Goal: Information Seeking & Learning: Learn about a topic

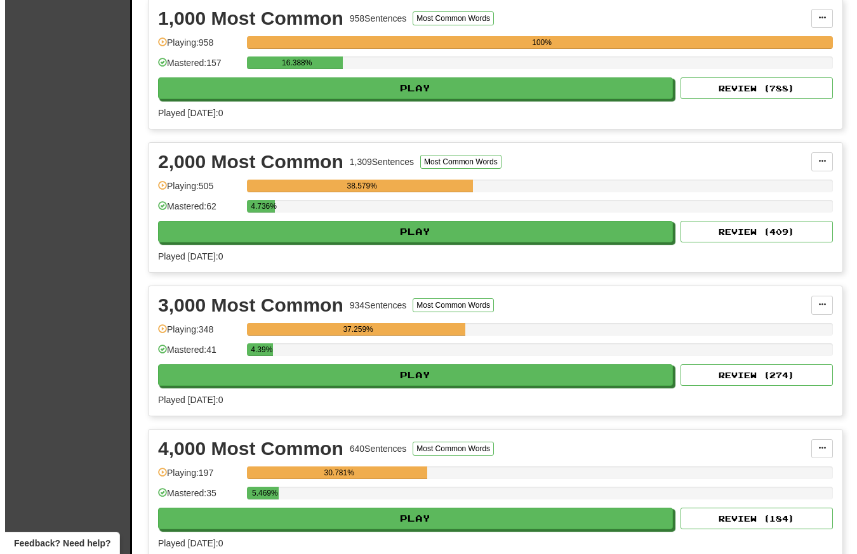
scroll to position [320, 0]
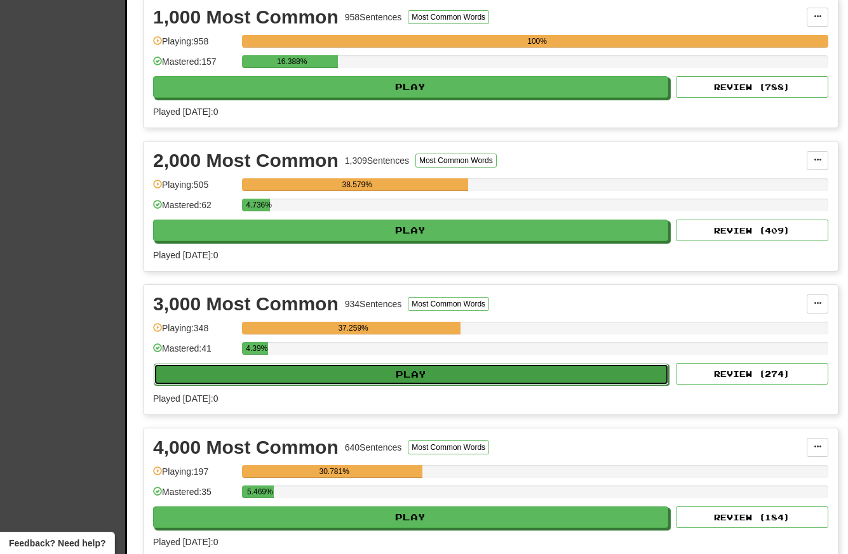
click at [385, 377] on button "Play" at bounding box center [411, 375] width 515 height 22
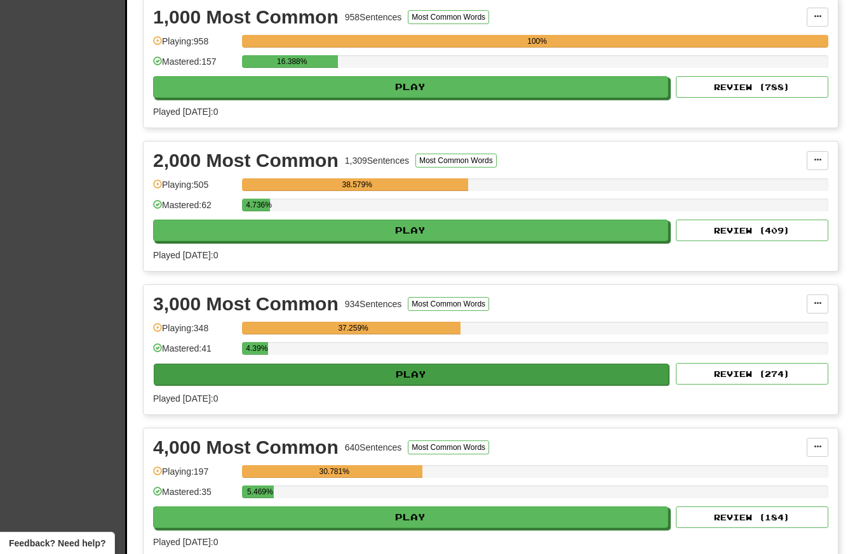
select select "**"
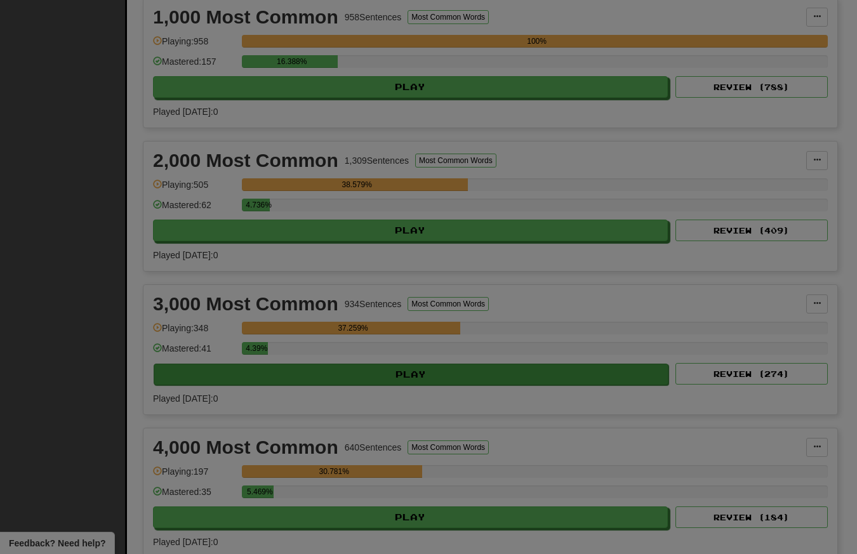
click at [385, 377] on div at bounding box center [428, 277] width 857 height 554
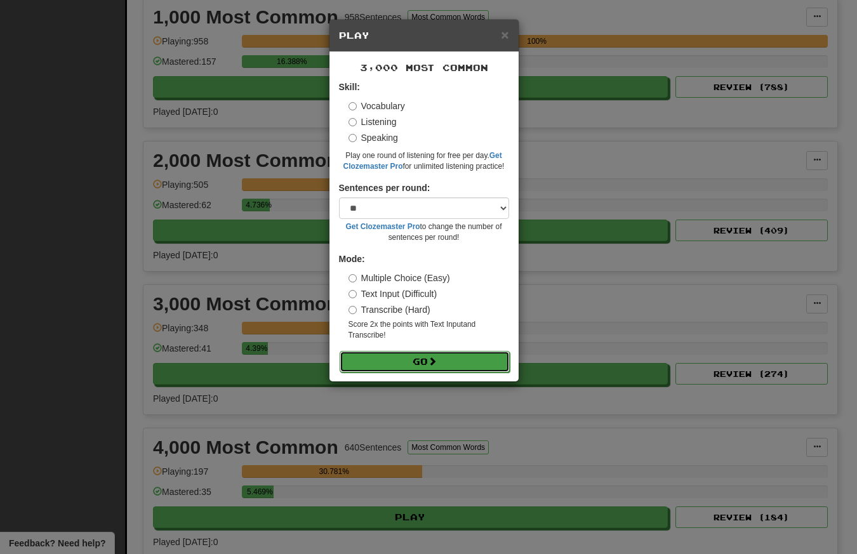
click at [425, 363] on button "Go" at bounding box center [425, 362] width 170 height 22
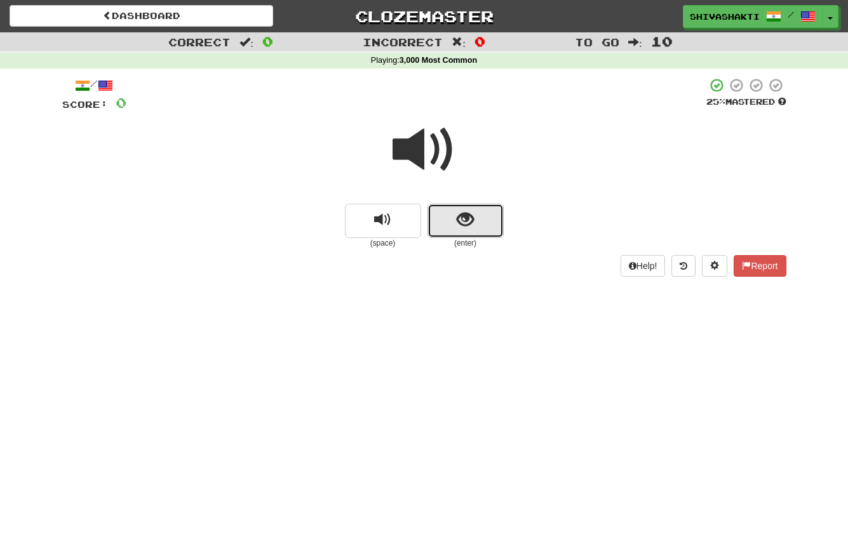
click at [468, 222] on span "show sentence" at bounding box center [465, 219] width 17 height 17
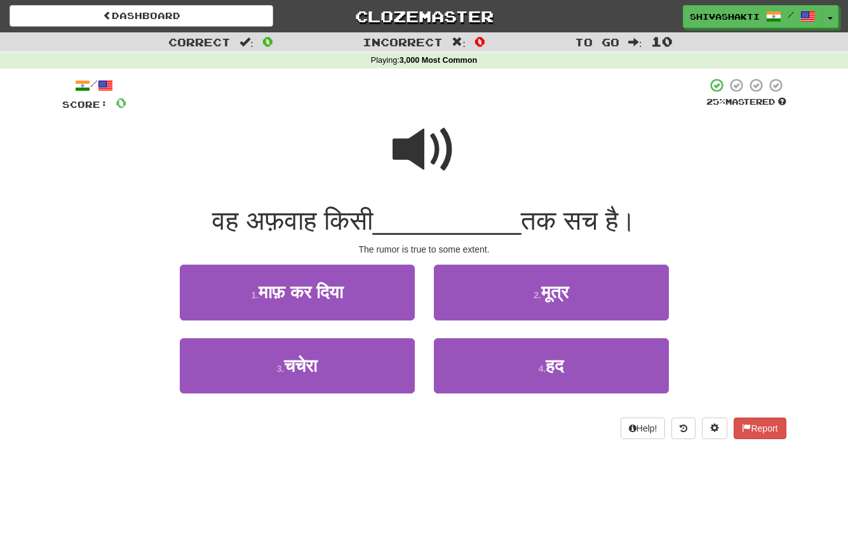
click at [422, 142] on span at bounding box center [425, 150] width 64 height 64
click at [427, 142] on span at bounding box center [425, 150] width 64 height 64
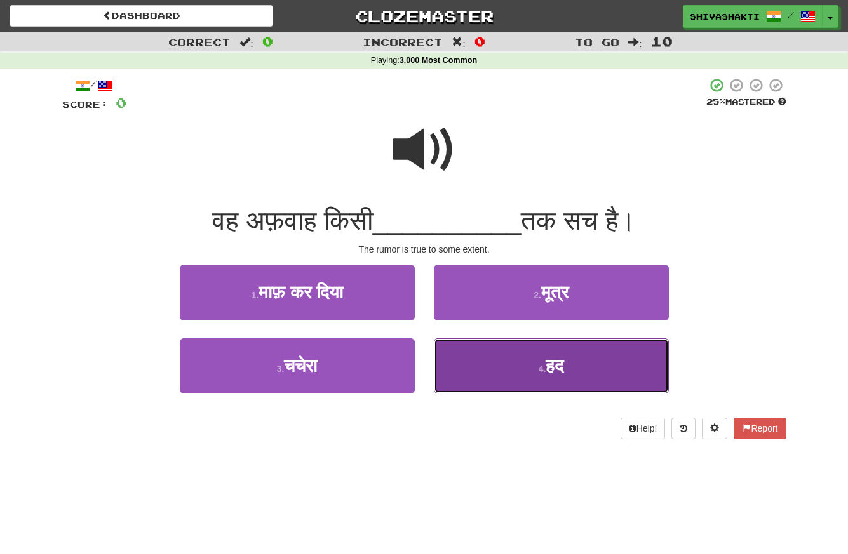
click at [556, 363] on span "हद" at bounding box center [555, 366] width 18 height 20
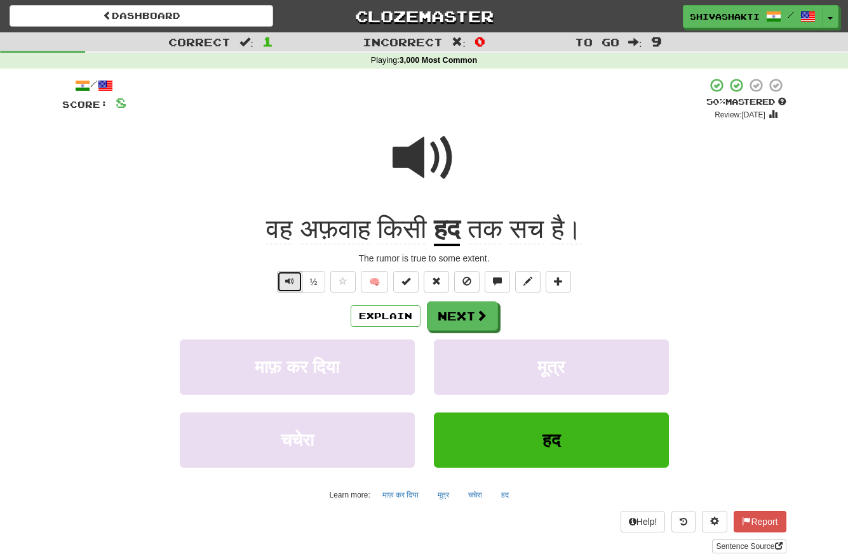
click at [289, 283] on span "Text-to-speech controls" at bounding box center [289, 281] width 9 height 9
click at [476, 317] on span at bounding box center [481, 316] width 11 height 11
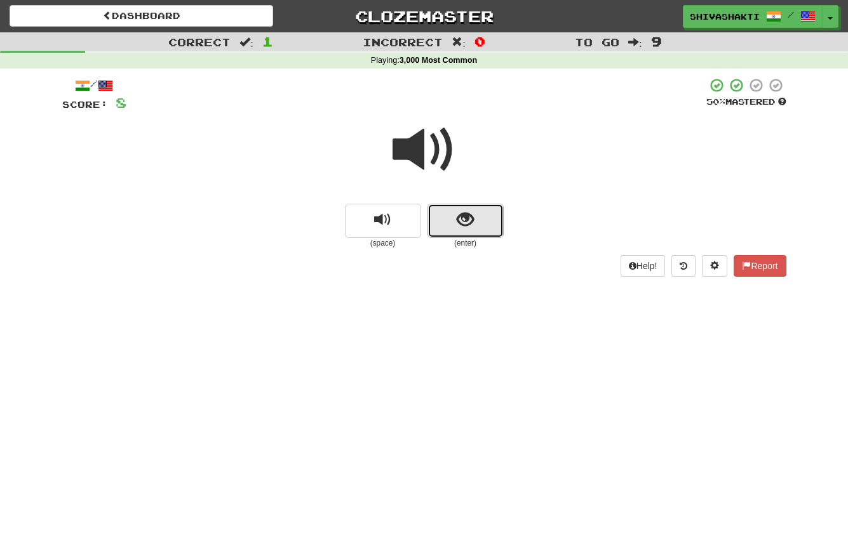
click at [469, 222] on span "show sentence" at bounding box center [465, 219] width 17 height 17
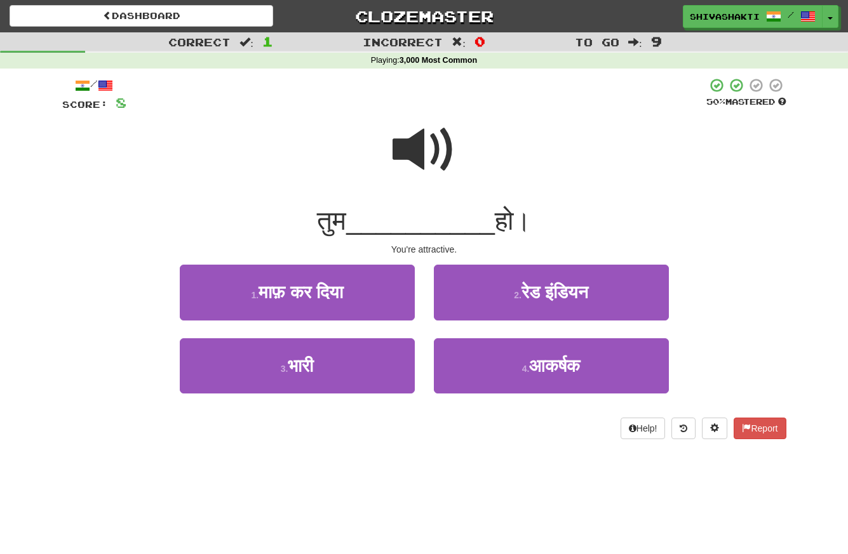
click at [415, 131] on span at bounding box center [425, 150] width 64 height 64
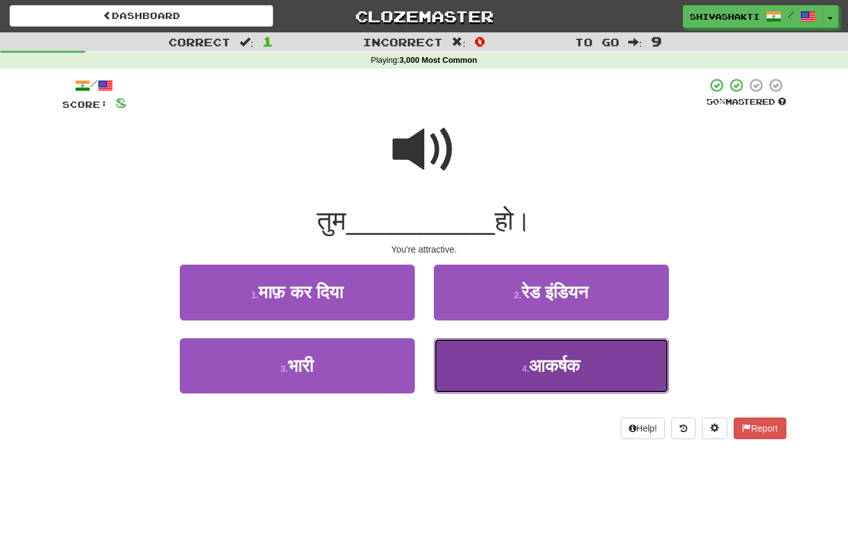
click at [525, 359] on button "4 . आकर्षक" at bounding box center [551, 366] width 235 height 55
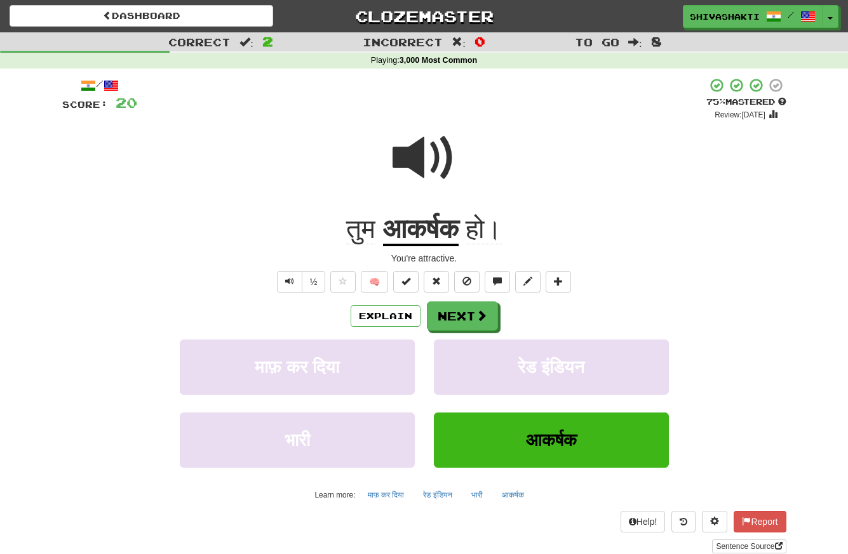
click at [429, 154] on span at bounding box center [425, 158] width 64 height 64
click at [483, 314] on span at bounding box center [481, 316] width 11 height 11
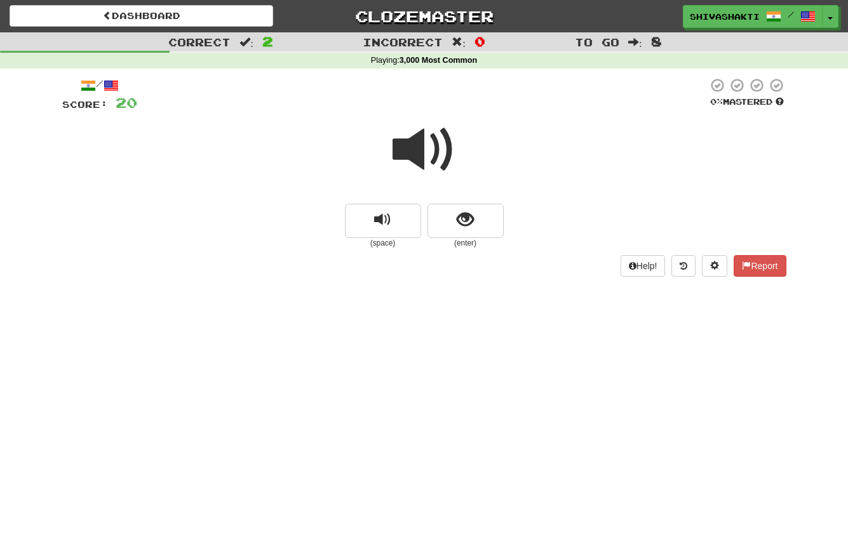
click at [415, 144] on span at bounding box center [425, 150] width 64 height 64
click at [460, 225] on span "show sentence" at bounding box center [465, 219] width 17 height 17
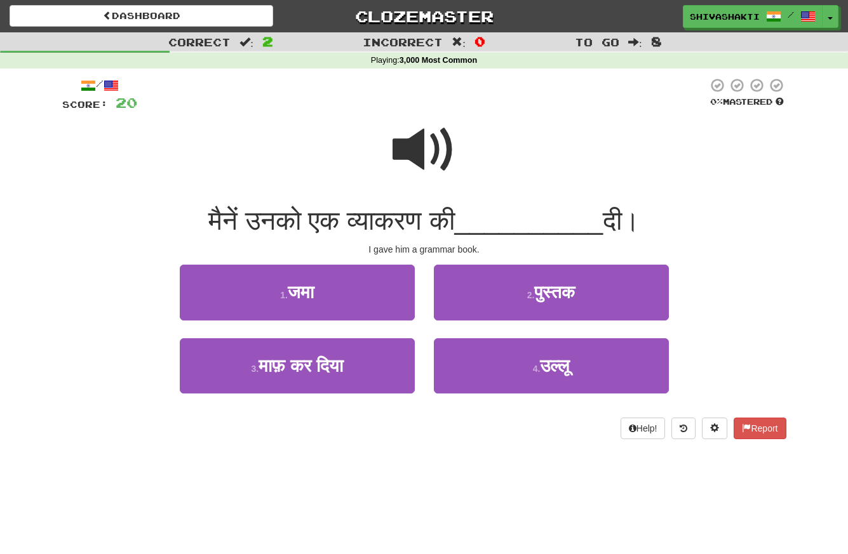
click at [424, 145] on span at bounding box center [425, 150] width 64 height 64
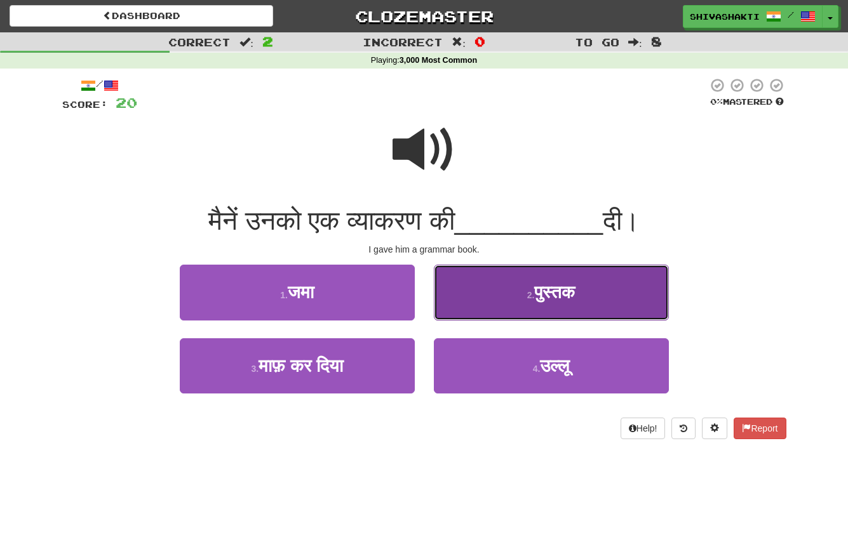
click at [539, 283] on span "पुस्तक" at bounding box center [554, 293] width 41 height 20
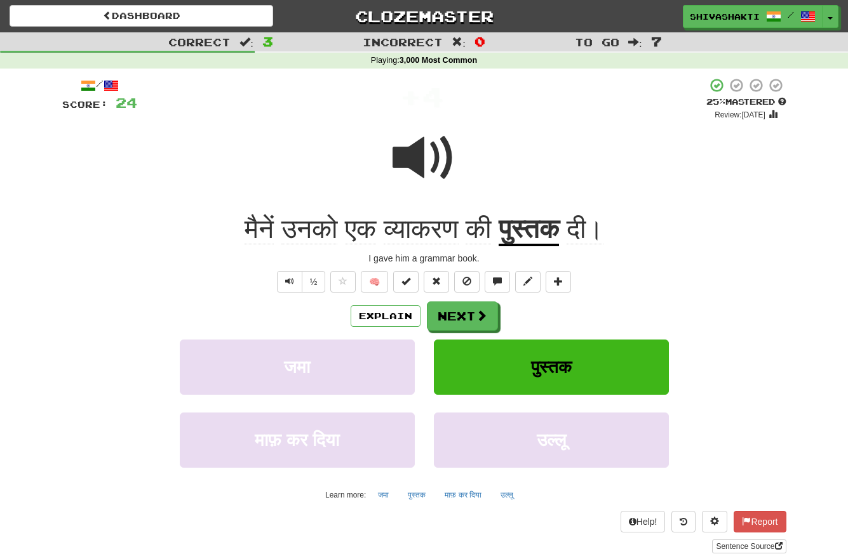
click at [440, 174] on span at bounding box center [425, 158] width 64 height 64
click at [464, 323] on button "Next" at bounding box center [462, 316] width 71 height 29
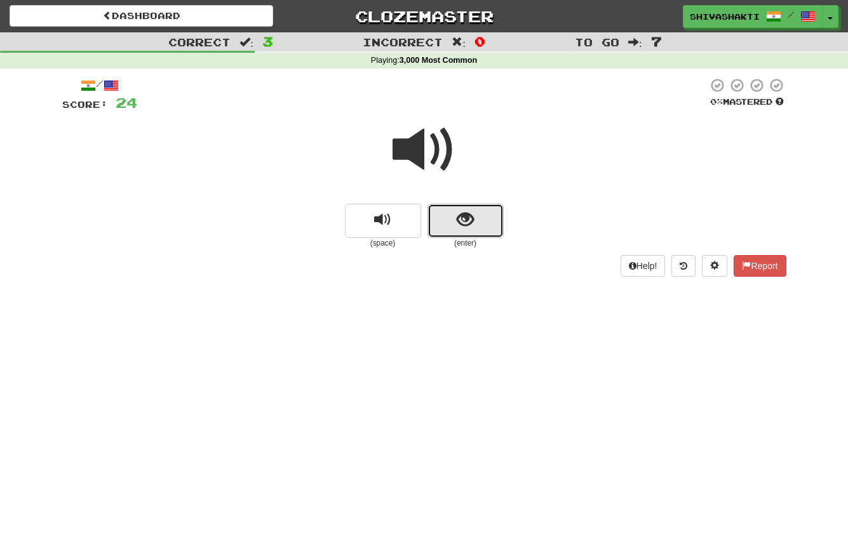
click at [464, 227] on span "show sentence" at bounding box center [465, 219] width 17 height 17
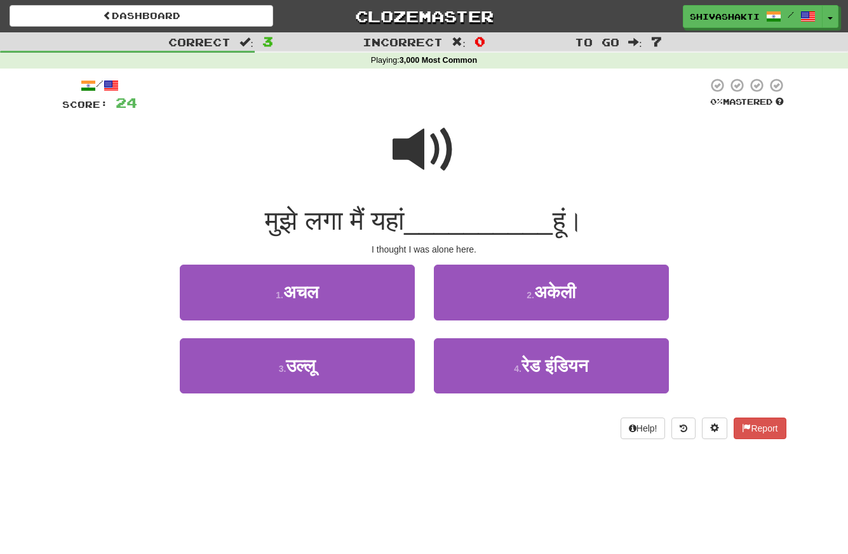
click at [443, 145] on span at bounding box center [425, 150] width 64 height 64
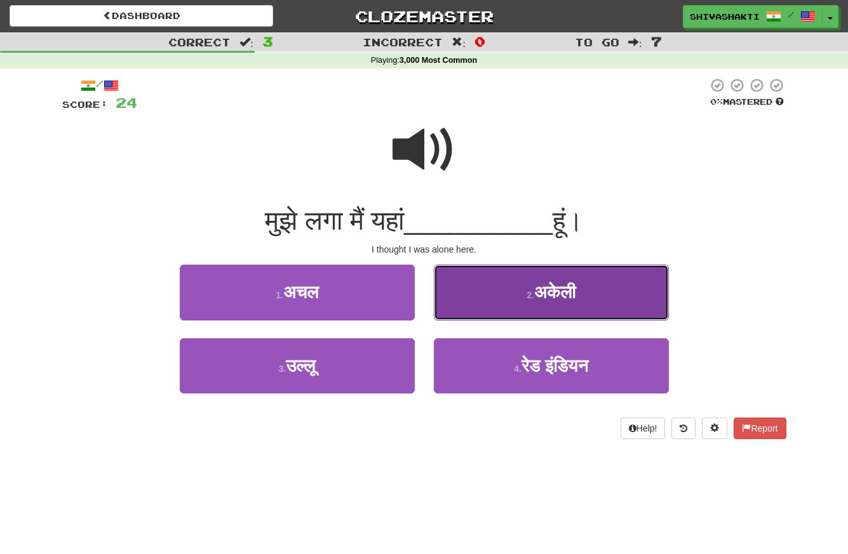
click at [552, 288] on span "अकेली" at bounding box center [554, 293] width 41 height 20
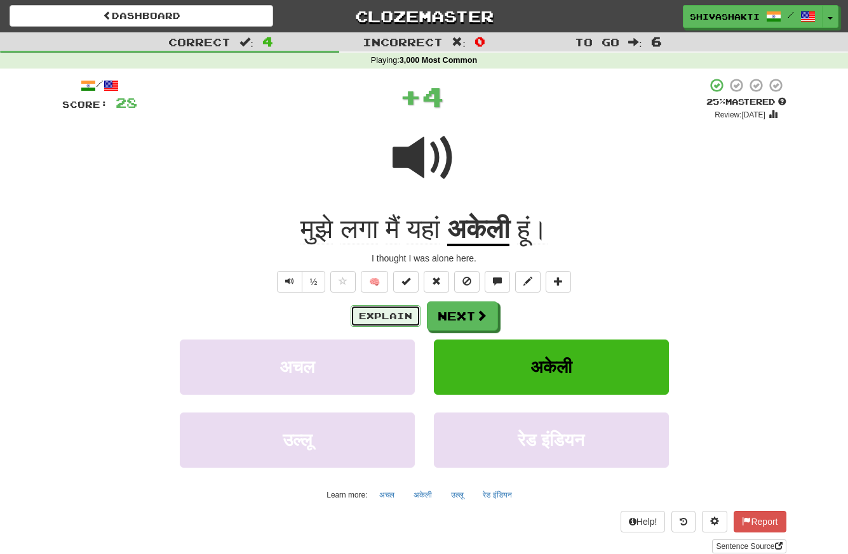
click at [373, 315] on button "Explain" at bounding box center [386, 316] width 70 height 22
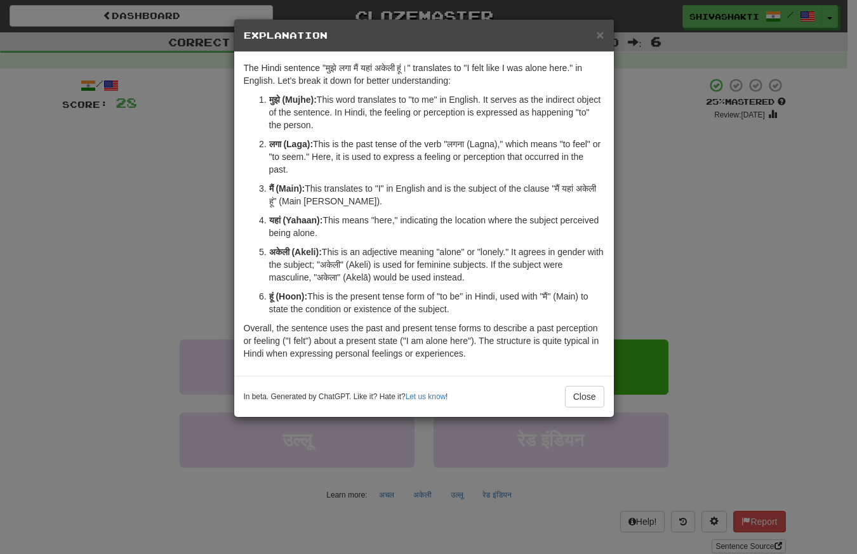
click at [79, 189] on div "× Explanation The Hindi sentence "मुझे लगा मैं यहां अकेली हूं।" translates to "…" at bounding box center [428, 277] width 857 height 554
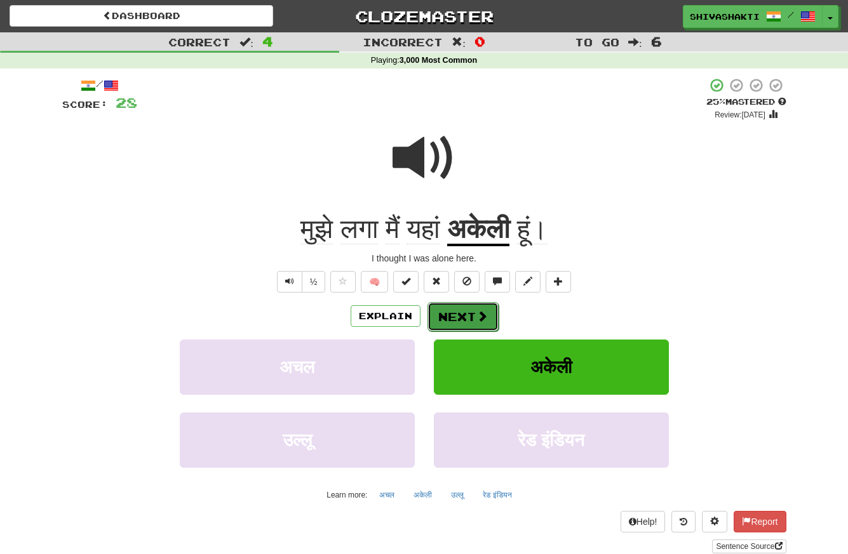
click at [465, 323] on button "Next" at bounding box center [462, 316] width 71 height 29
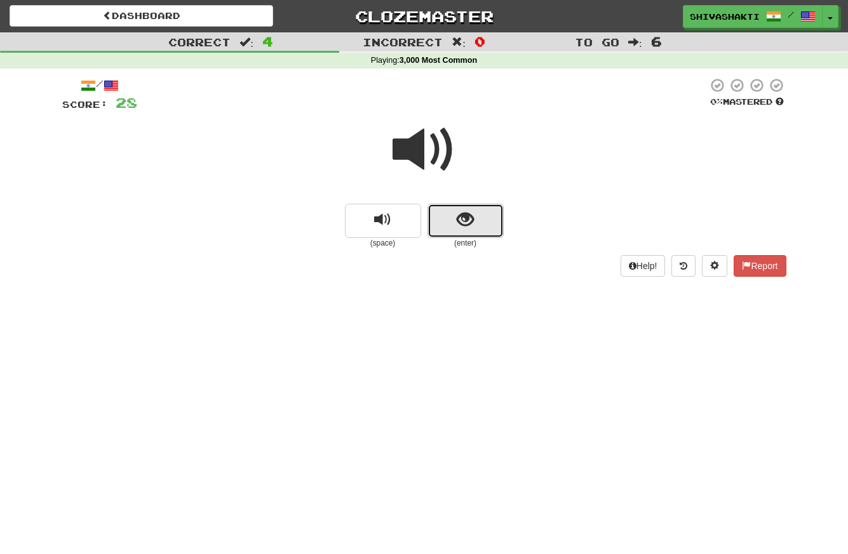
click at [458, 218] on span "show sentence" at bounding box center [465, 219] width 17 height 17
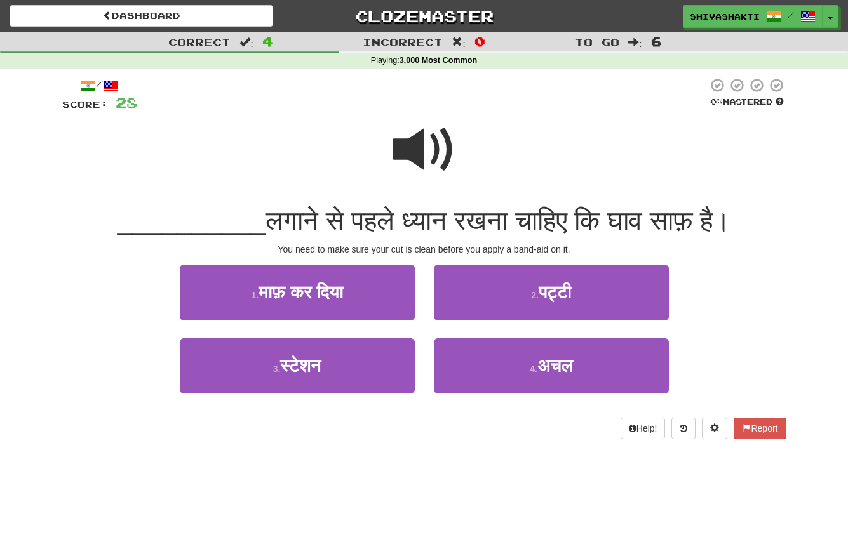
click at [422, 157] on span at bounding box center [425, 150] width 64 height 64
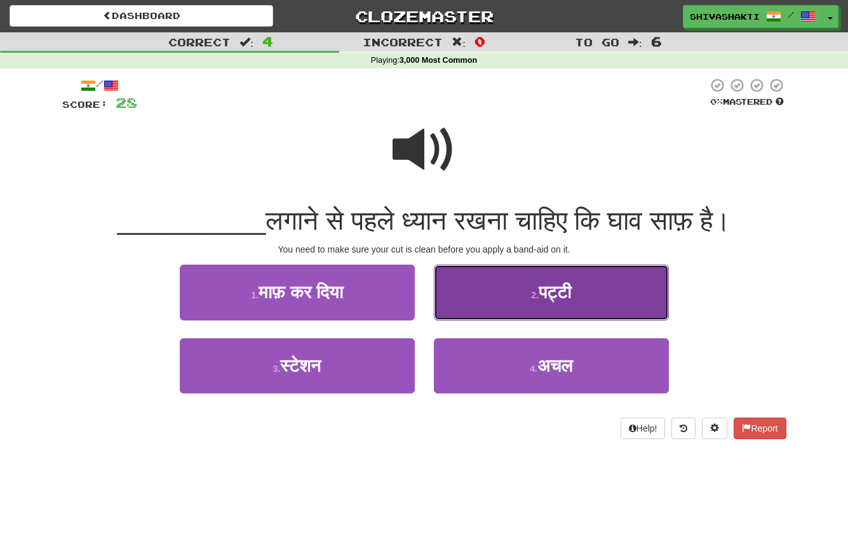
click at [539, 286] on button "2 . पट्टी" at bounding box center [551, 292] width 235 height 55
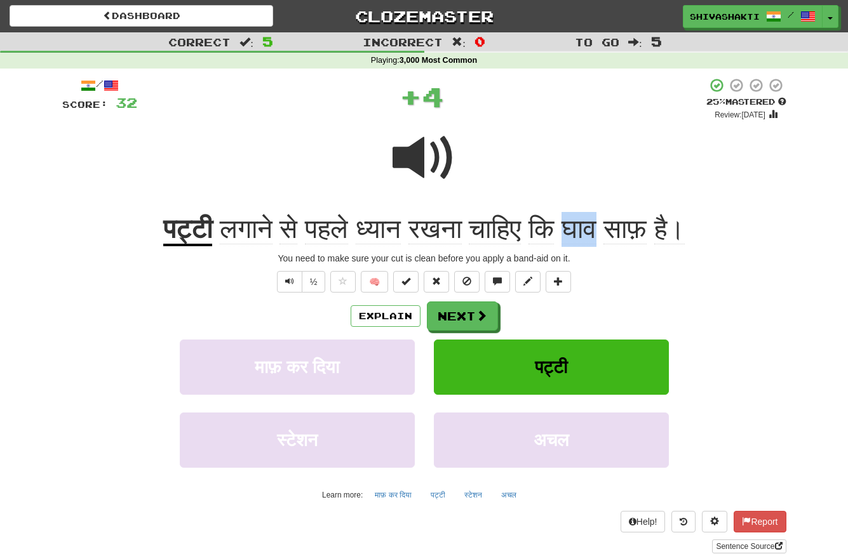
drag, startPoint x: 598, startPoint y: 224, endPoint x: 571, endPoint y: 225, distance: 27.3
click at [571, 225] on span "घाव" at bounding box center [578, 229] width 35 height 30
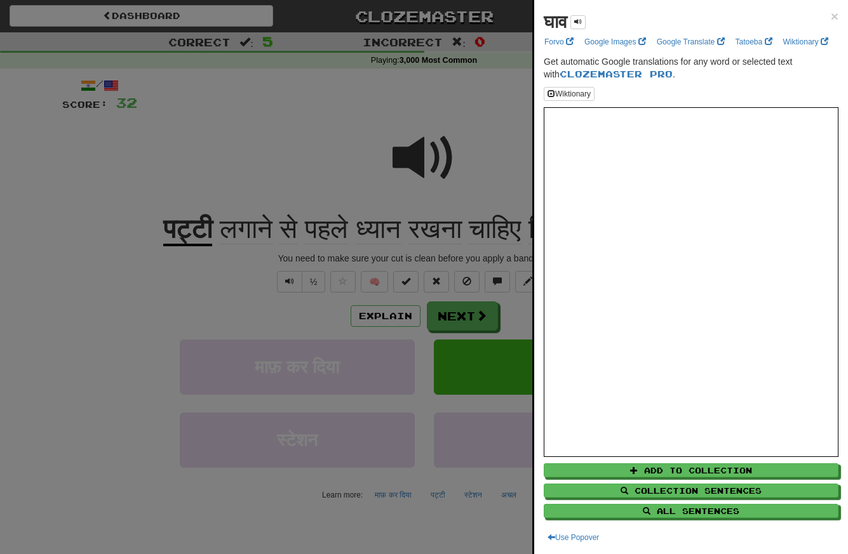
copy span "घाव"
click at [517, 172] on div at bounding box center [424, 277] width 848 height 554
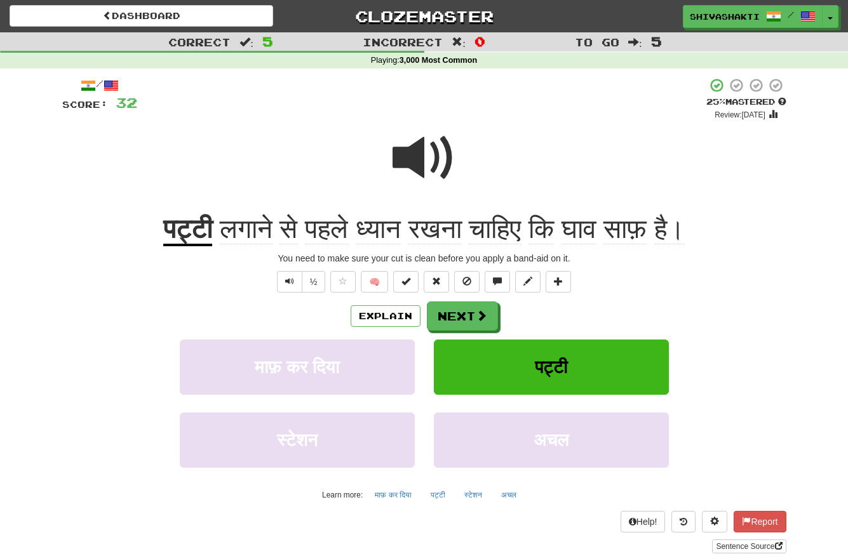
click at [585, 227] on span "घाव" at bounding box center [578, 229] width 35 height 30
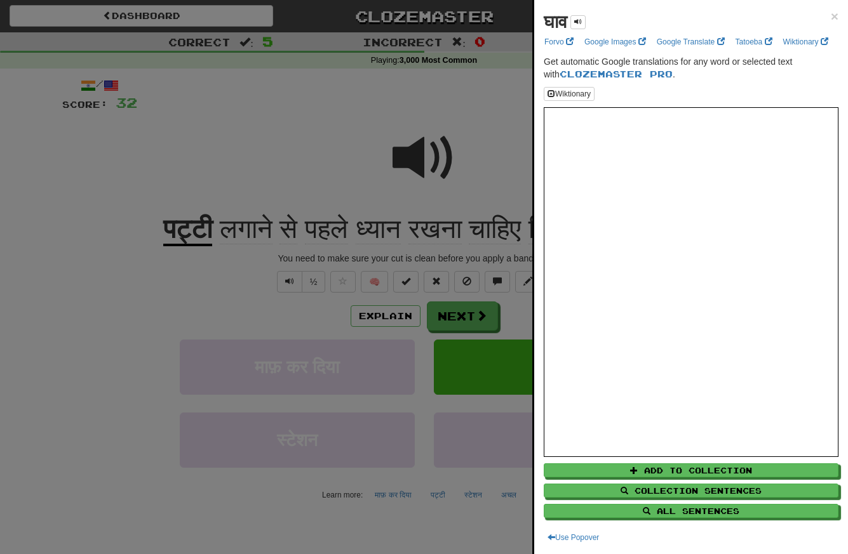
click at [509, 172] on div at bounding box center [424, 277] width 848 height 554
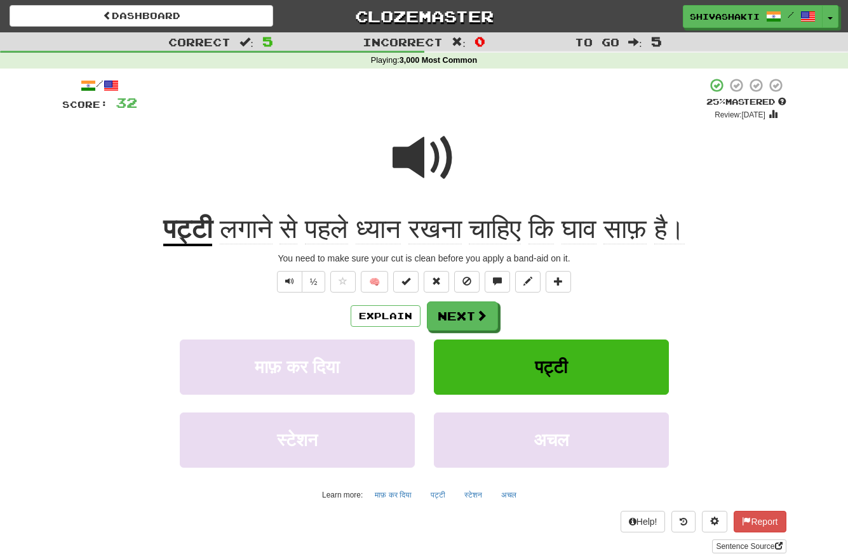
click at [426, 153] on span at bounding box center [425, 158] width 64 height 64
click at [451, 315] on button "Next" at bounding box center [462, 316] width 71 height 29
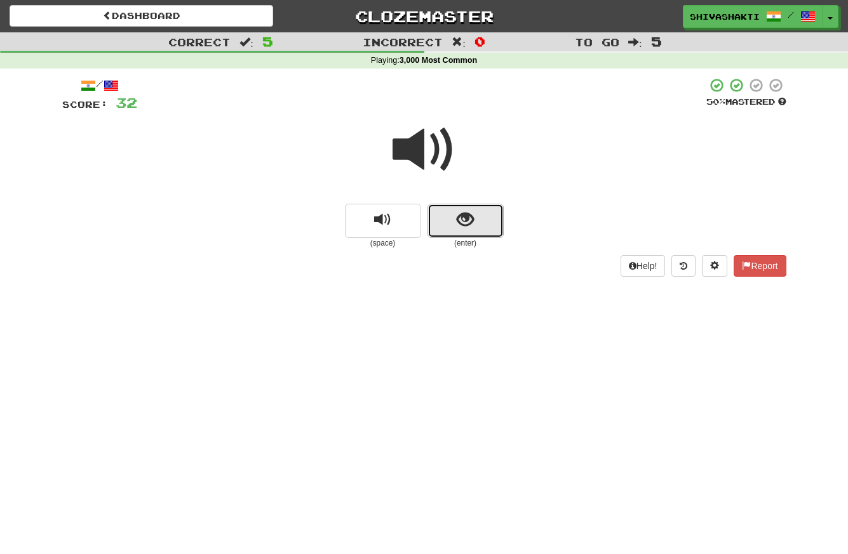
click at [453, 220] on button "show sentence" at bounding box center [465, 221] width 76 height 34
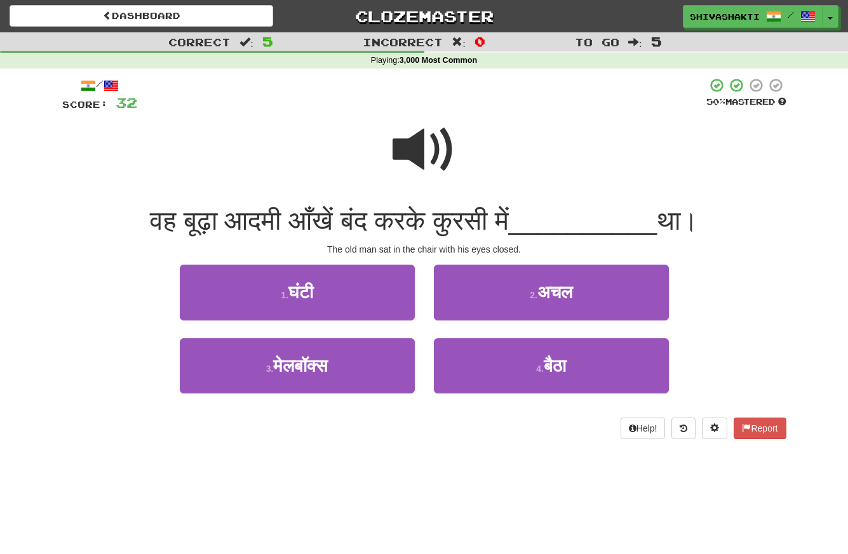
click at [435, 159] on span at bounding box center [425, 150] width 64 height 64
click at [436, 159] on span at bounding box center [425, 150] width 64 height 64
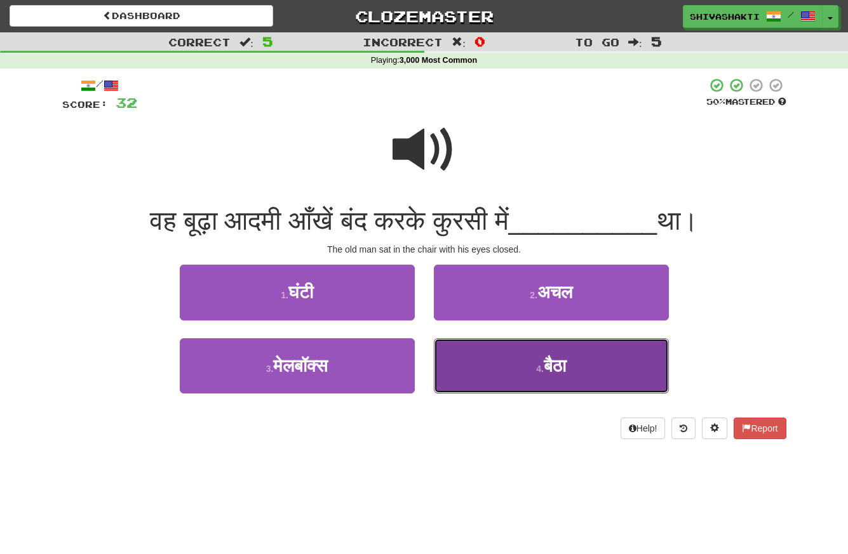
click at [487, 371] on button "4 . बैठा" at bounding box center [551, 366] width 235 height 55
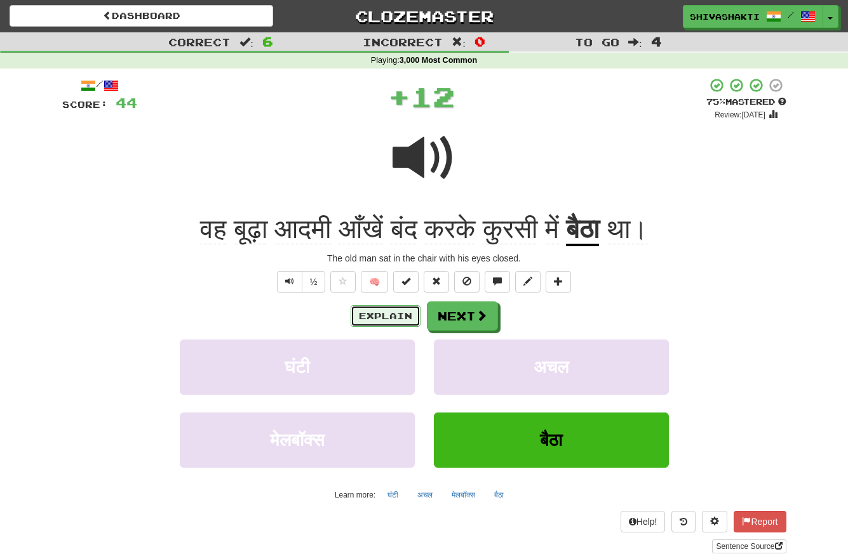
click at [388, 313] on button "Explain" at bounding box center [386, 316] width 70 height 22
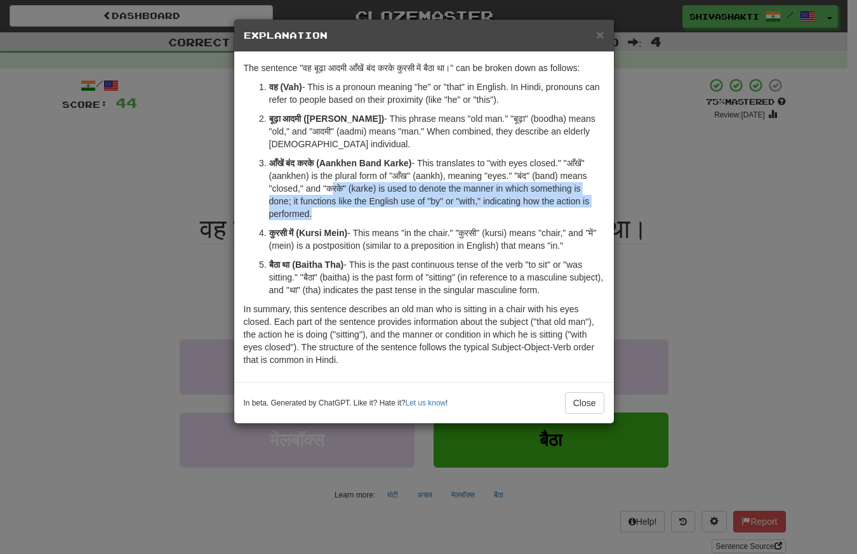
drag, startPoint x: 330, startPoint y: 189, endPoint x: 327, endPoint y: 223, distance: 33.8
click at [327, 223] on ol "वह (Vah) - This is a pronoun meaning "he" or "that" in English. In Hindi, prono…" at bounding box center [424, 189] width 361 height 216
copy ol "करके" (karke) is used to denote the manner in which something is done; it funct…"
click at [107, 224] on div "× Explanation The sentence "वह बूढ़ा आदमी आँखें बंद करके कुरसी में बैठा था।" ca…" at bounding box center [428, 277] width 857 height 554
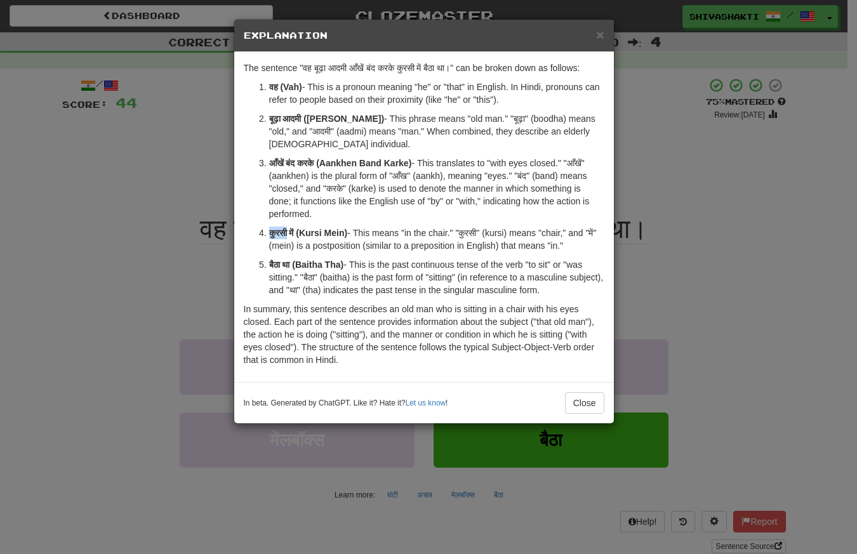
click at [107, 224] on div "× Explanation The sentence "वह बूढ़ा आदमी आँखें बंद करके कुरसी में बैठा था।" ca…" at bounding box center [428, 277] width 857 height 554
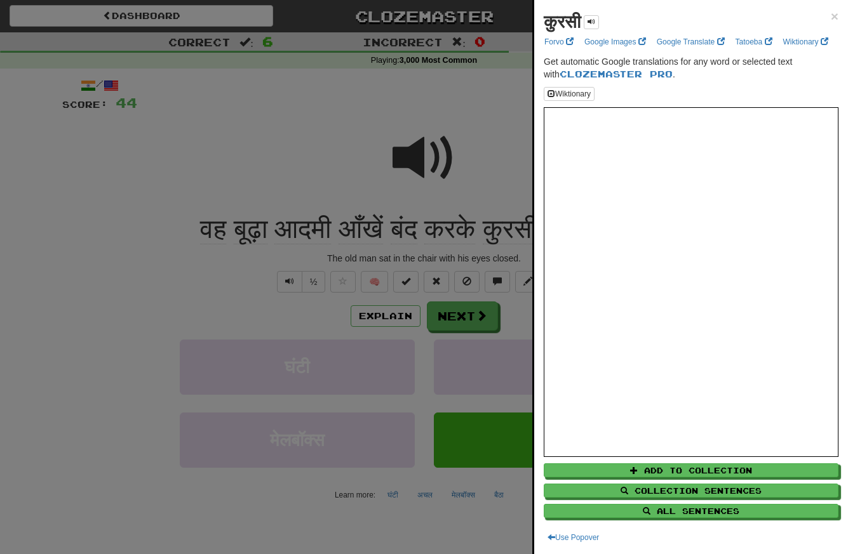
click at [410, 162] on div at bounding box center [424, 277] width 848 height 554
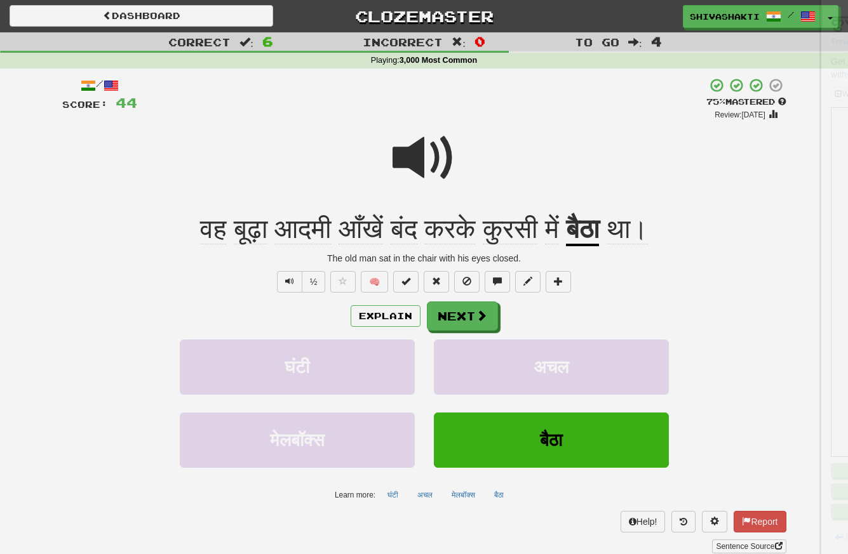
click at [410, 162] on span at bounding box center [425, 158] width 64 height 64
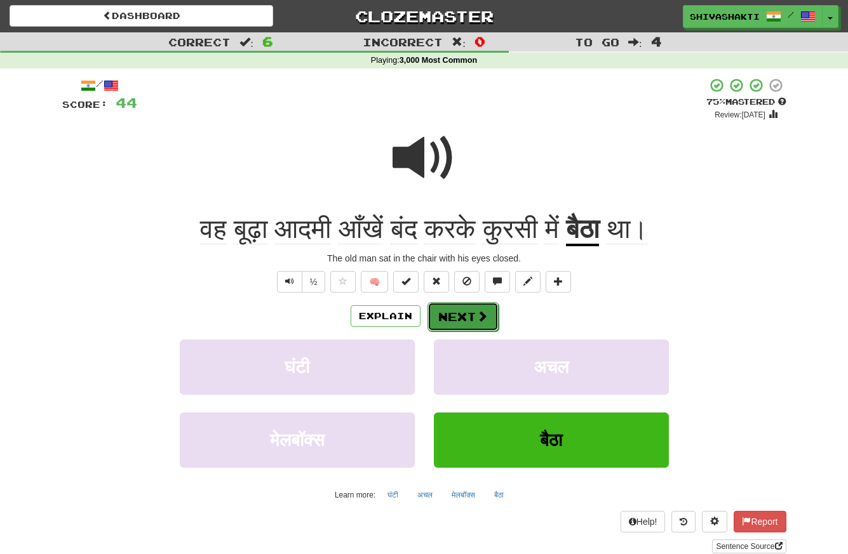
click at [467, 323] on button "Next" at bounding box center [462, 316] width 71 height 29
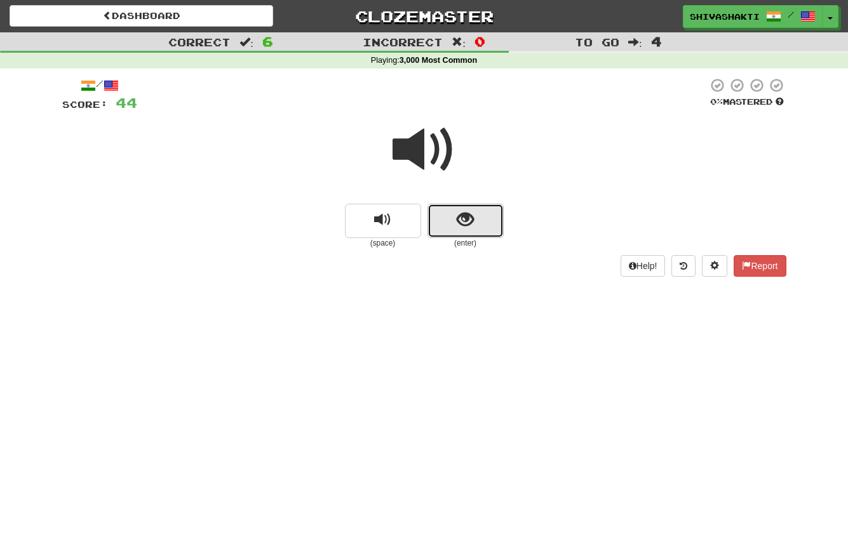
click at [481, 220] on button "show sentence" at bounding box center [465, 221] width 76 height 34
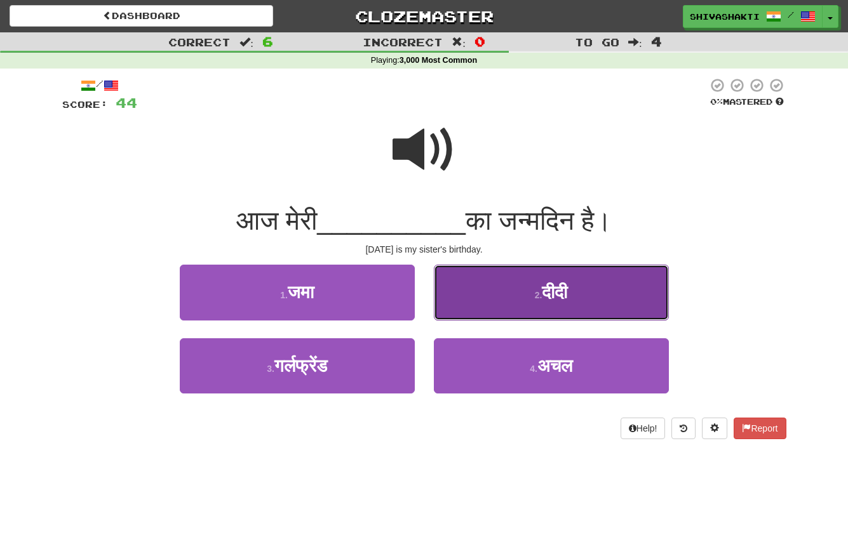
click at [508, 295] on button "2 . दीदी" at bounding box center [551, 292] width 235 height 55
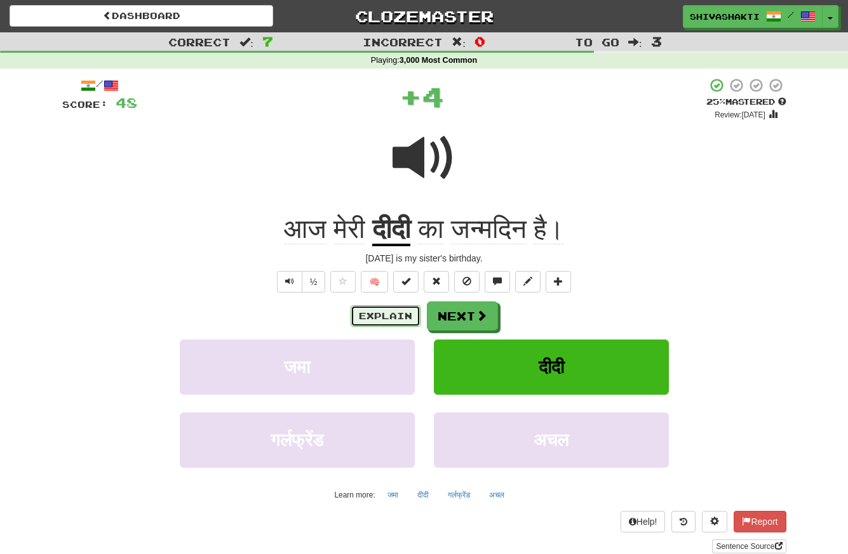
click at [387, 317] on button "Explain" at bounding box center [386, 316] width 70 height 22
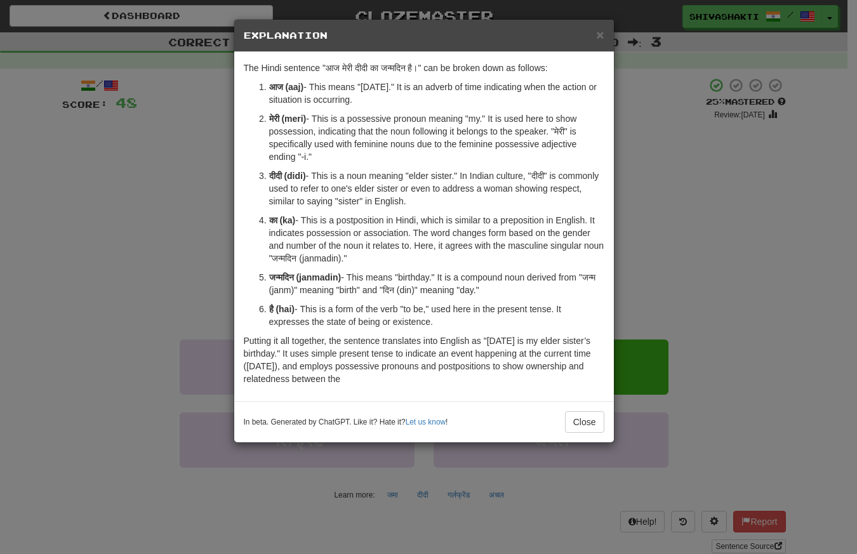
click at [160, 167] on div "× Explanation The Hindi sentence "आज मेरी दीदी का जन्मदिन है।" can be broken do…" at bounding box center [428, 277] width 857 height 554
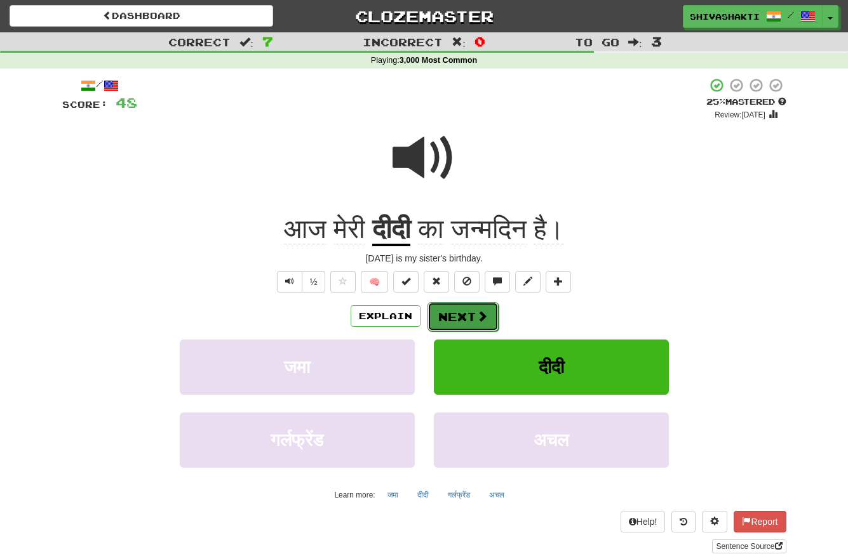
click at [481, 320] on span at bounding box center [481, 316] width 11 height 11
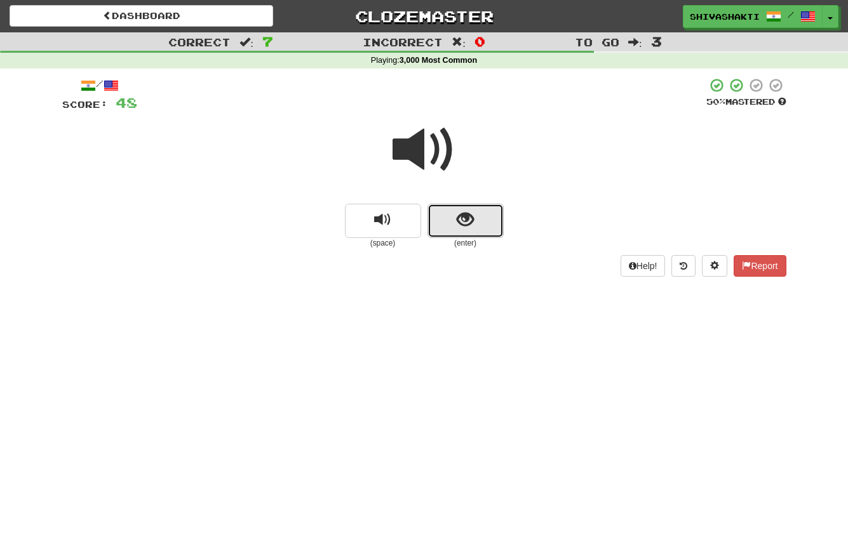
click at [480, 230] on button "show sentence" at bounding box center [465, 221] width 76 height 34
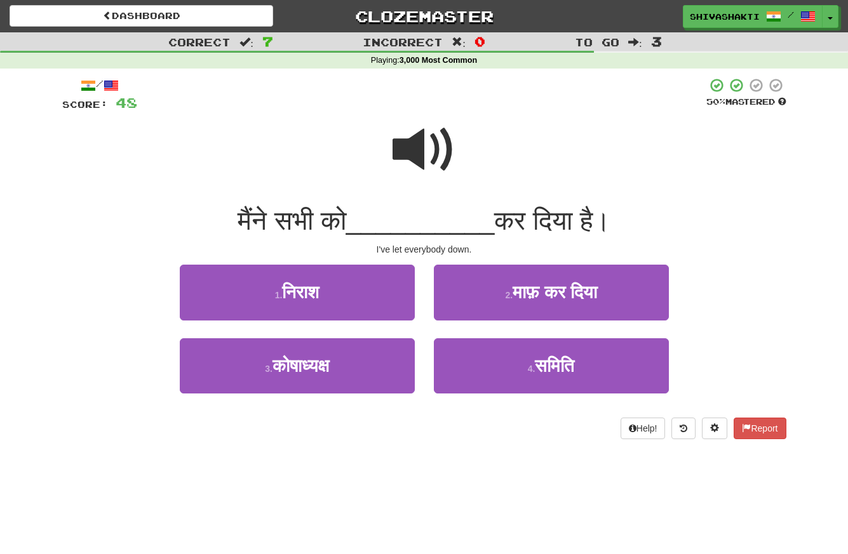
click at [429, 134] on span at bounding box center [425, 150] width 64 height 64
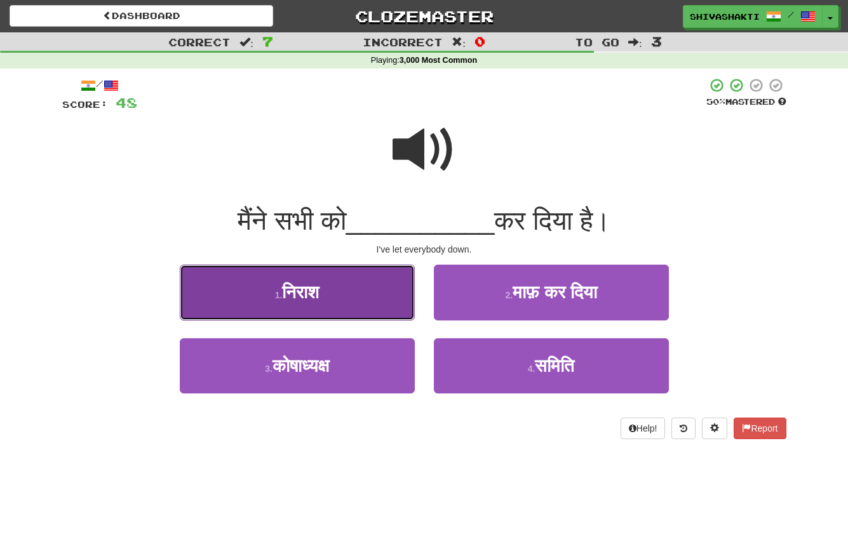
click at [301, 291] on span "निराश" at bounding box center [300, 293] width 37 height 20
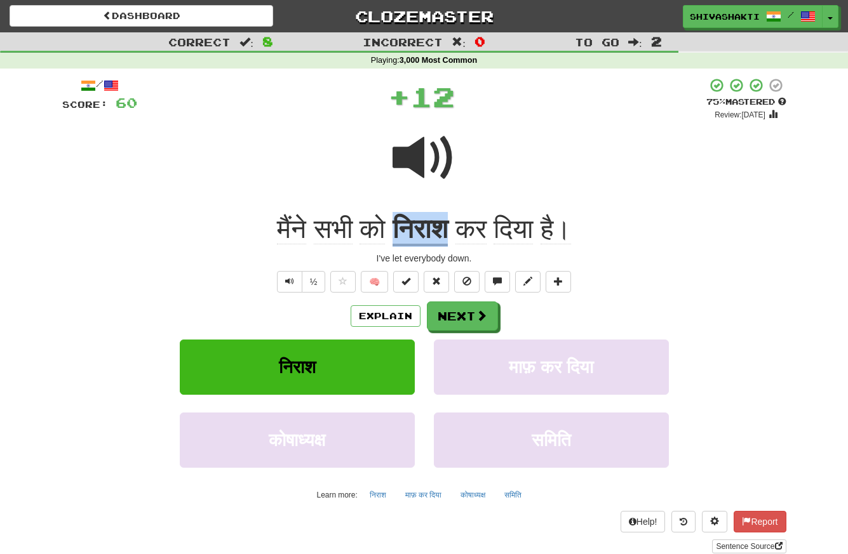
drag, startPoint x: 451, startPoint y: 226, endPoint x: 391, endPoint y: 225, distance: 59.7
click at [393, 225] on u "निराश" at bounding box center [420, 230] width 55 height 32
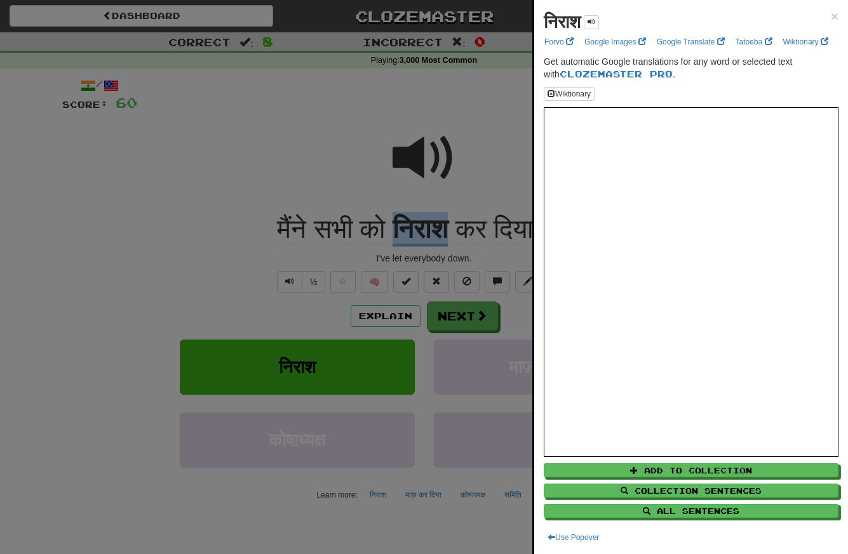
copy u "निराश"
click at [144, 171] on div at bounding box center [424, 277] width 848 height 554
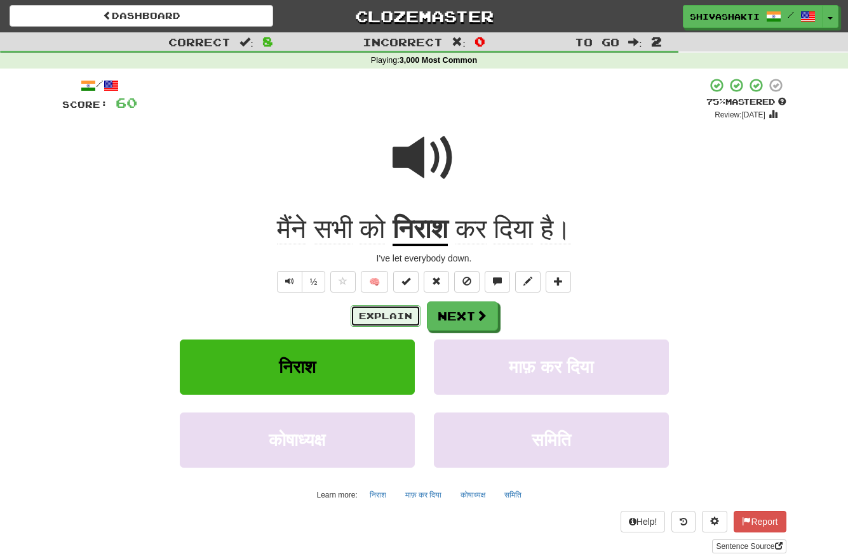
click at [382, 311] on button "Explain" at bounding box center [386, 316] width 70 height 22
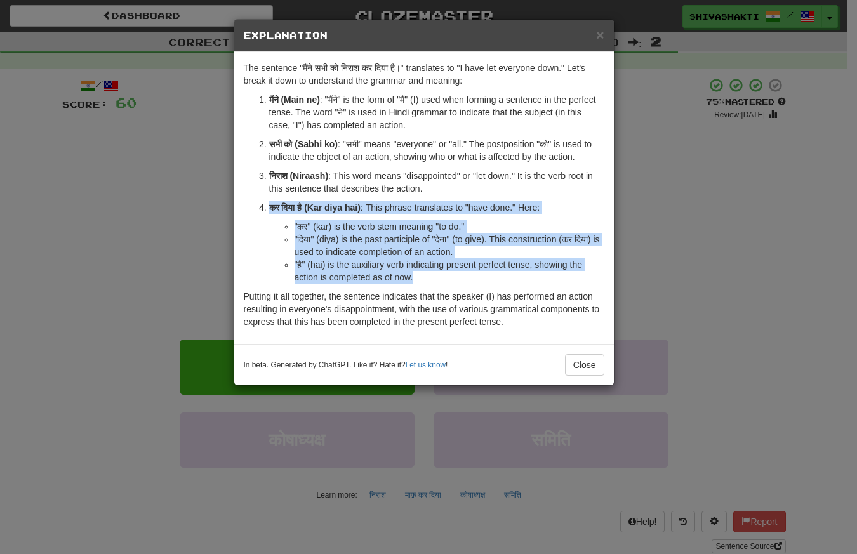
drag, startPoint x: 415, startPoint y: 279, endPoint x: 266, endPoint y: 202, distance: 167.6
click at [269, 202] on li "कर दिया है (Kar diya hai) : This phrase translates to "have done." Here: "कर" (…" at bounding box center [436, 242] width 335 height 83
copy li "कर दिया है (Kar diya hai) : This phrase translates to "have done." Here: "कर" (…"
click at [493, 239] on li ""दिया" (diya) is the past participle of "देना" (to give). This construction (कर…" at bounding box center [450, 245] width 310 height 25
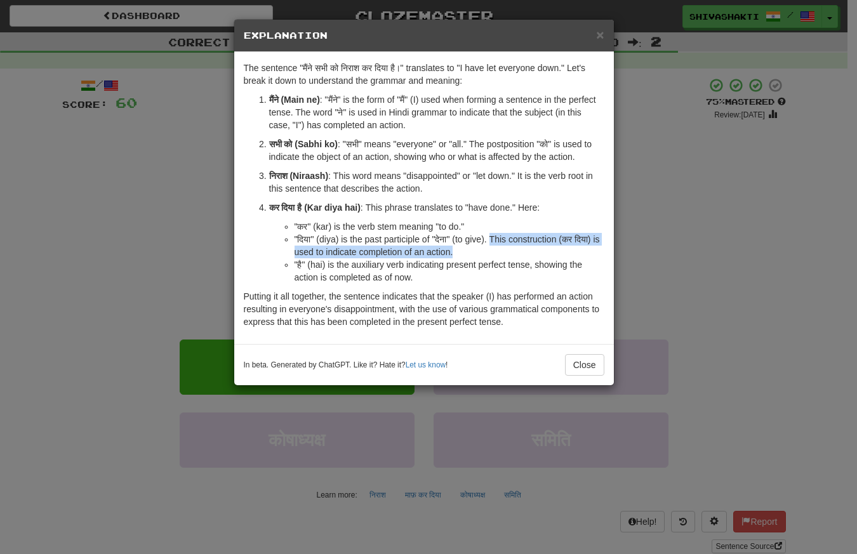
drag, startPoint x: 493, startPoint y: 239, endPoint x: 481, endPoint y: 252, distance: 17.1
click at [481, 252] on li ""दिया" (diya) is the past participle of "देना" (to give). This construction (कर…" at bounding box center [450, 245] width 310 height 25
copy li "This construction (कर दिया) is used to indicate completion of an action."
click at [77, 168] on div "× Explanation The sentence "मैंने सभी को निराश कर दिया है।" translates to "I ha…" at bounding box center [428, 277] width 857 height 554
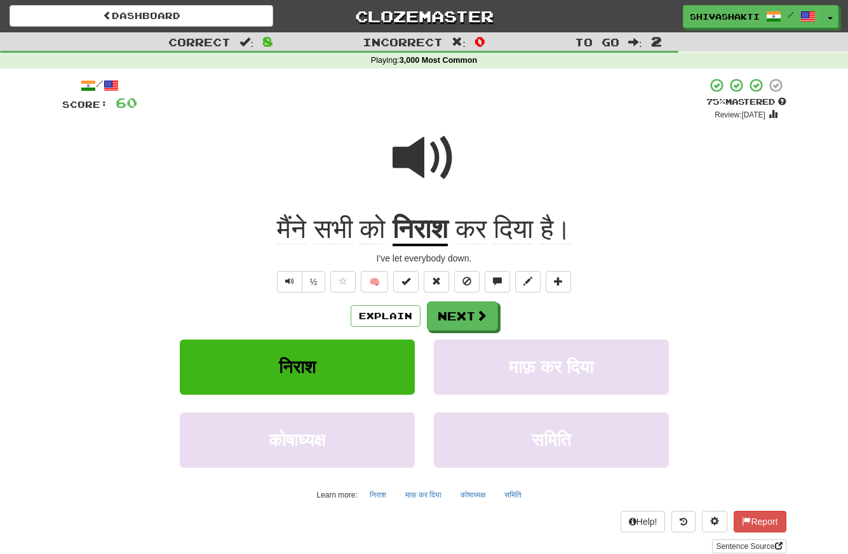
click at [404, 163] on span at bounding box center [425, 158] width 64 height 64
drag, startPoint x: 490, startPoint y: 231, endPoint x: 393, endPoint y: 229, distance: 97.2
click at [393, 229] on div "मैंने सभी को निराश कर दिया है।" at bounding box center [424, 229] width 724 height 35
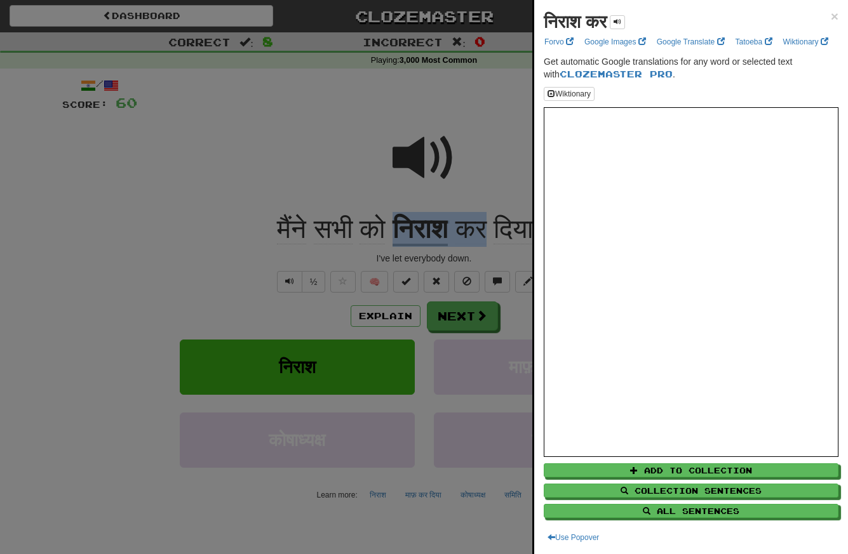
copy div "निराश कर"
click at [203, 129] on div at bounding box center [424, 277] width 848 height 554
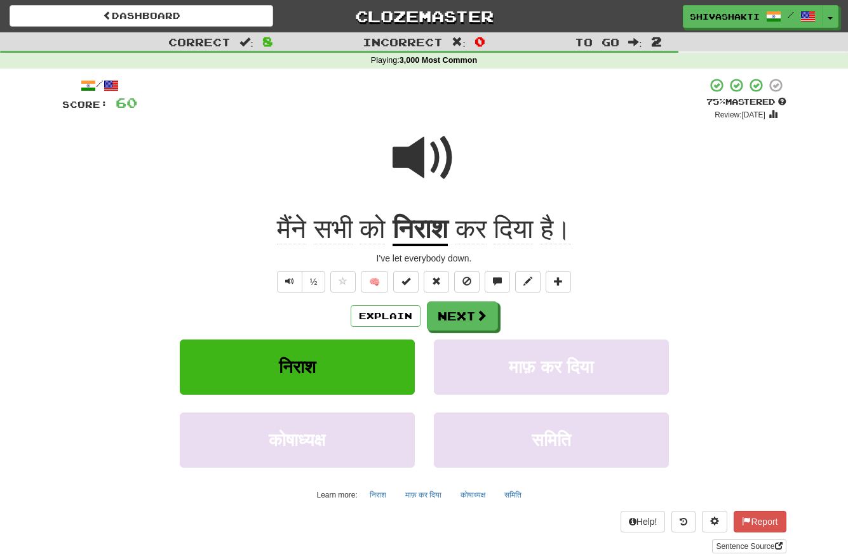
click at [427, 165] on span at bounding box center [425, 158] width 64 height 64
click at [462, 313] on button "Next" at bounding box center [462, 316] width 71 height 29
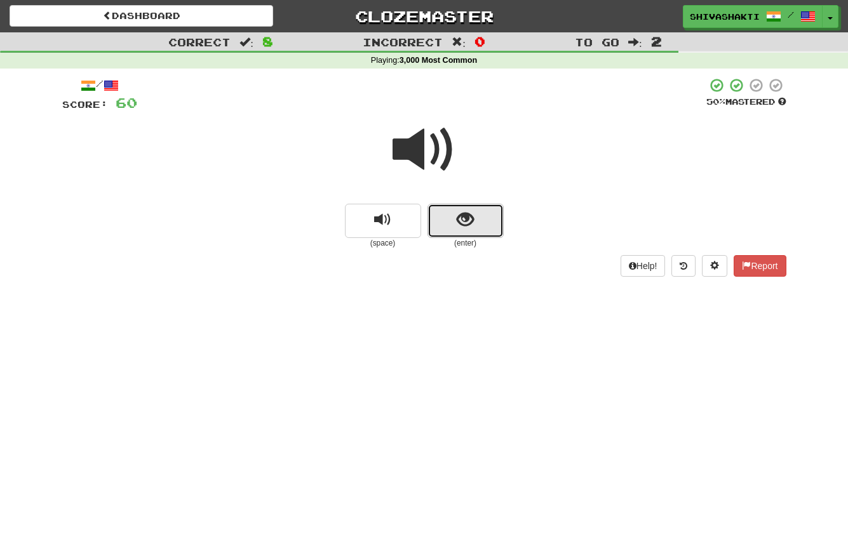
click at [473, 213] on span "show sentence" at bounding box center [465, 219] width 17 height 17
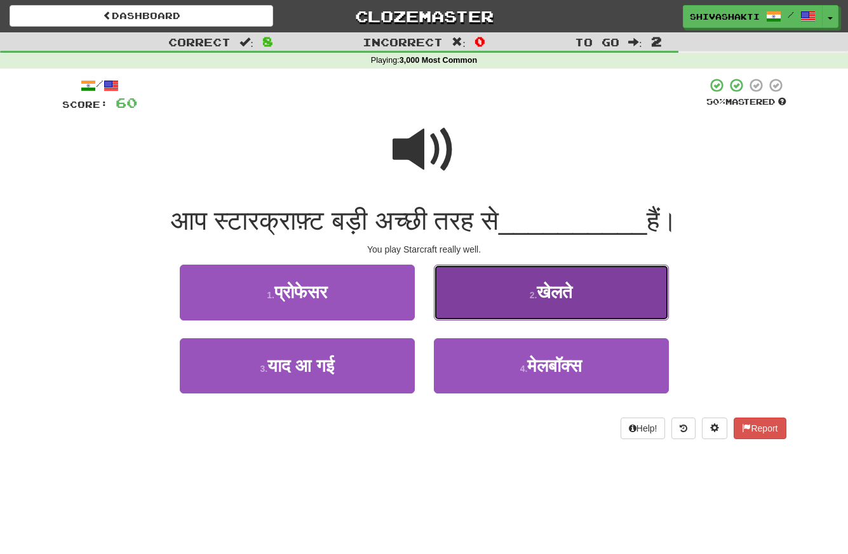
click at [567, 305] on button "2 . खेलते" at bounding box center [551, 292] width 235 height 55
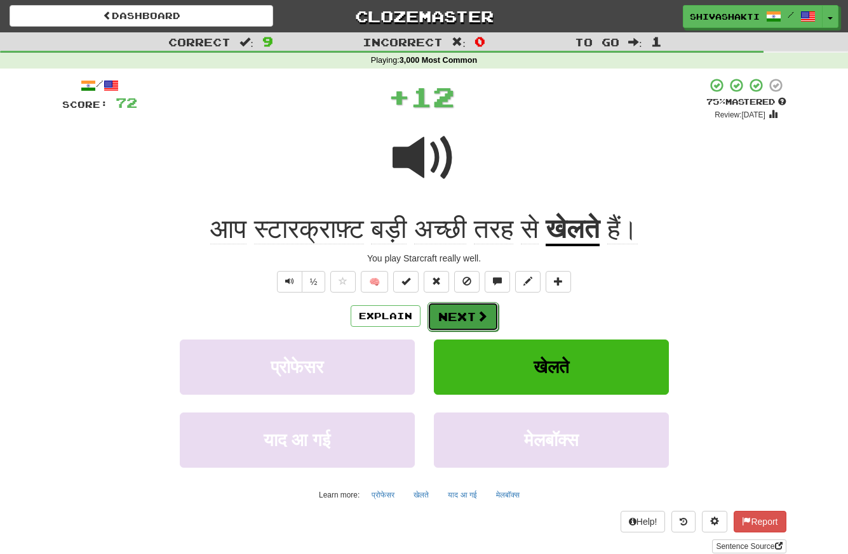
click at [444, 323] on button "Next" at bounding box center [462, 316] width 71 height 29
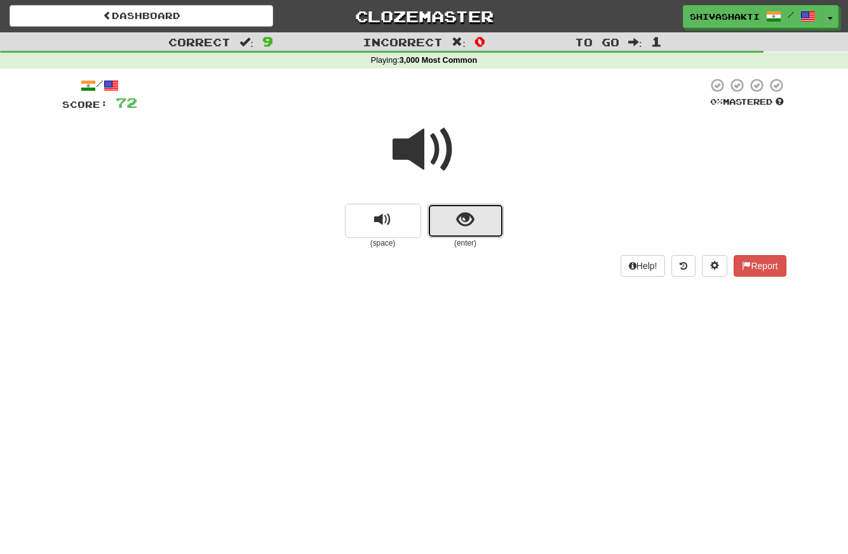
click at [469, 226] on span "show sentence" at bounding box center [465, 219] width 17 height 17
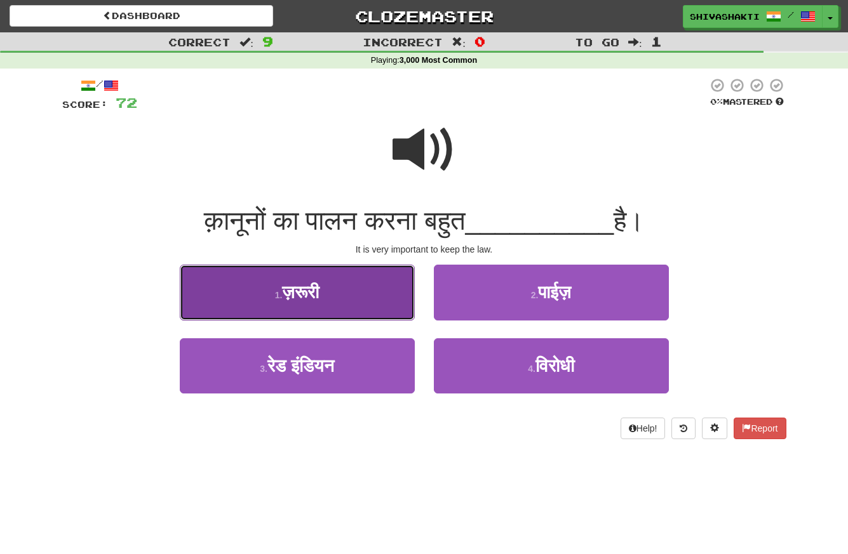
click at [305, 299] on span "ज़रूरी" at bounding box center [300, 293] width 37 height 20
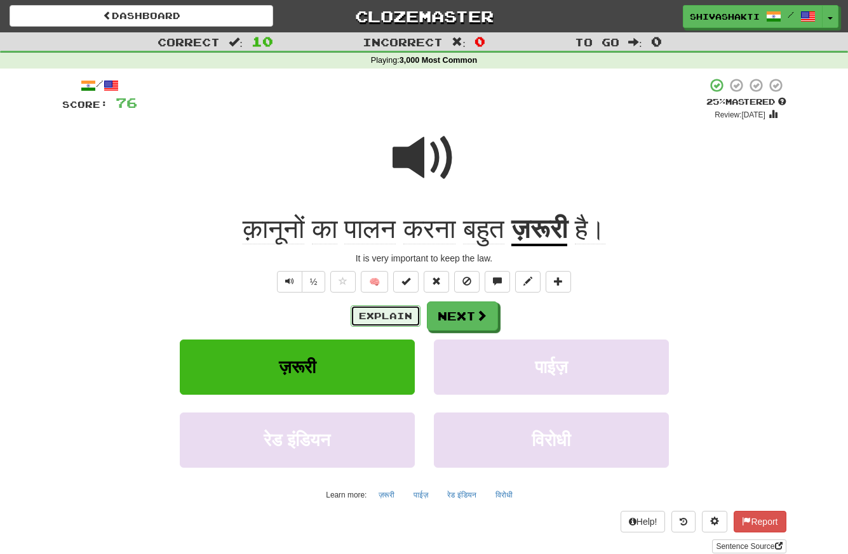
click at [385, 316] on button "Explain" at bounding box center [386, 316] width 70 height 22
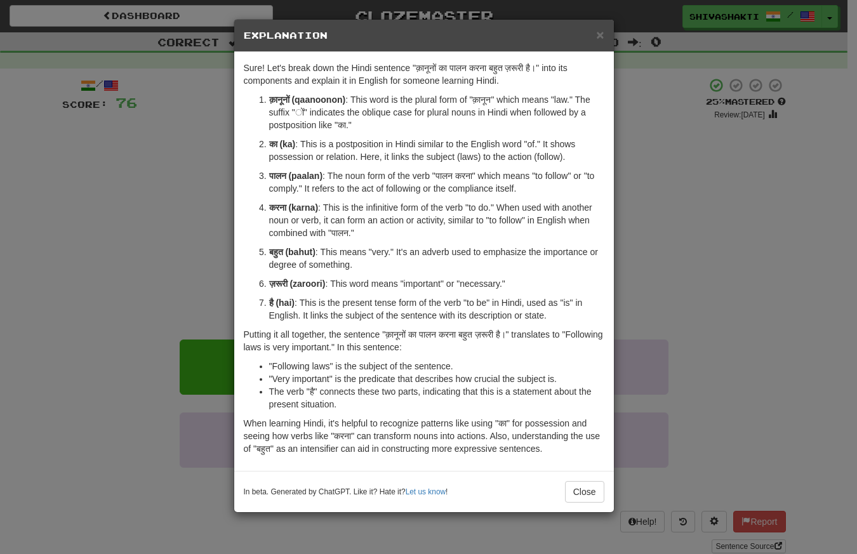
click at [69, 171] on div "× Explanation Sure! Let's break down the Hindi sentence "क़ानूनों का पालन करना …" at bounding box center [428, 277] width 857 height 554
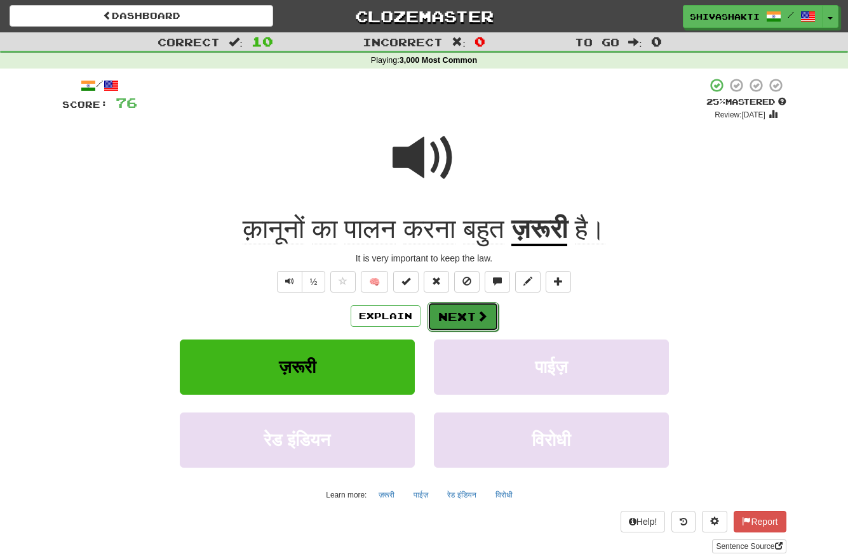
click at [456, 319] on button "Next" at bounding box center [462, 316] width 71 height 29
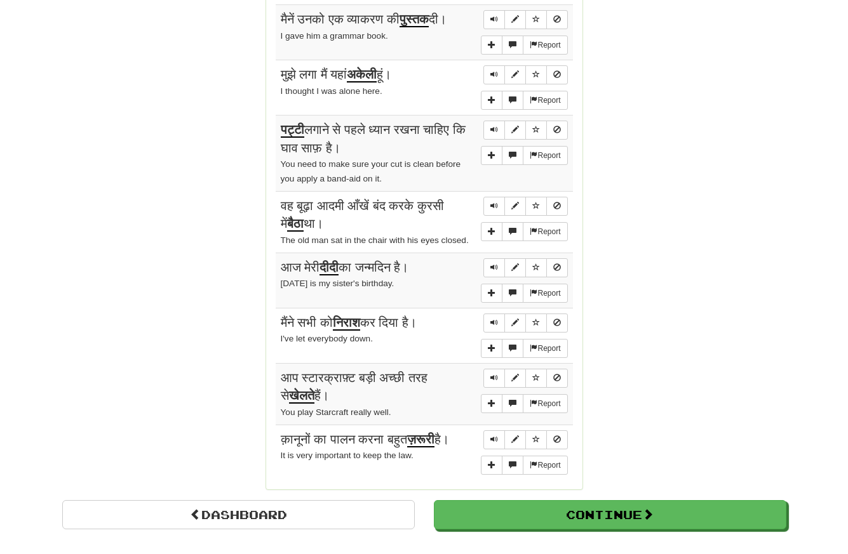
scroll to position [969, 0]
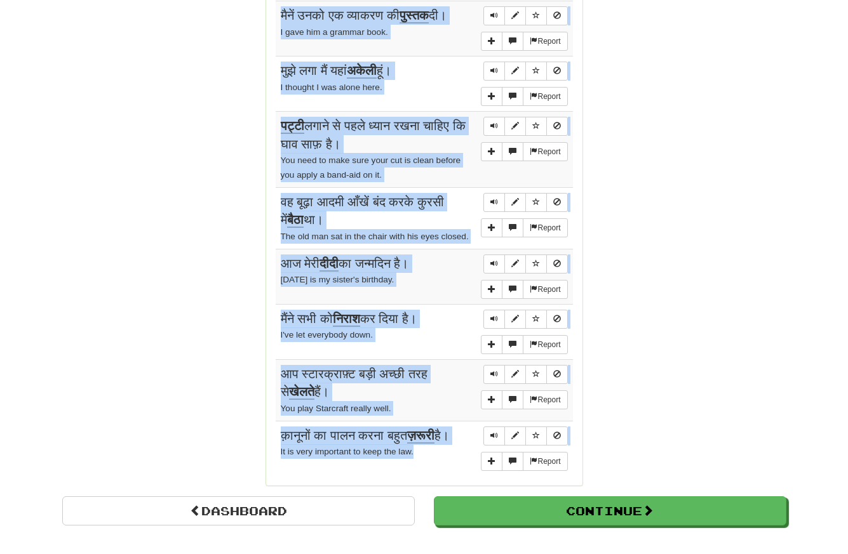
drag, startPoint x: 279, startPoint y: 84, endPoint x: 422, endPoint y: 460, distance: 402.2
click at [422, 460] on tbody "Report वह अफ़वाह किसी हद तक सच है। The rumor is true to some extent. Report तुम…" at bounding box center [424, 184] width 297 height 586
copy tbody "वह अफ़वाह किसी हद तक सच है। The rumor is true to some extent. Report तुम आकर्षक…"
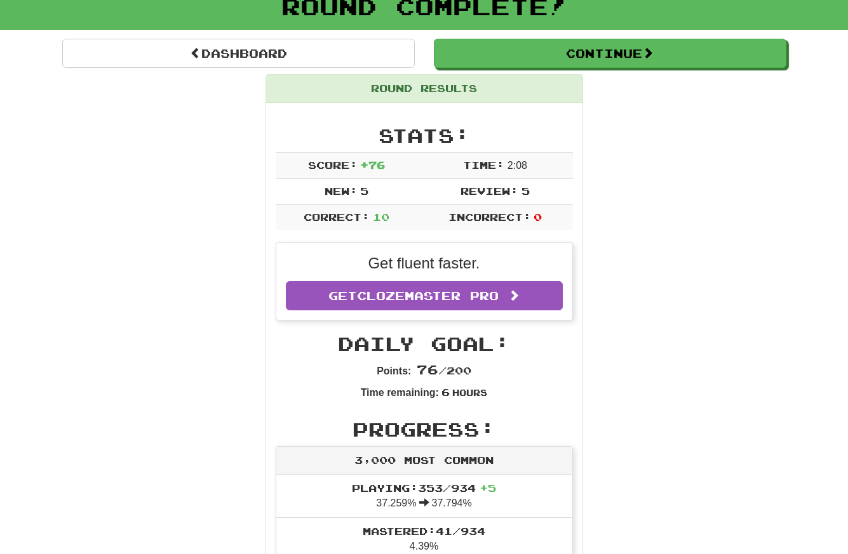
scroll to position [0, 0]
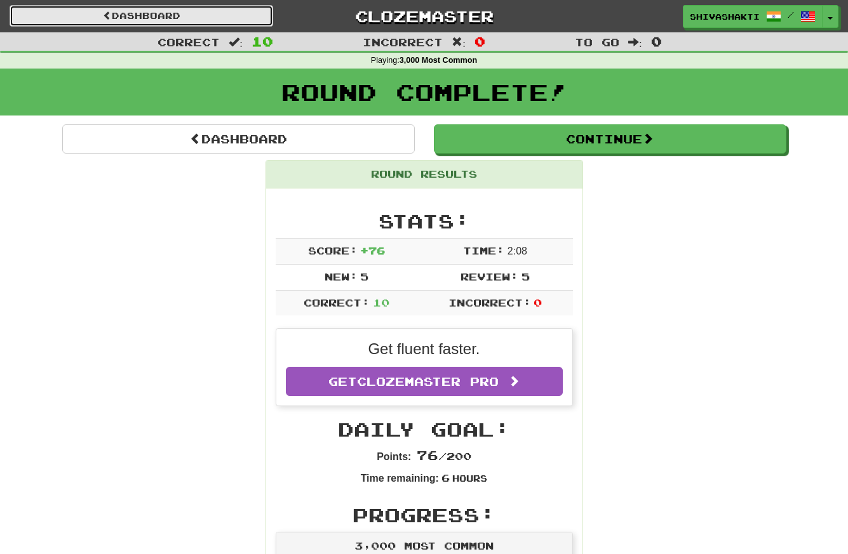
click at [138, 10] on link "Dashboard" at bounding box center [142, 16] width 264 height 22
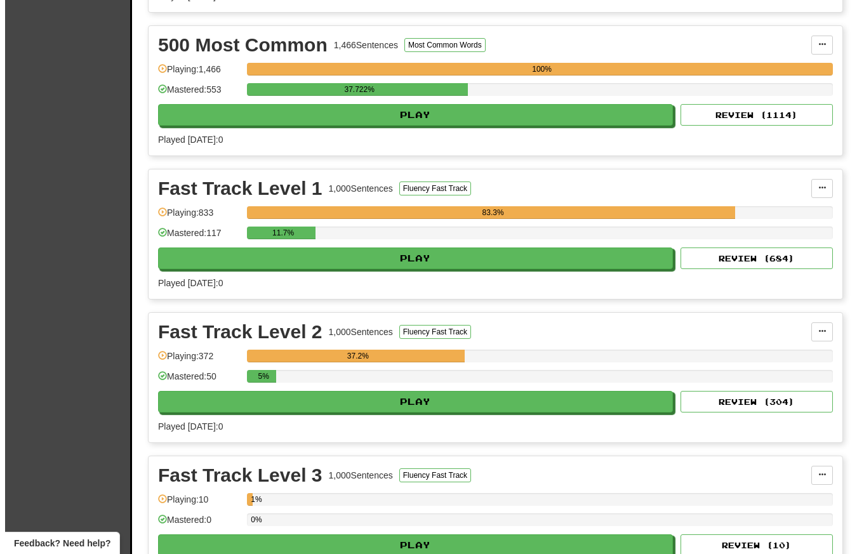
scroll to position [1576, 0]
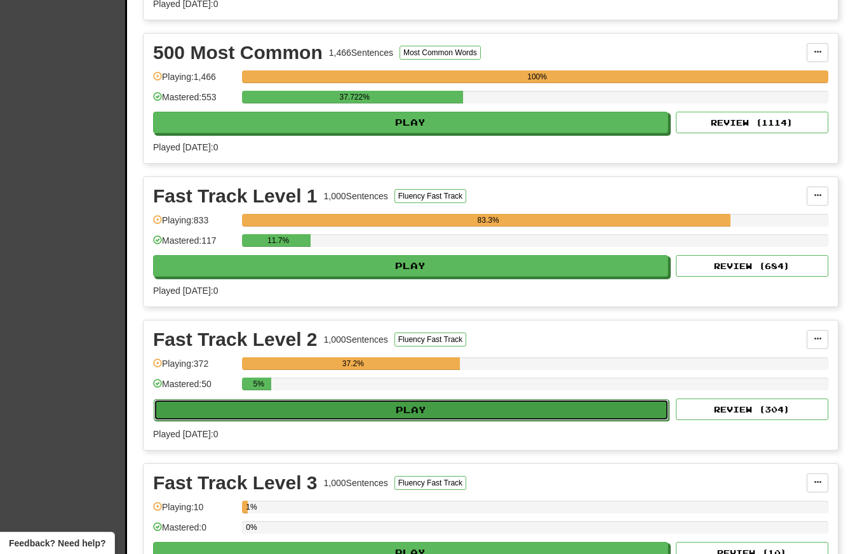
click at [528, 407] on button "Play" at bounding box center [411, 410] width 515 height 22
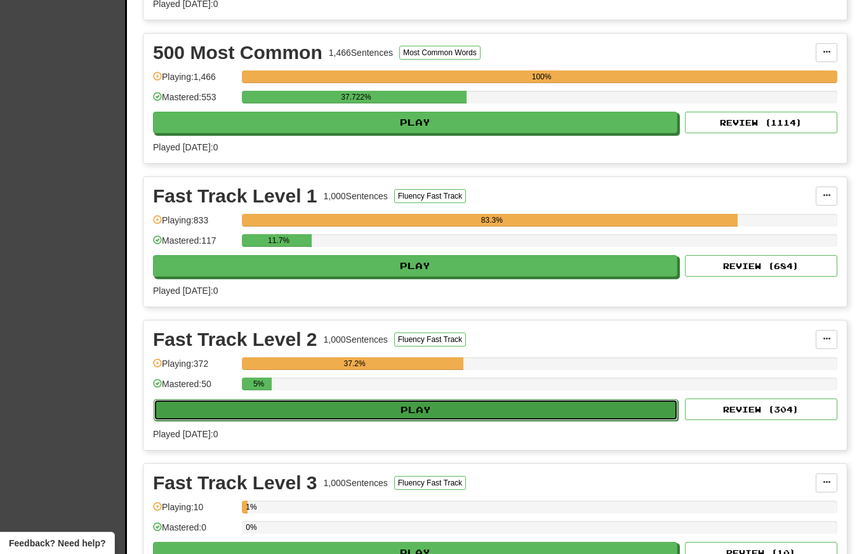
select select "**"
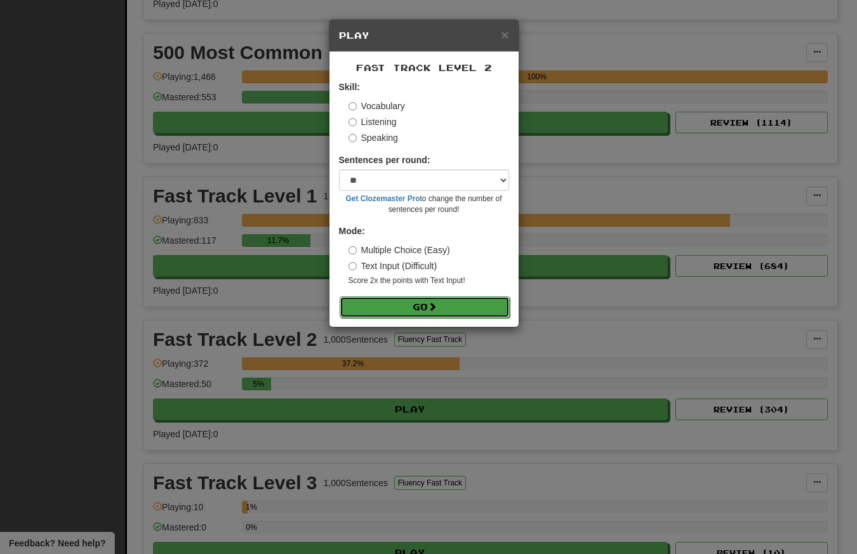
click at [458, 305] on button "Go" at bounding box center [425, 308] width 170 height 22
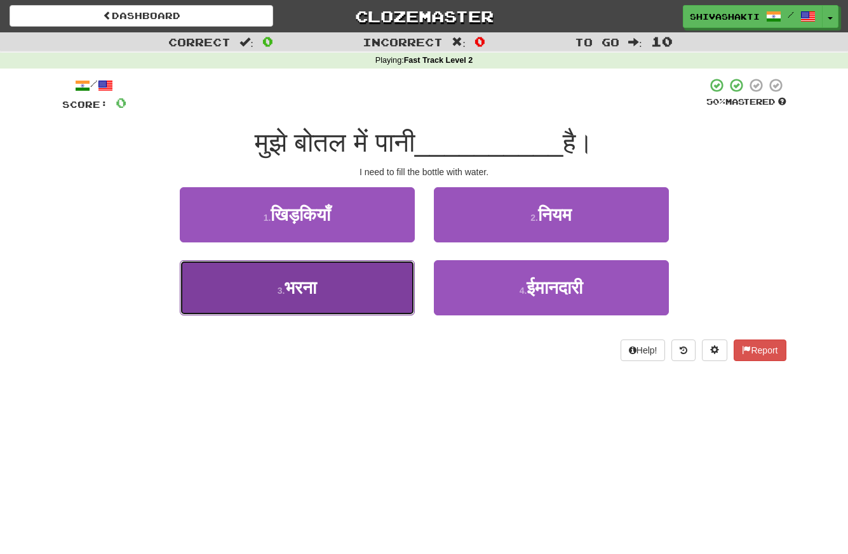
click at [333, 288] on button "3 . भरना" at bounding box center [297, 287] width 235 height 55
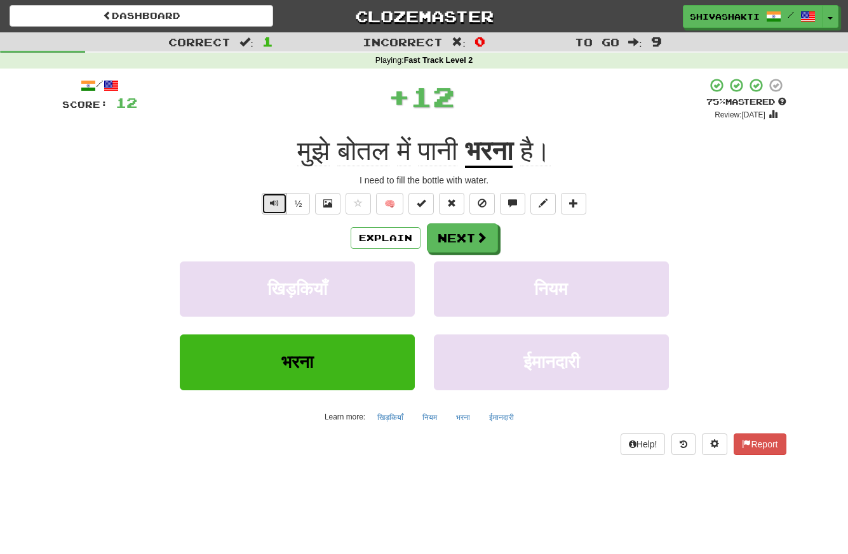
click at [272, 204] on span "Text-to-speech controls" at bounding box center [274, 203] width 9 height 9
click at [450, 243] on button "Next" at bounding box center [462, 238] width 71 height 29
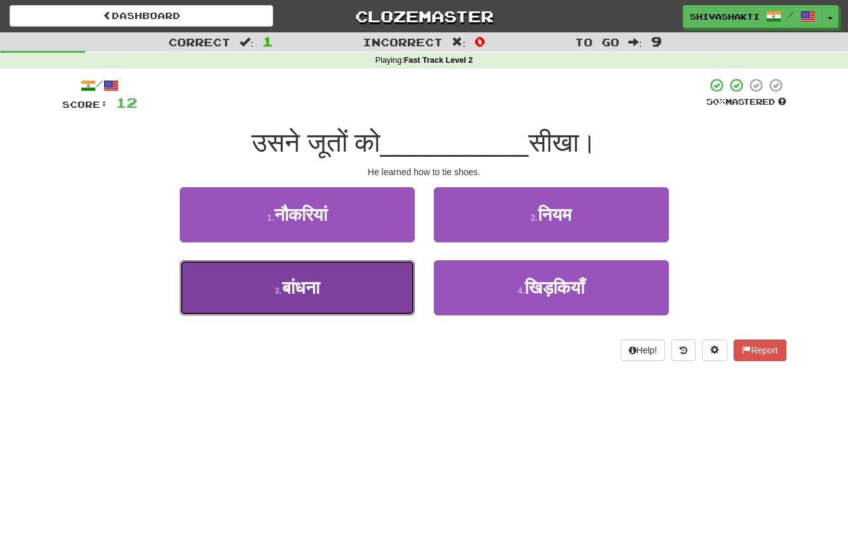
click at [344, 291] on button "3 . बांधना" at bounding box center [297, 287] width 235 height 55
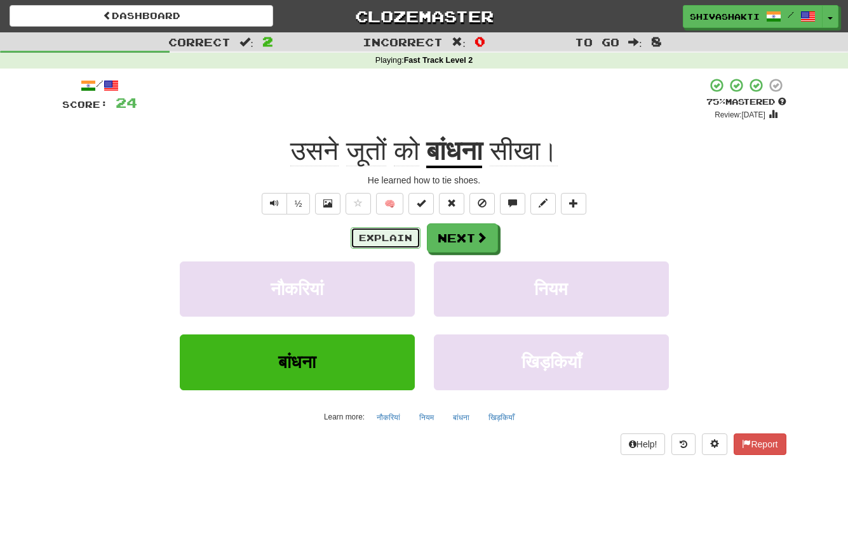
click at [370, 241] on button "Explain" at bounding box center [386, 238] width 70 height 22
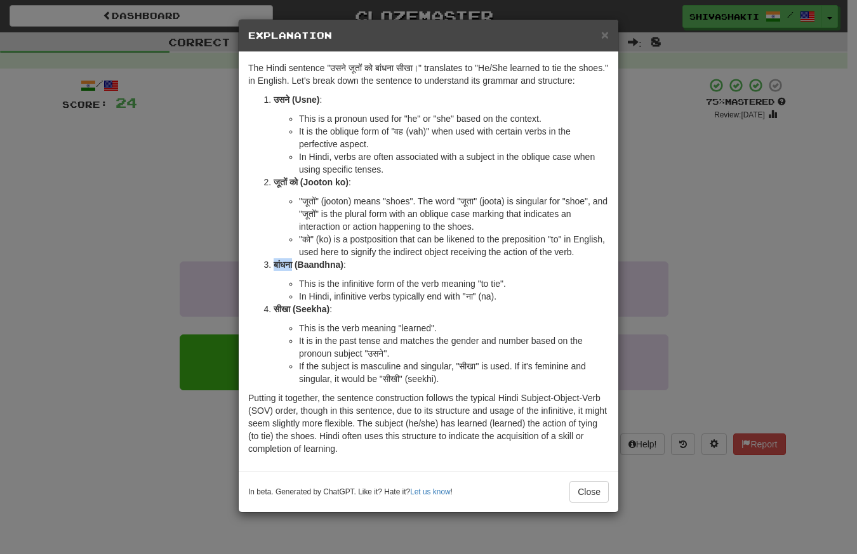
drag, startPoint x: 291, startPoint y: 290, endPoint x: 269, endPoint y: 290, distance: 22.2
click at [274, 270] on strong "बांधना (Baandhna)" at bounding box center [309, 265] width 70 height 10
copy strong "बांधना"
click at [107, 199] on div "× Explanation The Hindi sentence "उसने जूतों को बांधना सीखा।" translates to "He…" at bounding box center [428, 277] width 857 height 554
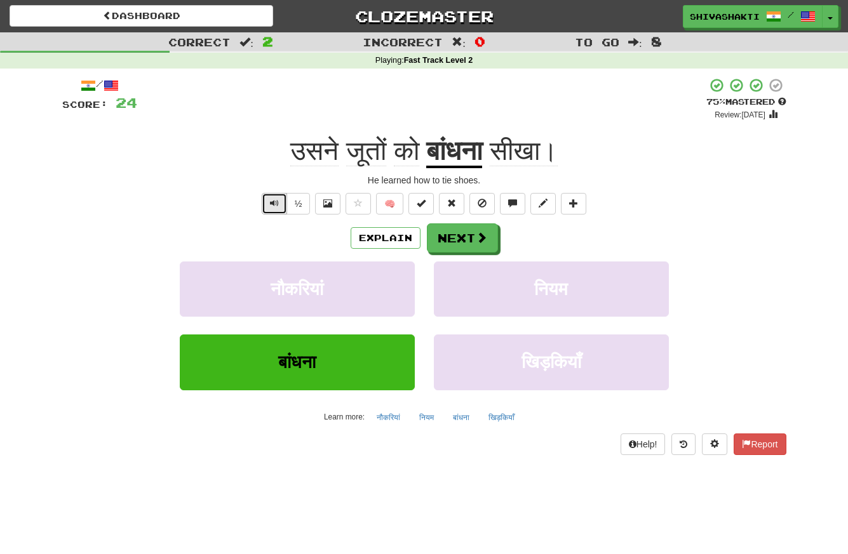
click at [274, 205] on span "Text-to-speech controls" at bounding box center [274, 203] width 9 height 9
click at [438, 248] on button "Next" at bounding box center [462, 238] width 71 height 29
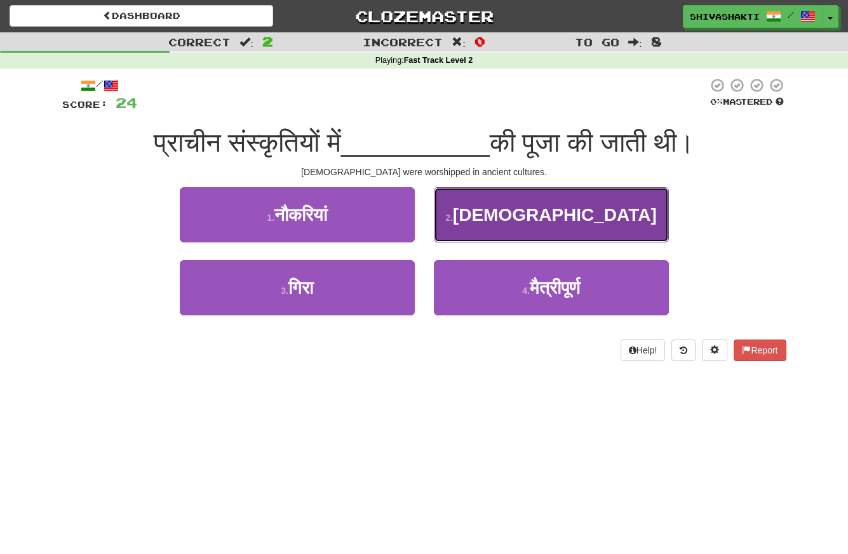
click at [485, 209] on button "2 . देवताओं" at bounding box center [551, 214] width 235 height 55
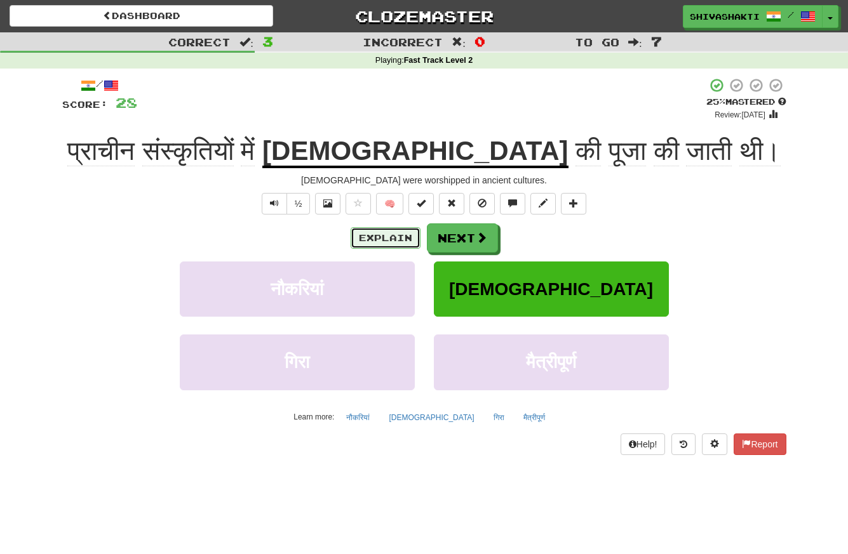
click at [370, 243] on button "Explain" at bounding box center [386, 238] width 70 height 22
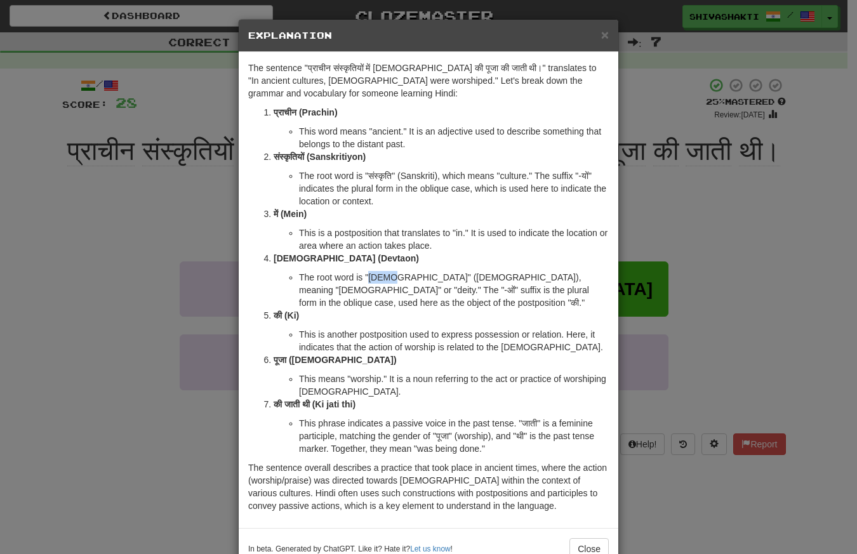
drag, startPoint x: 382, startPoint y: 278, endPoint x: 363, endPoint y: 278, distance: 19.1
click at [363, 278] on li "The root word is "देवता" (Devta), meaning "god" or "deity." The "-ओं" suffix is…" at bounding box center [454, 290] width 310 height 38
copy li "देवता"
click at [77, 142] on div "× Explanation The sentence "प्राचीन संस्कृतियों में देवताओं की पूजा की जाती थी।…" at bounding box center [428, 277] width 857 height 554
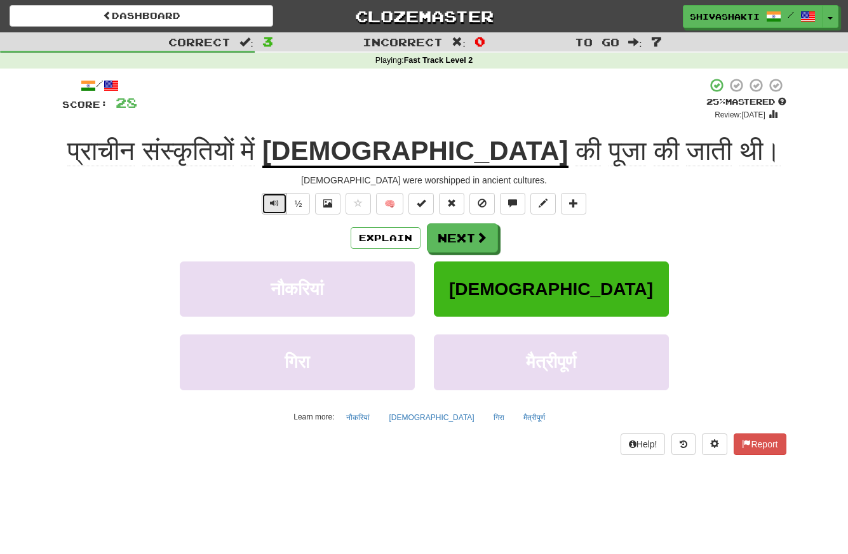
click at [268, 201] on button "Text-to-speech controls" at bounding box center [274, 204] width 25 height 22
drag, startPoint x: 238, startPoint y: 154, endPoint x: 161, endPoint y: 140, distance: 78.7
click at [161, 140] on div "प्राचीन संस्कृतियों में देवताओं की पूजा की जाती थी।" at bounding box center [424, 151] width 724 height 35
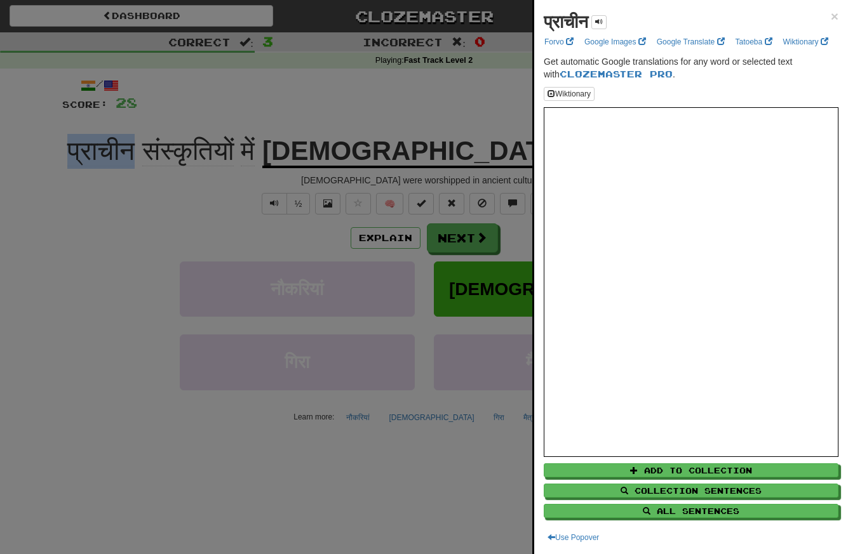
copy span "प्राचीन"
click at [58, 204] on div at bounding box center [424, 277] width 848 height 554
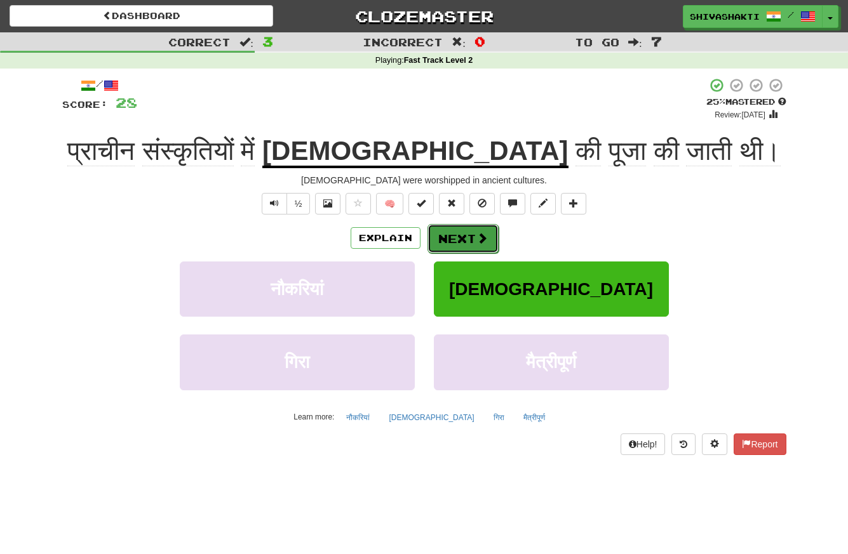
click at [464, 238] on button "Next" at bounding box center [462, 238] width 71 height 29
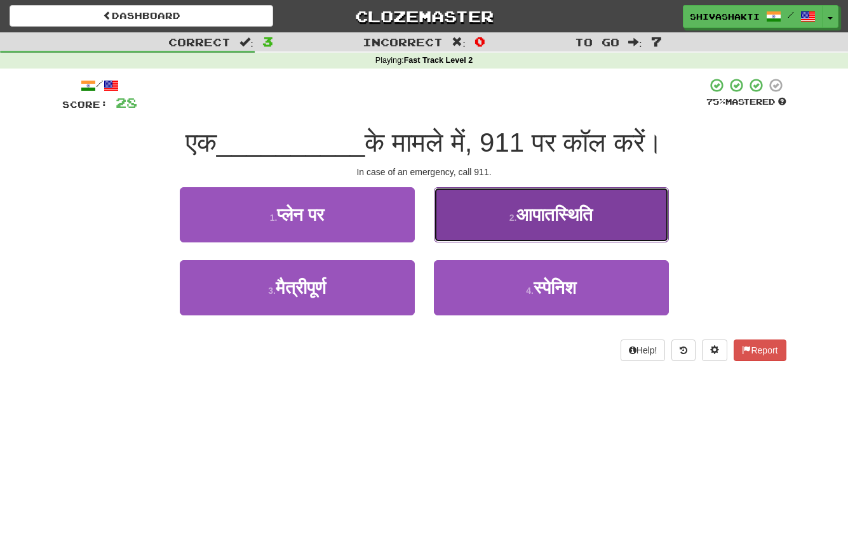
click at [531, 206] on span "आपातस्थिति" at bounding box center [554, 215] width 76 height 20
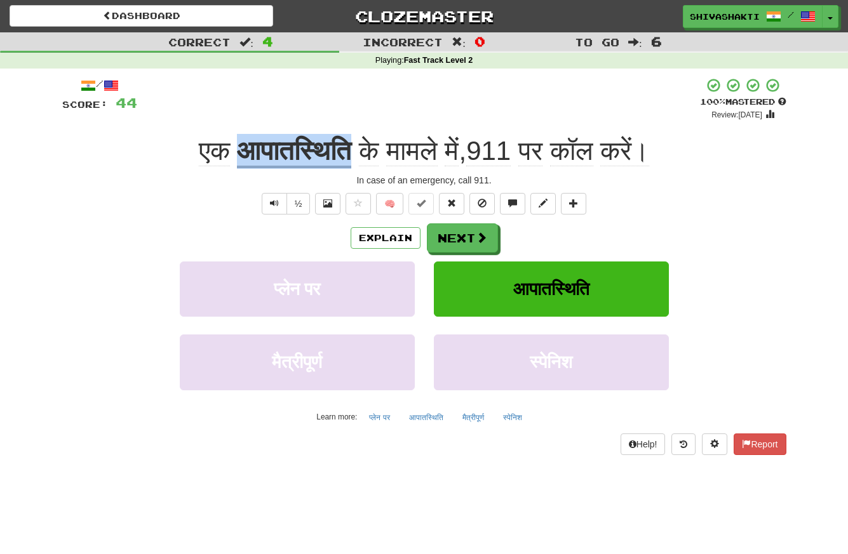
drag, startPoint x: 357, startPoint y: 149, endPoint x: 230, endPoint y: 135, distance: 127.8
click at [230, 135] on div "एक आपातस्थिति के मामले में , 911 पर कॉल करें।" at bounding box center [424, 151] width 724 height 35
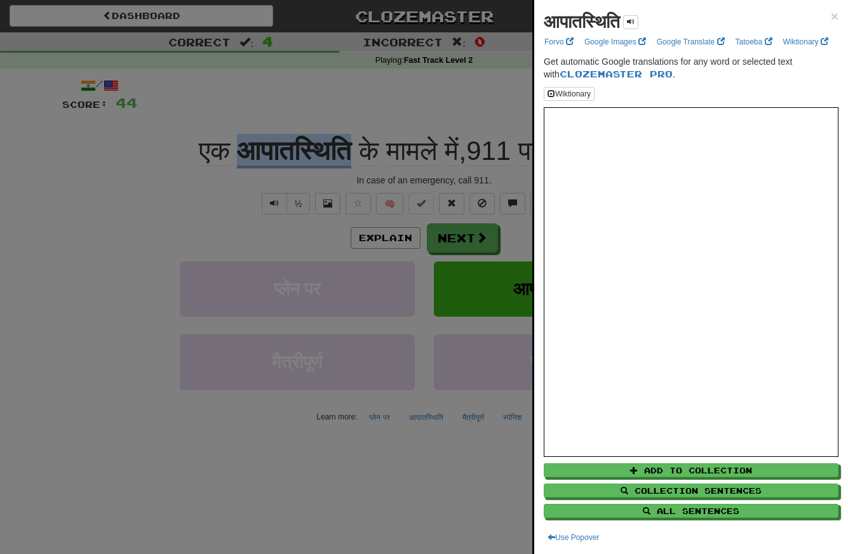
copy u "आपातस्थिति"
click at [141, 175] on div at bounding box center [424, 277] width 848 height 554
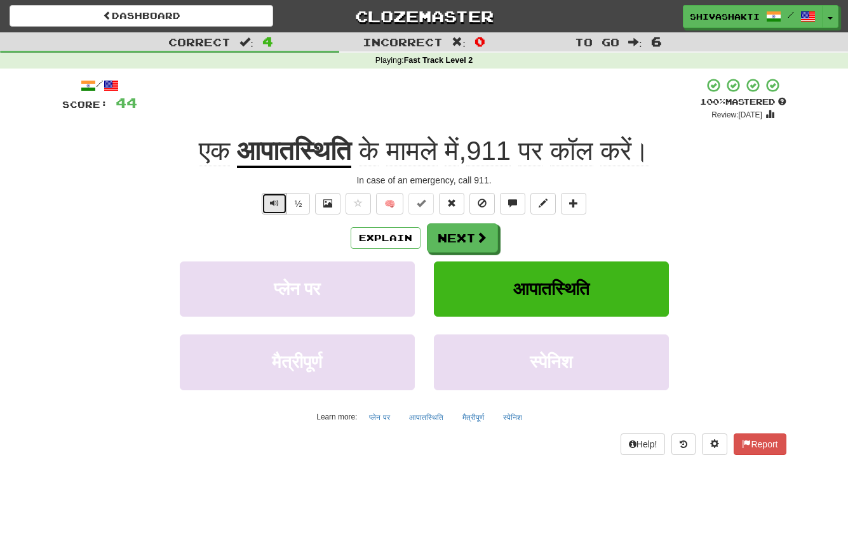
click at [267, 203] on button "Text-to-speech controls" at bounding box center [274, 204] width 25 height 22
click at [273, 204] on span "Text-to-speech controls" at bounding box center [274, 203] width 9 height 9
click at [453, 245] on button "Next" at bounding box center [462, 238] width 71 height 29
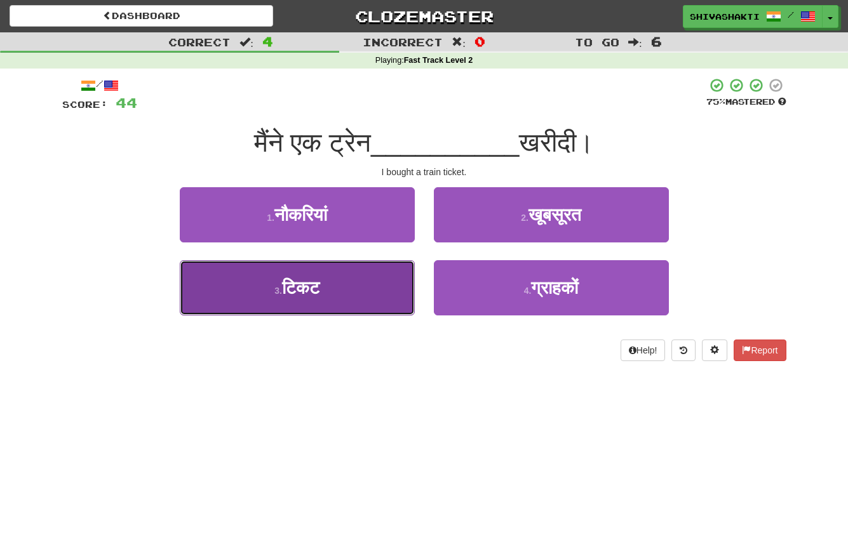
click at [304, 304] on button "3 . टिकट" at bounding box center [297, 287] width 235 height 55
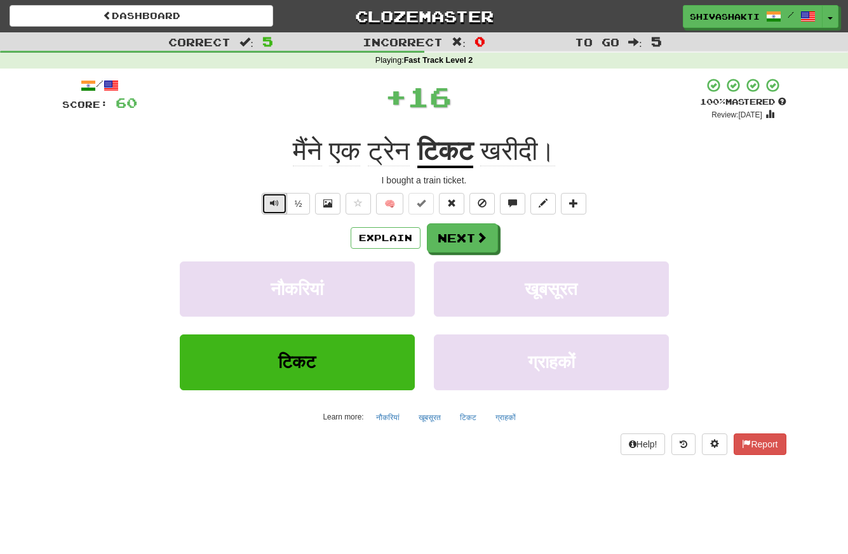
click at [269, 201] on button "Text-to-speech controls" at bounding box center [274, 204] width 25 height 22
click at [466, 241] on button "Next" at bounding box center [462, 238] width 71 height 29
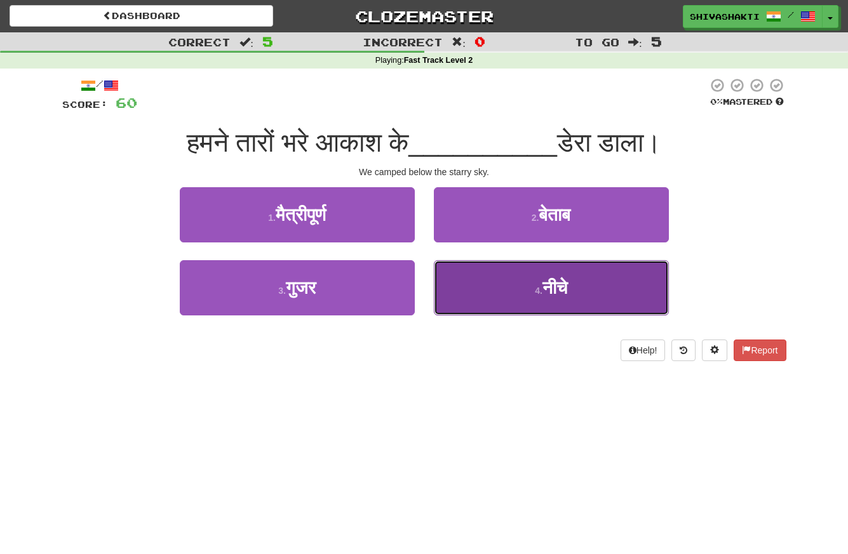
click at [528, 289] on button "4 . नीचे" at bounding box center [551, 287] width 235 height 55
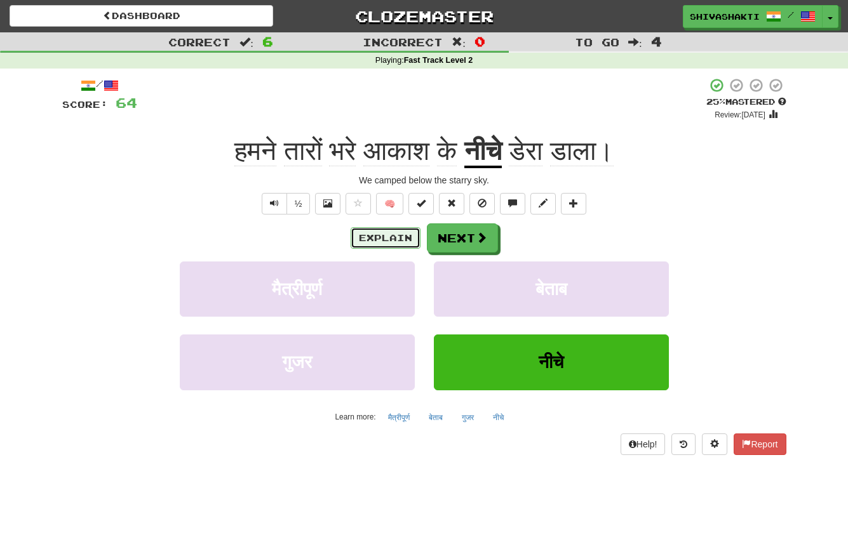
click at [393, 236] on button "Explain" at bounding box center [386, 238] width 70 height 22
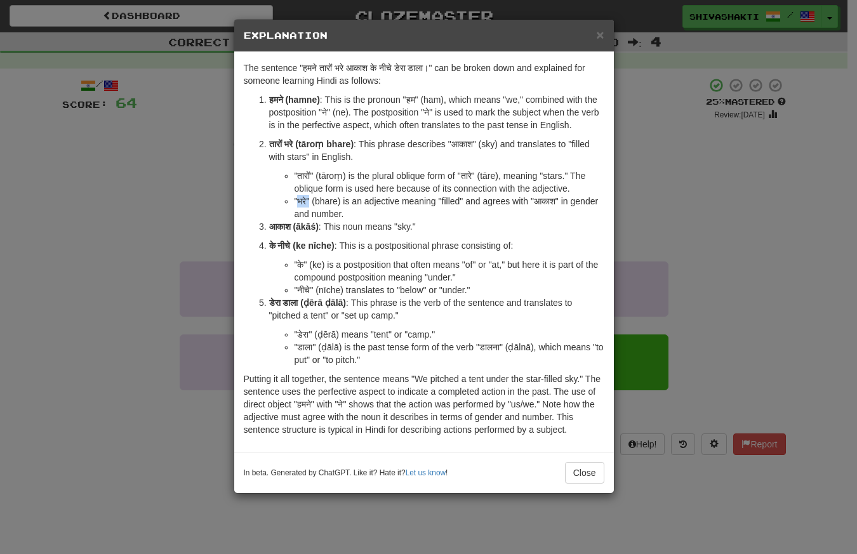
drag, startPoint x: 309, startPoint y: 202, endPoint x: 299, endPoint y: 199, distance: 10.5
click at [299, 199] on li ""भरे" (bhare) is an adjective meaning "filled" and agrees with "आकाश" in gender…" at bounding box center [450, 207] width 310 height 25
copy li "भरे""
click at [108, 237] on div "× Explanation The sentence "हमने तारों भरे आकाश के नीचे डेरा डाला।" can be brok…" at bounding box center [428, 277] width 857 height 554
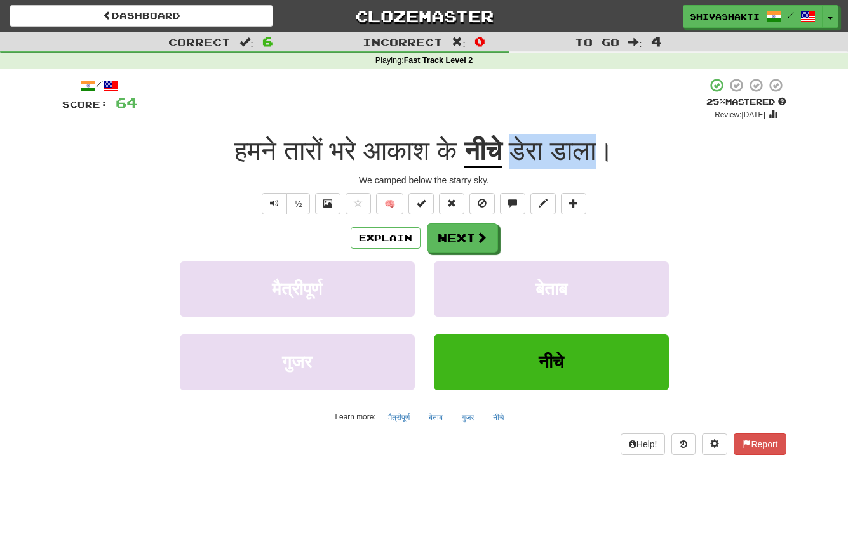
drag, startPoint x: 608, startPoint y: 154, endPoint x: 522, endPoint y: 147, distance: 86.7
click at [522, 147] on span "डेरा डाला।" at bounding box center [558, 151] width 112 height 30
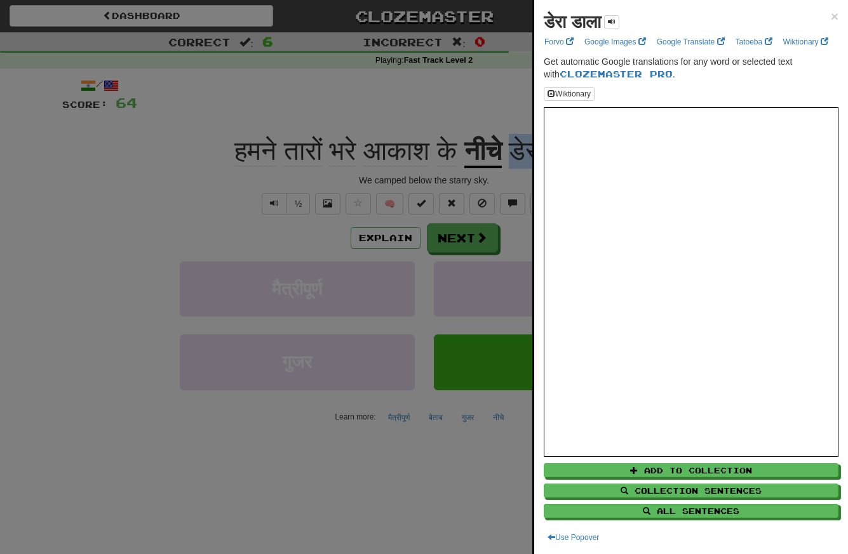
copy span "डेरा डाला"
click at [210, 107] on div at bounding box center [424, 277] width 848 height 554
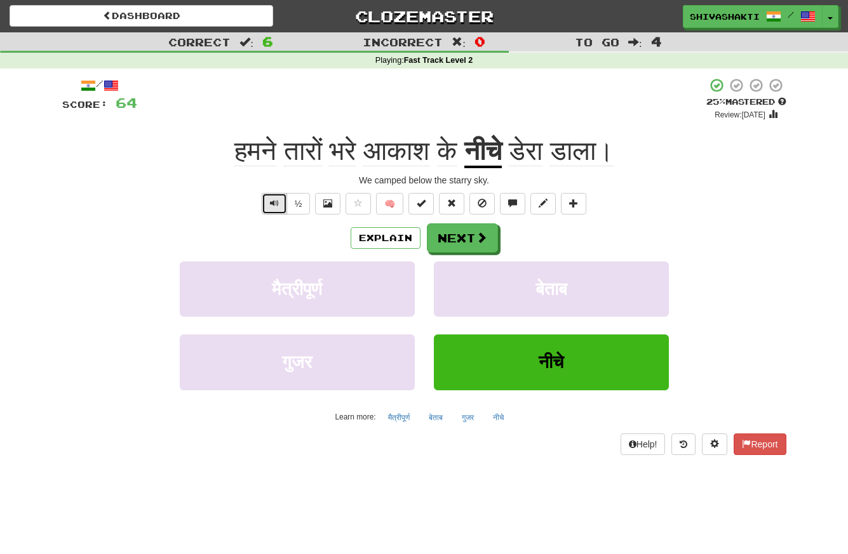
click at [272, 198] on button "Text-to-speech controls" at bounding box center [274, 204] width 25 height 22
click at [461, 236] on button "Next" at bounding box center [462, 238] width 71 height 29
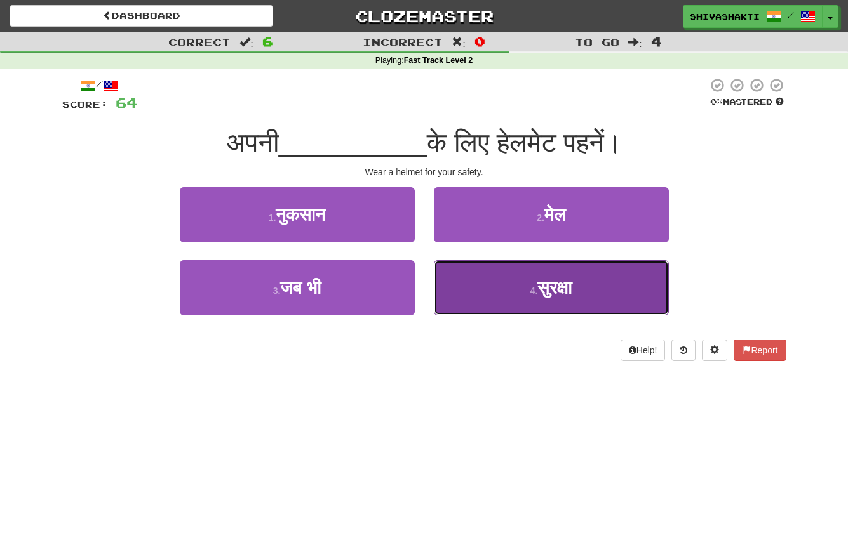
click at [528, 300] on button "4 . सुरक्षा" at bounding box center [551, 287] width 235 height 55
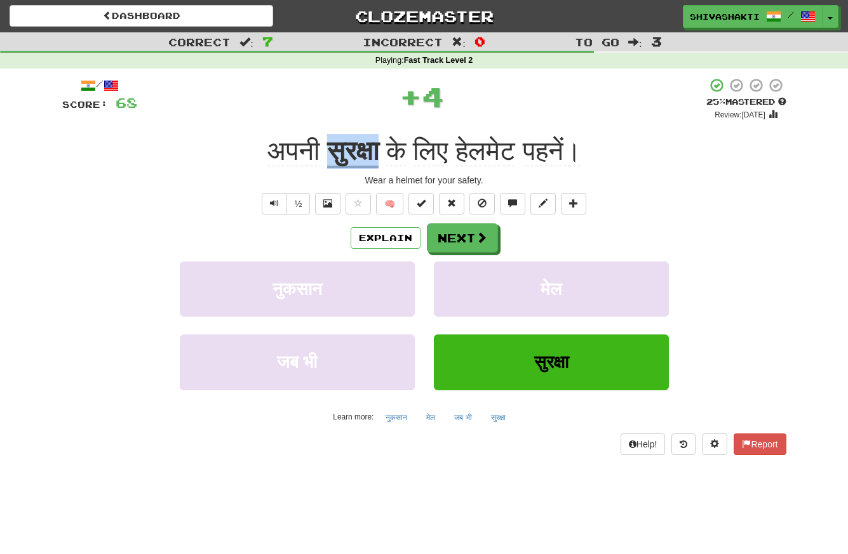
drag, startPoint x: 384, startPoint y: 148, endPoint x: 318, endPoint y: 143, distance: 65.6
click at [318, 143] on div "अपनी सुरक्षा के लिए हेलमेट पहनें।" at bounding box center [424, 151] width 724 height 35
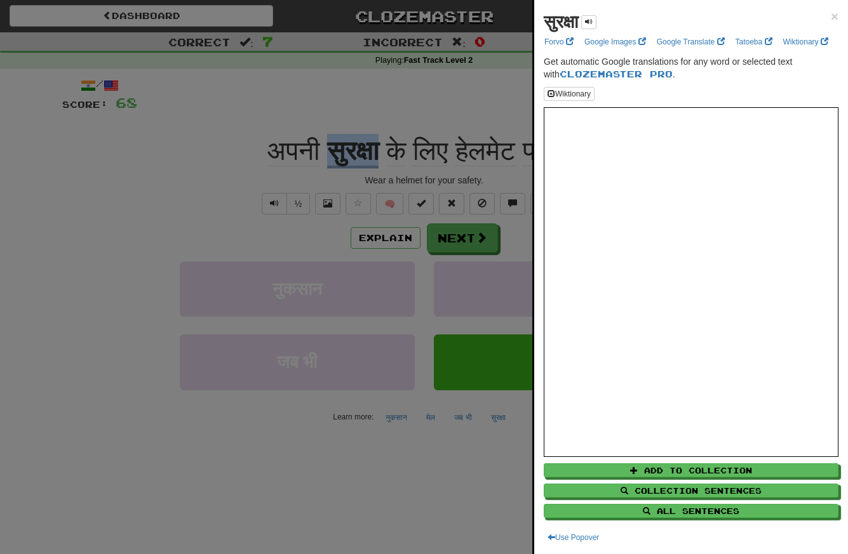
copy u "सुरक्षा"
click at [106, 186] on div at bounding box center [424, 277] width 848 height 554
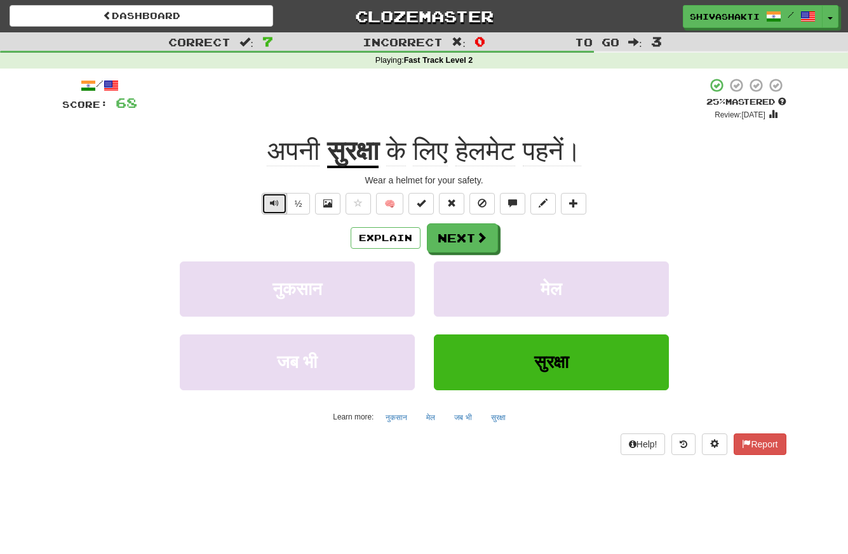
click at [263, 206] on button "Text-to-speech controls" at bounding box center [274, 204] width 25 height 22
click at [459, 241] on button "Next" at bounding box center [462, 238] width 71 height 29
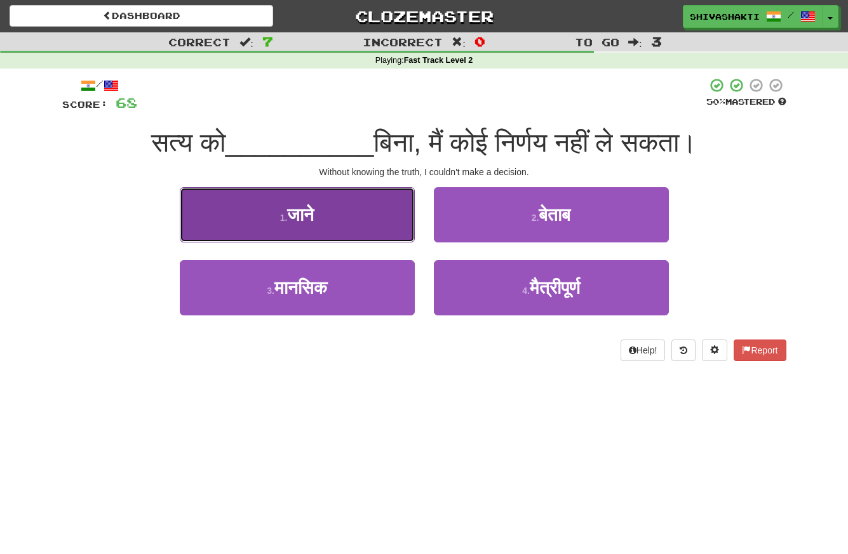
click at [297, 205] on span "जाने" at bounding box center [300, 215] width 27 height 20
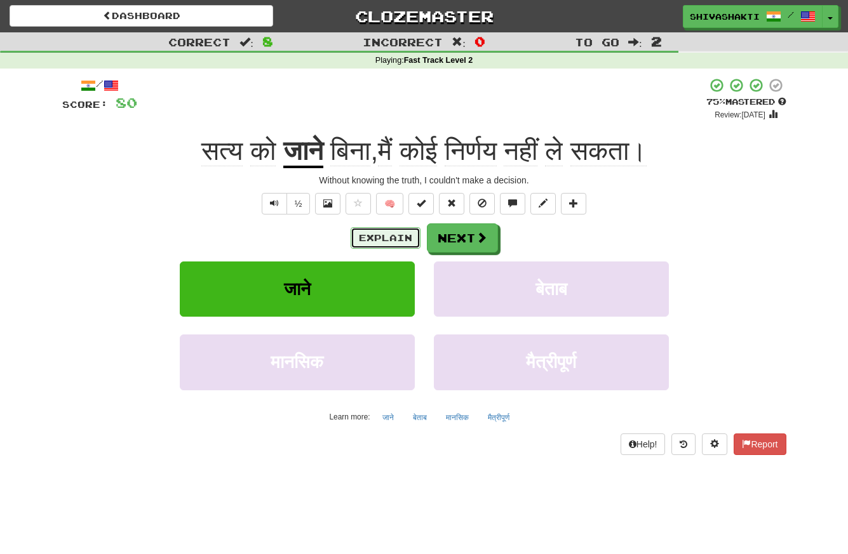
click at [391, 244] on button "Explain" at bounding box center [386, 238] width 70 height 22
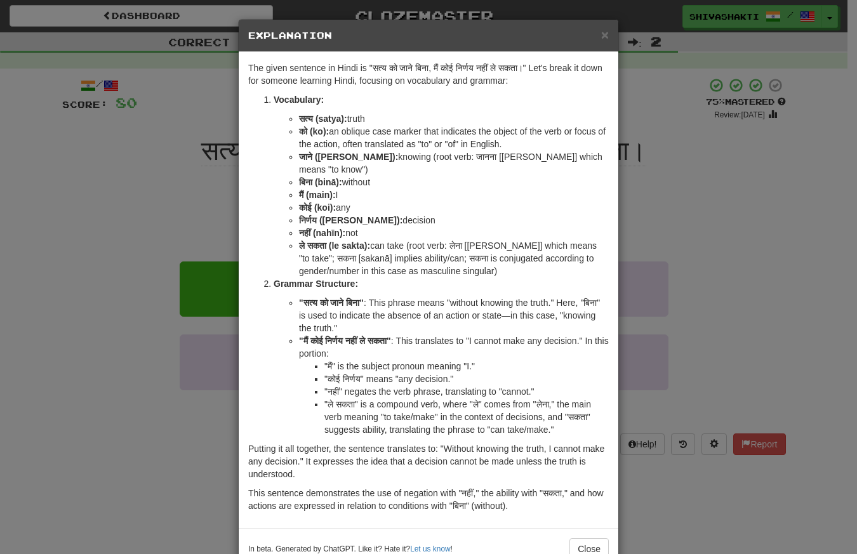
click at [120, 127] on div "× Explanation The given sentence in Hindi is "सत्य को जाने बिना, मैं कोई निर्णय…" at bounding box center [428, 277] width 857 height 554
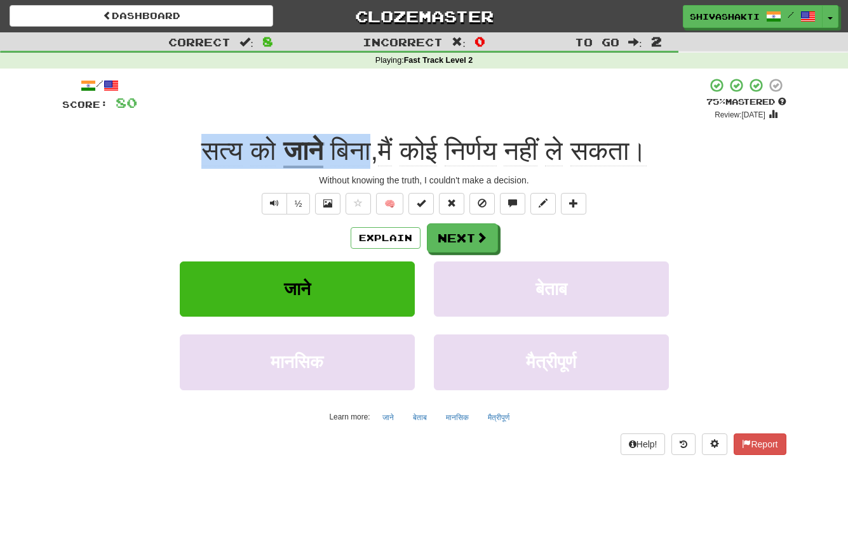
drag, startPoint x: 368, startPoint y: 152, endPoint x: 175, endPoint y: 130, distance: 194.4
click at [175, 130] on div "/ Score: 80 + 12 75 % Mastered Review: 2025-10-17 सत्य को जाने बिना , मैं कोई न…" at bounding box center [424, 265] width 724 height 377
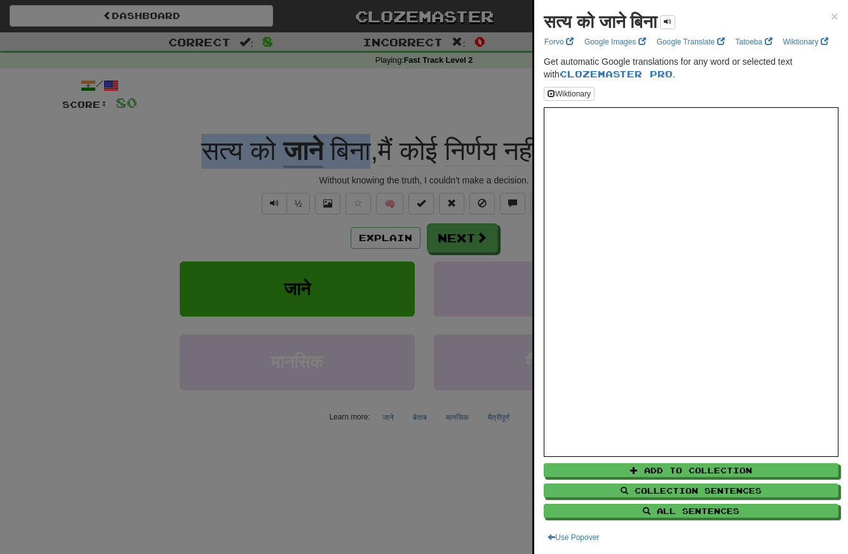
copy div "सत्य को जाने बिना"
click at [10, 183] on div at bounding box center [424, 277] width 848 height 554
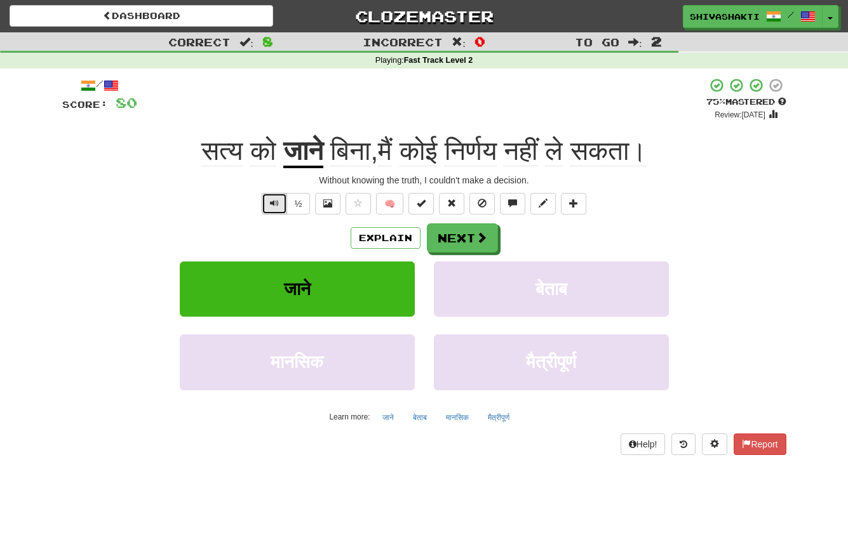
click at [268, 203] on button "Text-to-speech controls" at bounding box center [274, 204] width 25 height 22
click at [476, 239] on span at bounding box center [481, 237] width 11 height 11
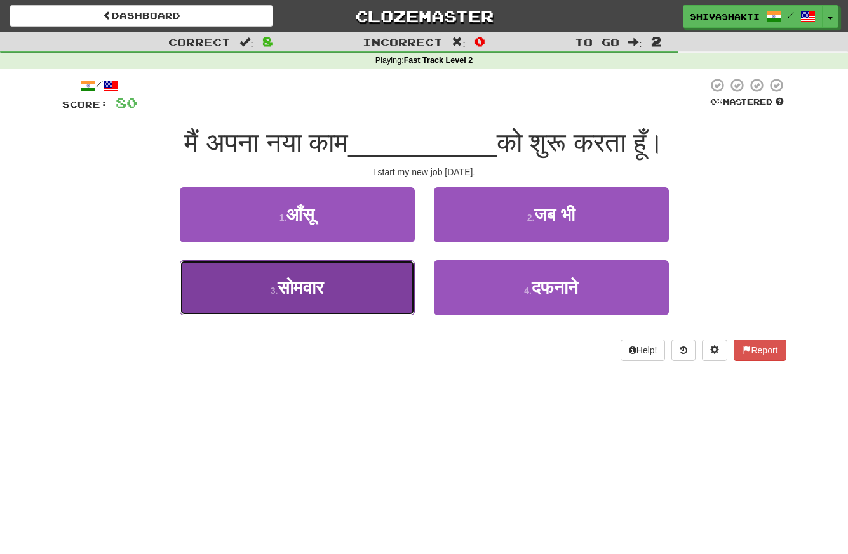
click at [316, 286] on span "सोमवार" at bounding box center [301, 288] width 46 height 20
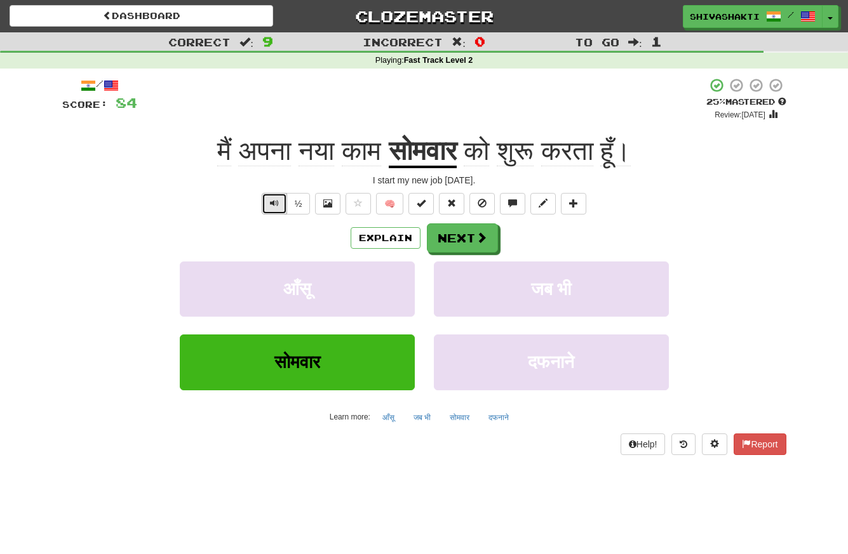
click at [271, 205] on span "Text-to-speech controls" at bounding box center [274, 203] width 9 height 9
click at [453, 236] on button "Next" at bounding box center [462, 238] width 71 height 29
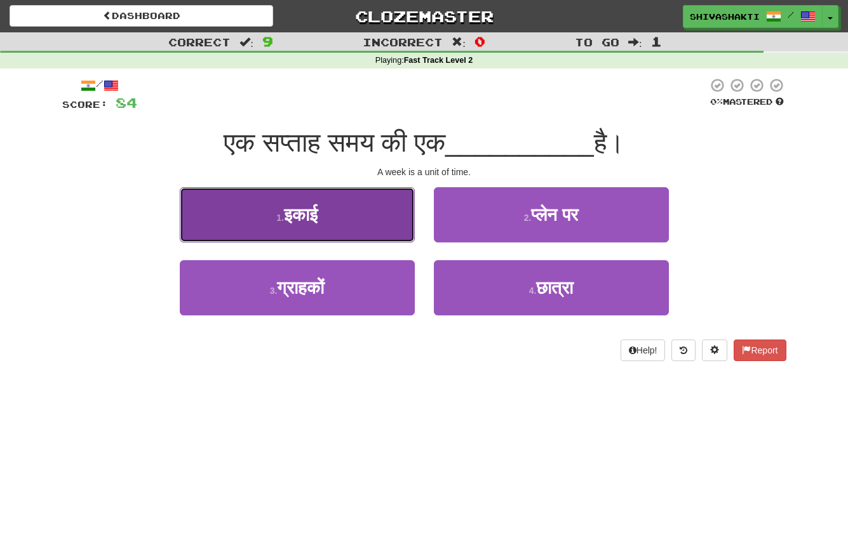
click at [281, 211] on button "1 . इकाई" at bounding box center [297, 214] width 235 height 55
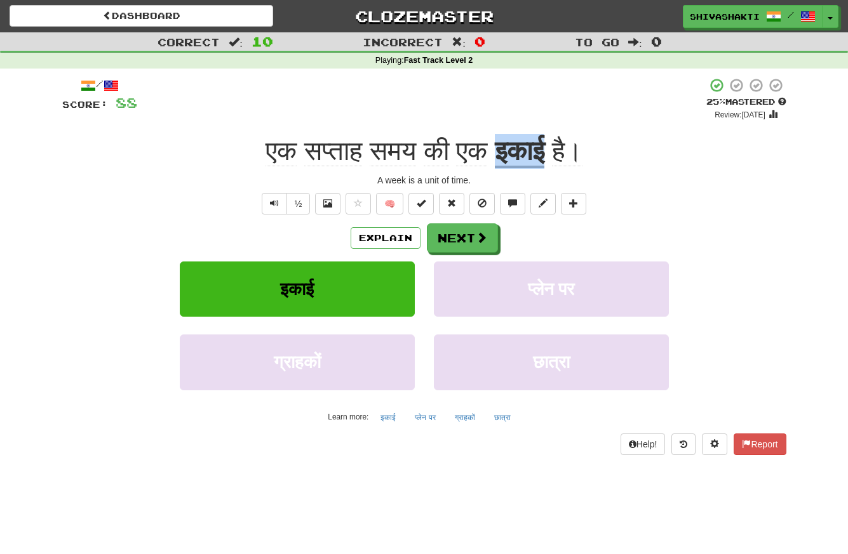
drag, startPoint x: 561, startPoint y: 158, endPoint x: 502, endPoint y: 148, distance: 59.8
click at [502, 148] on div "एक सप्ताह समय की एक इकाई है।" at bounding box center [424, 151] width 724 height 35
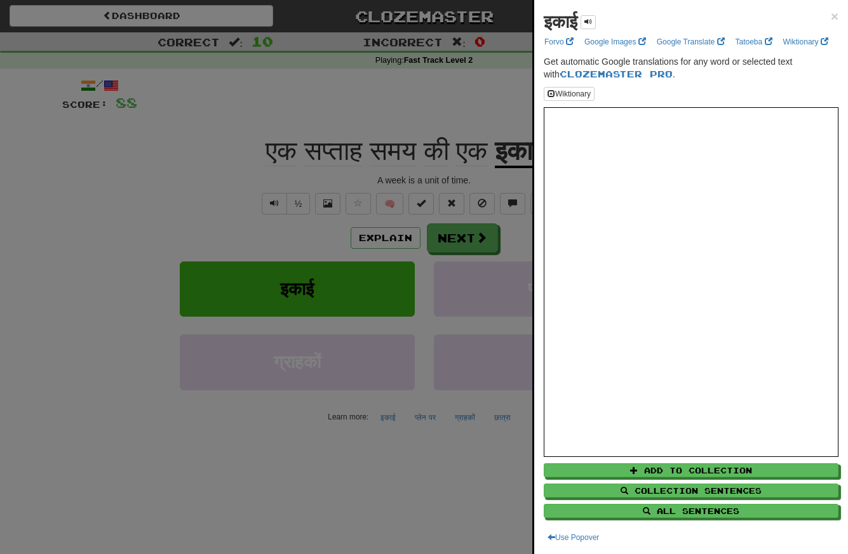
click at [399, 235] on div at bounding box center [424, 277] width 848 height 554
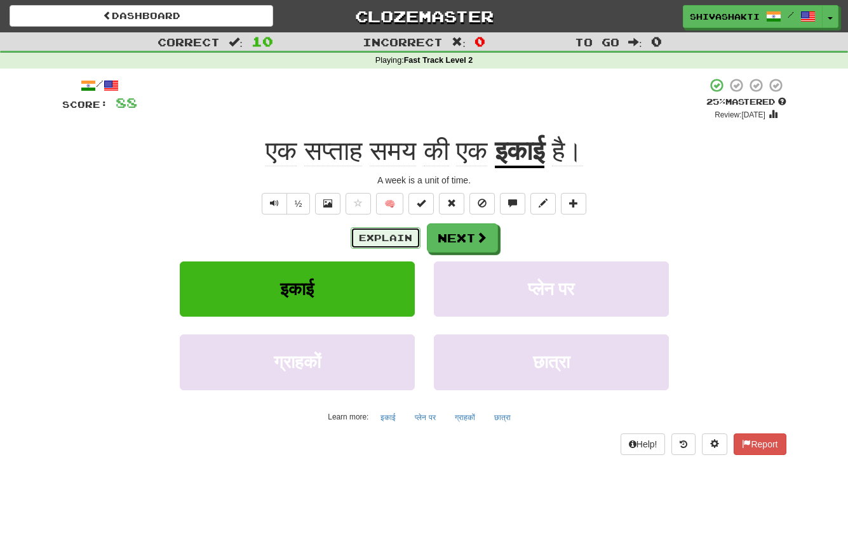
click at [399, 235] on button "Explain" at bounding box center [386, 238] width 70 height 22
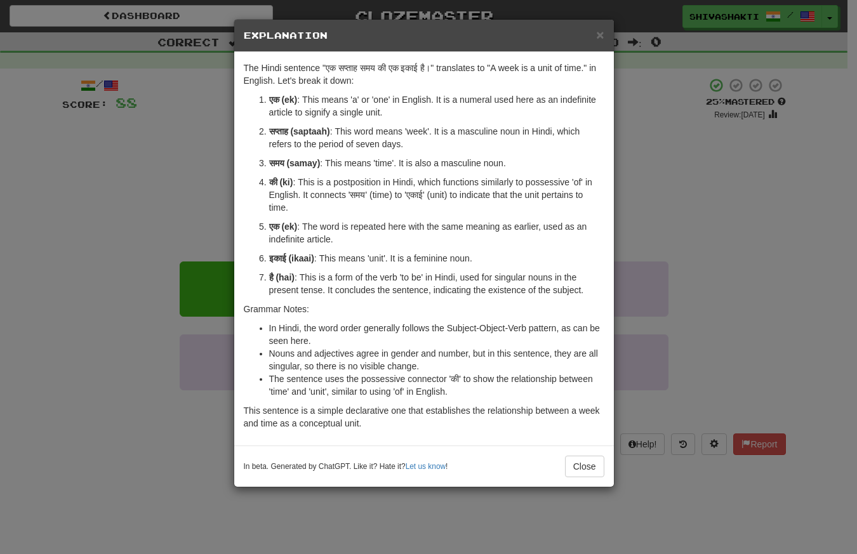
click at [135, 166] on div "× Explanation The Hindi sentence "एक सप्ताह समय की एक इकाई है।" translates to "…" at bounding box center [428, 277] width 857 height 554
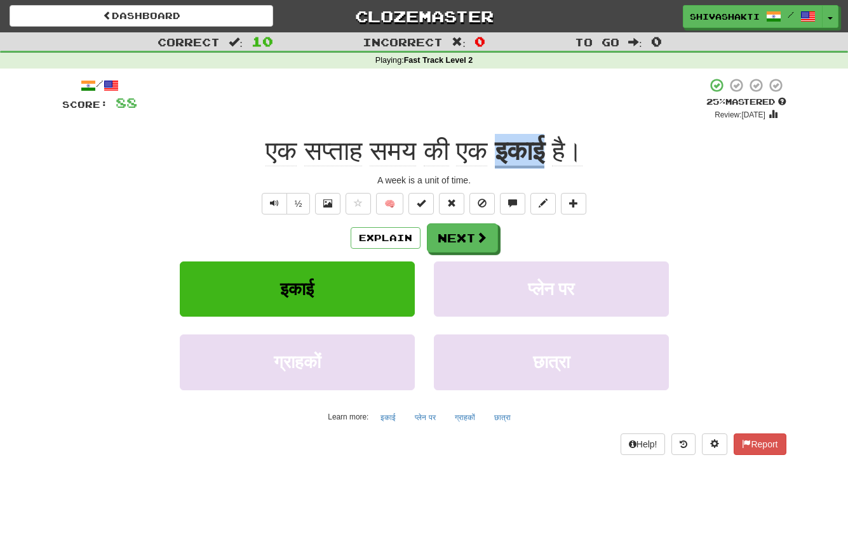
drag, startPoint x: 500, startPoint y: 151, endPoint x: 556, endPoint y: 156, distance: 56.1
click at [556, 156] on div "एक सप्ताह समय की एक इकाई है।" at bounding box center [424, 151] width 724 height 35
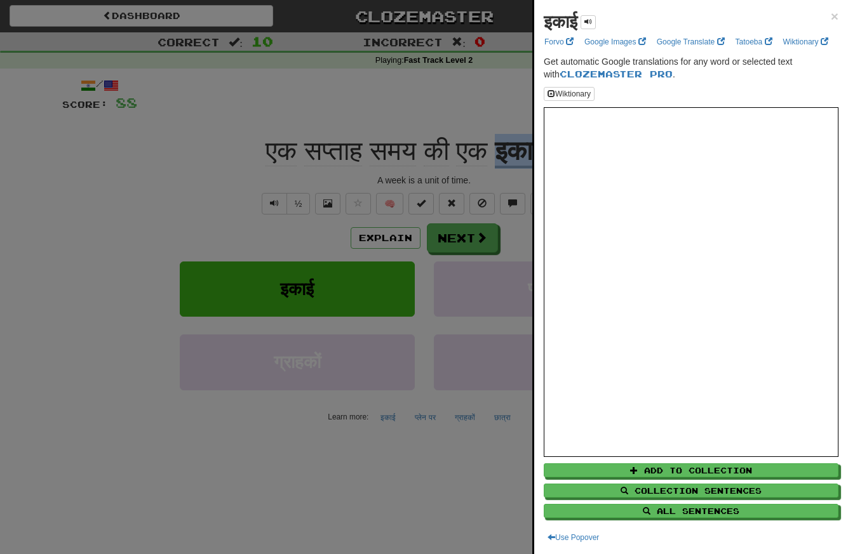
copy u "इकाई"
click at [245, 111] on div at bounding box center [424, 277] width 848 height 554
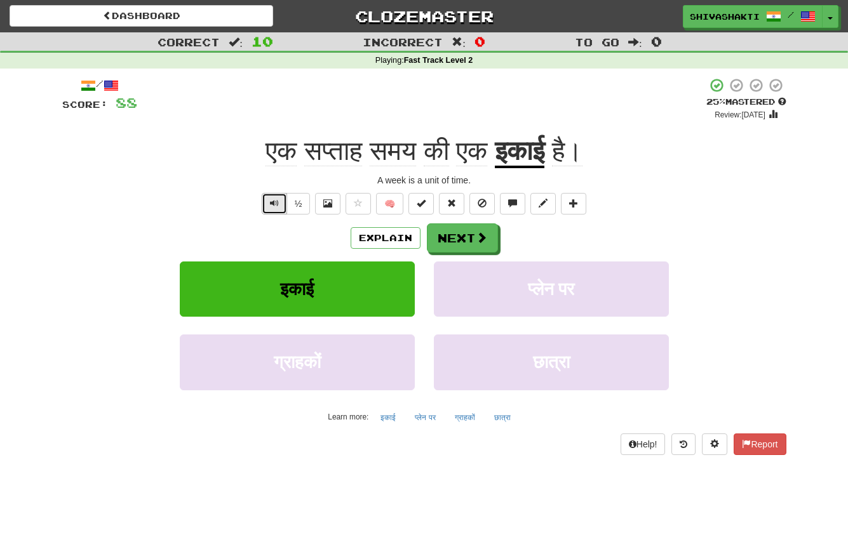
click at [264, 208] on button "Text-to-speech controls" at bounding box center [274, 204] width 25 height 22
click at [481, 243] on span at bounding box center [481, 237] width 11 height 11
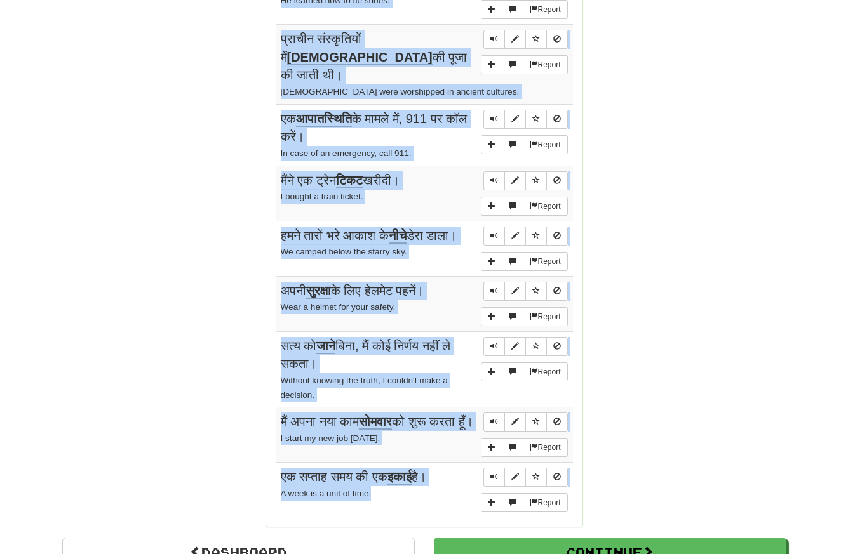
scroll to position [990, 0]
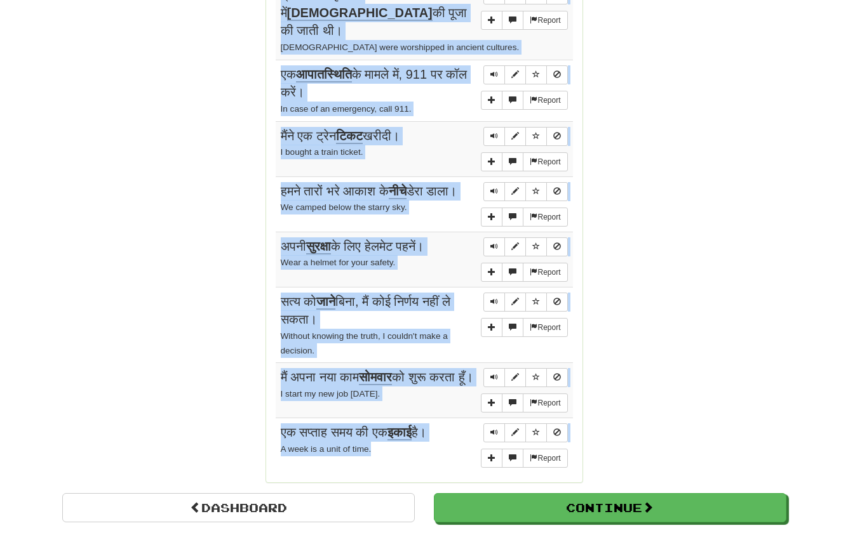
drag, startPoint x: 274, startPoint y: 227, endPoint x: 393, endPoint y: 443, distance: 245.9
copy div "Sentences: Report मुझे बोतल में पानी भरना है। I need to fill the bottle with wa…"
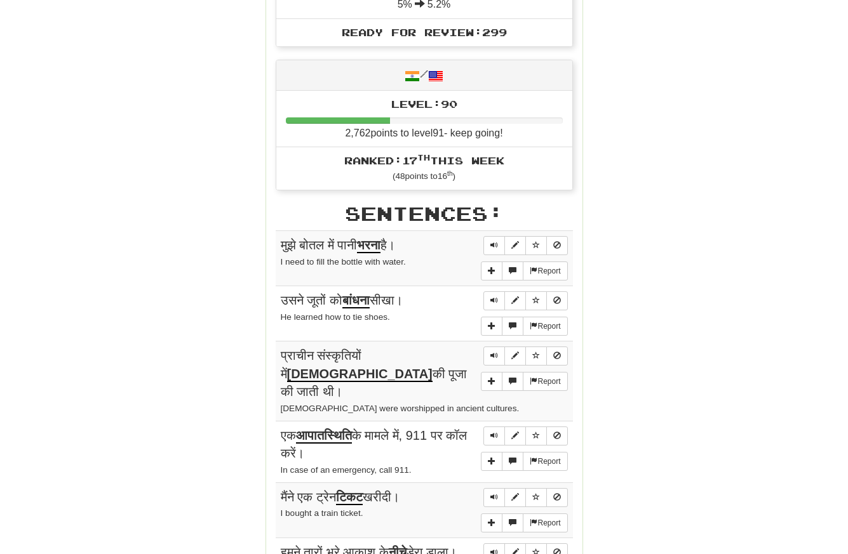
scroll to position [0, 0]
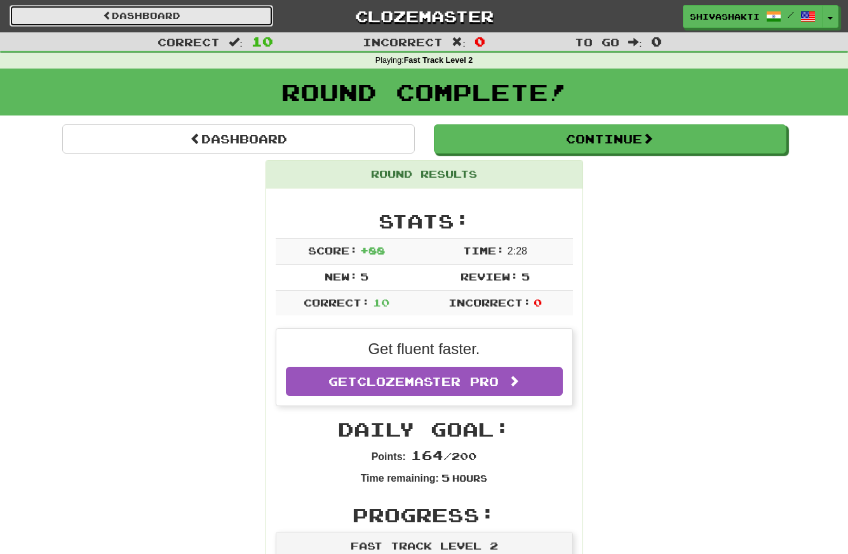
click at [135, 16] on link "Dashboard" at bounding box center [142, 16] width 264 height 22
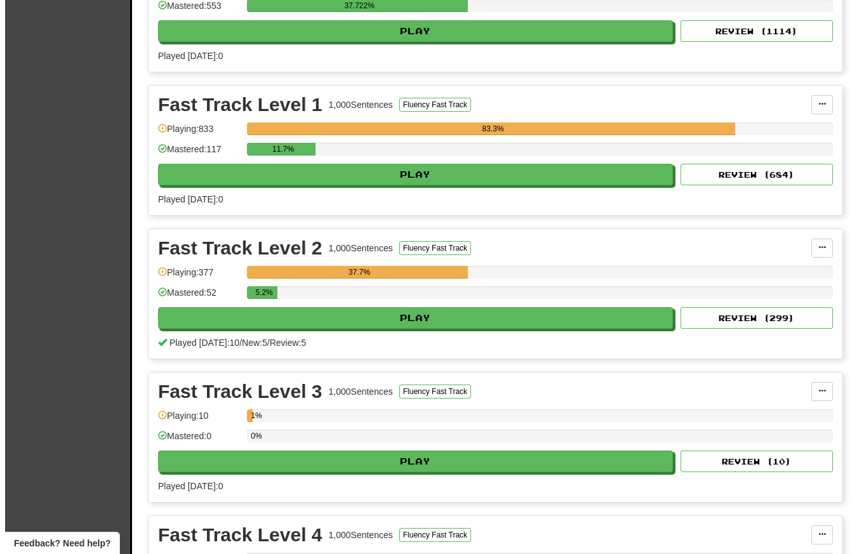
scroll to position [1661, 0]
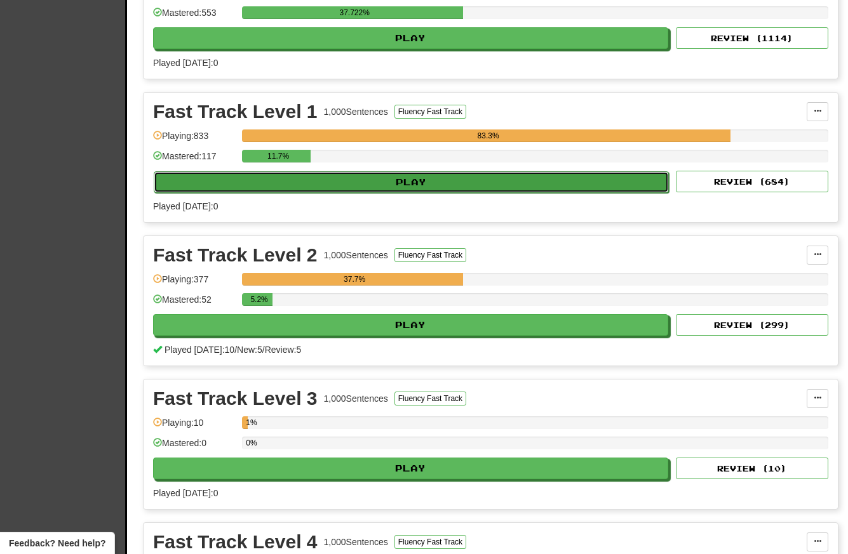
click at [313, 183] on button "Play" at bounding box center [411, 182] width 515 height 22
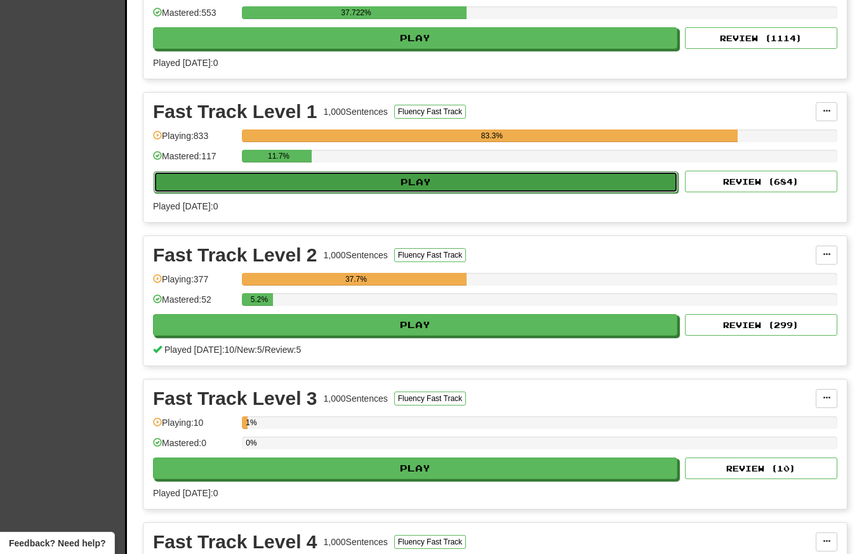
select select "**"
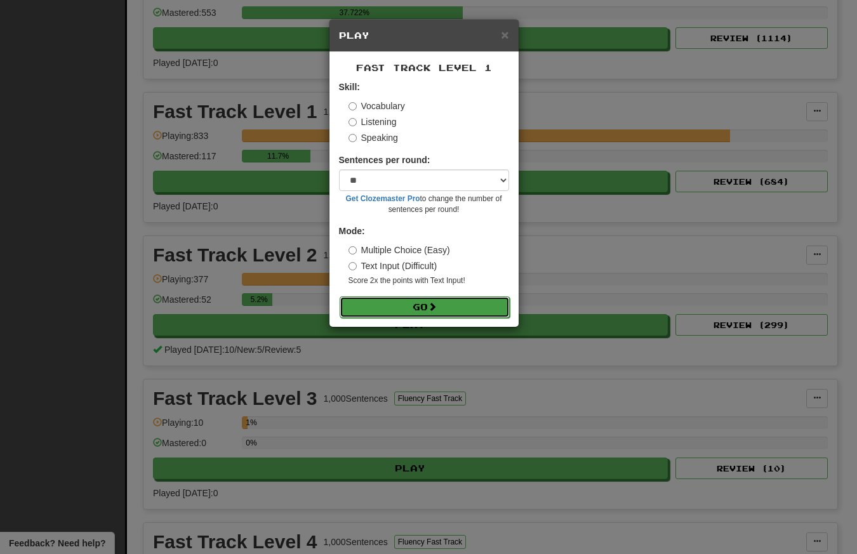
click at [410, 307] on button "Go" at bounding box center [425, 308] width 170 height 22
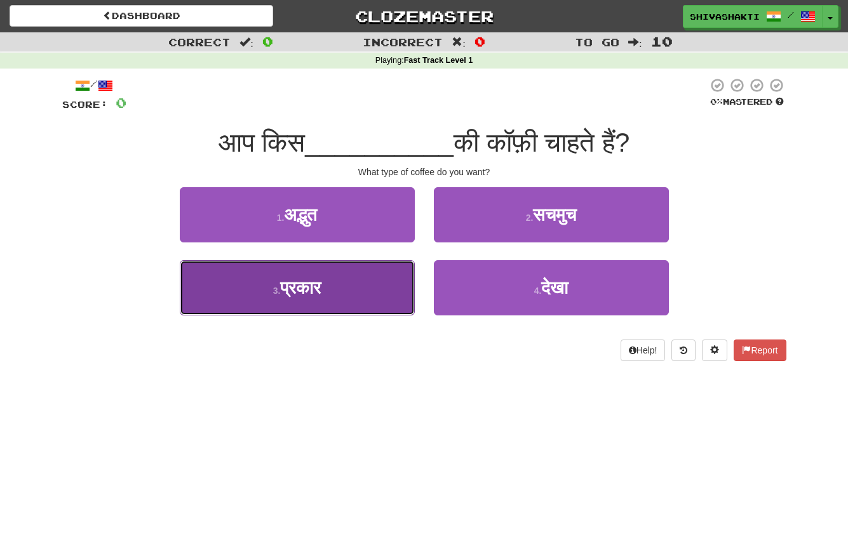
click at [297, 290] on span "प्रकार" at bounding box center [300, 288] width 41 height 20
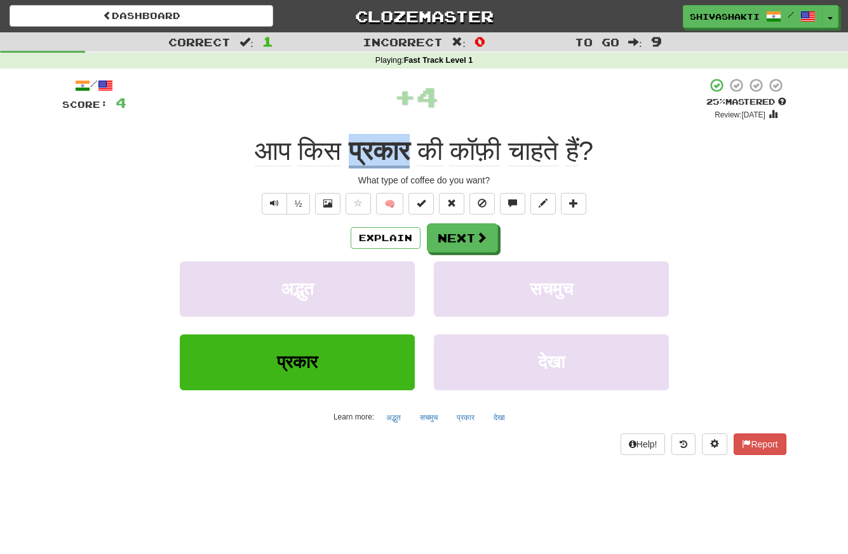
drag, startPoint x: 404, startPoint y: 151, endPoint x: 346, endPoint y: 147, distance: 57.9
click at [346, 147] on div "आप किस प्रकार की कॉफ़ी चाहते हैं ?" at bounding box center [424, 151] width 724 height 35
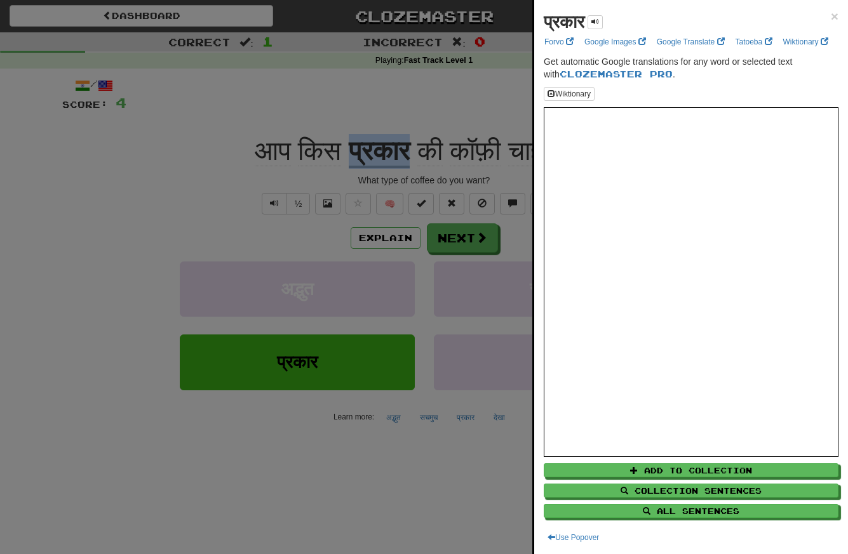
copy u "प्रकार"
click at [105, 153] on div at bounding box center [424, 277] width 848 height 554
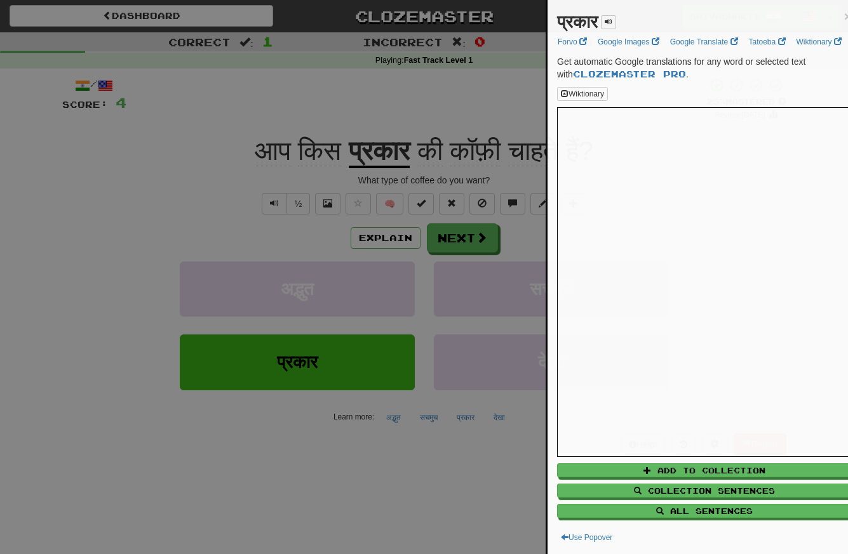
click at [105, 153] on div at bounding box center [424, 277] width 848 height 554
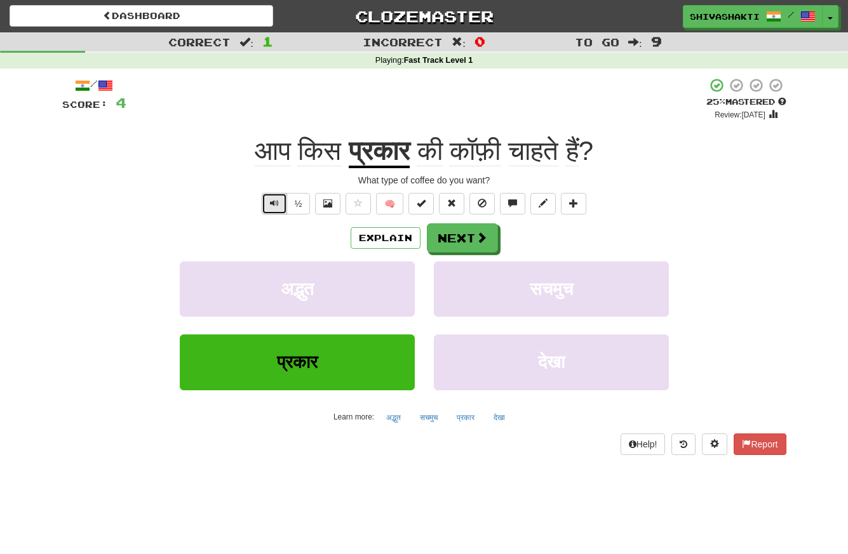
click at [274, 205] on span "Text-to-speech controls" at bounding box center [274, 203] width 9 height 9
click at [461, 238] on button "Next" at bounding box center [462, 238] width 71 height 29
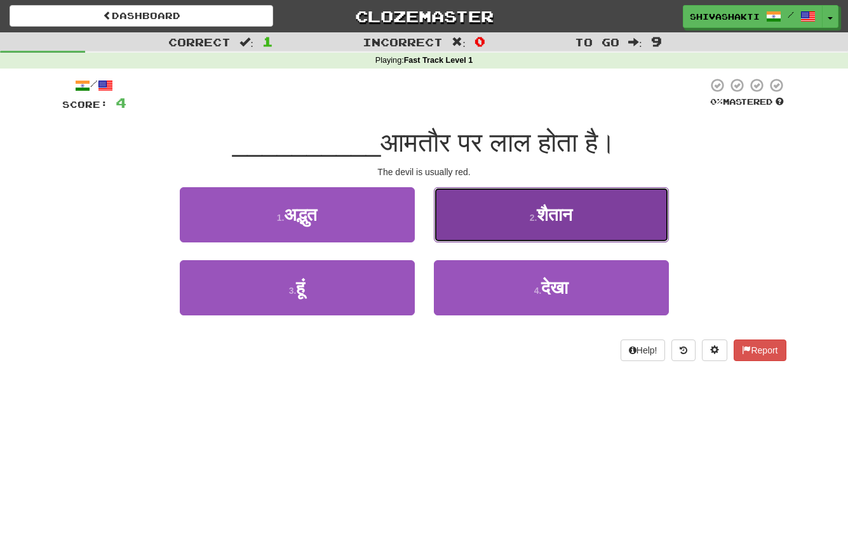
click at [569, 215] on span "शैतान" at bounding box center [555, 215] width 36 height 20
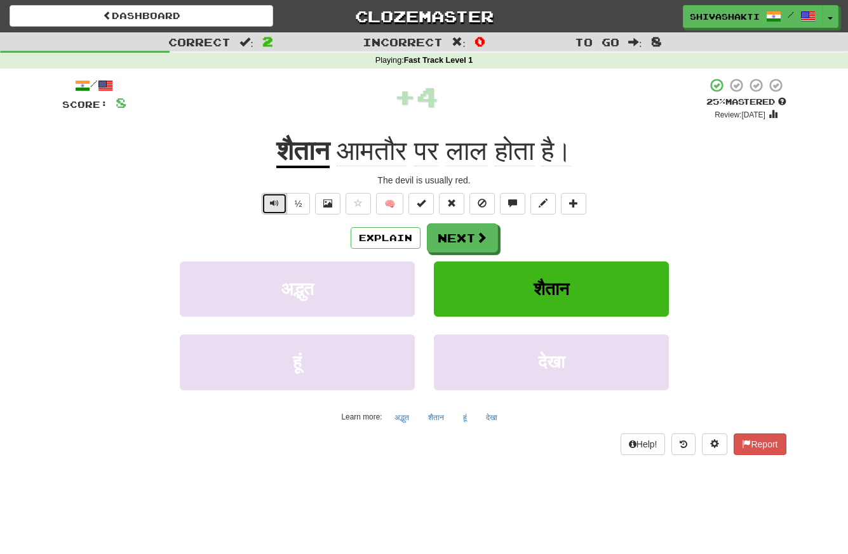
click at [274, 203] on span "Text-to-speech controls" at bounding box center [274, 203] width 9 height 9
click at [461, 239] on button "Next" at bounding box center [462, 238] width 71 height 29
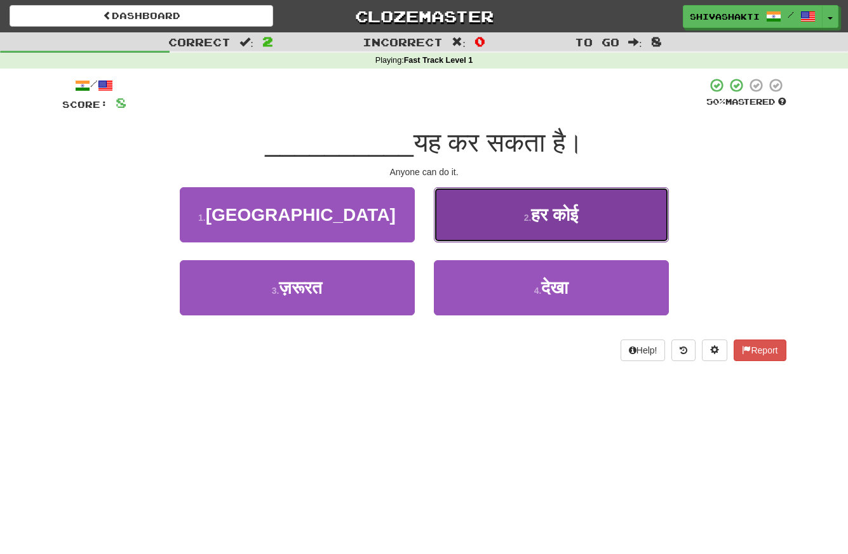
click at [529, 203] on button "2 . हर कोई" at bounding box center [551, 214] width 235 height 55
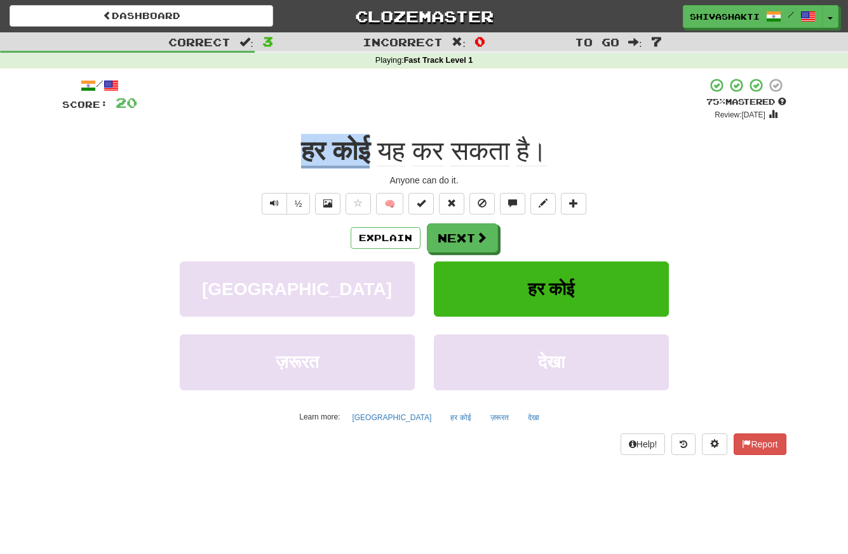
drag, startPoint x: 375, startPoint y: 150, endPoint x: 293, endPoint y: 147, distance: 82.6
click at [293, 147] on div "हर कोई यह कर सकता है।" at bounding box center [424, 151] width 724 height 35
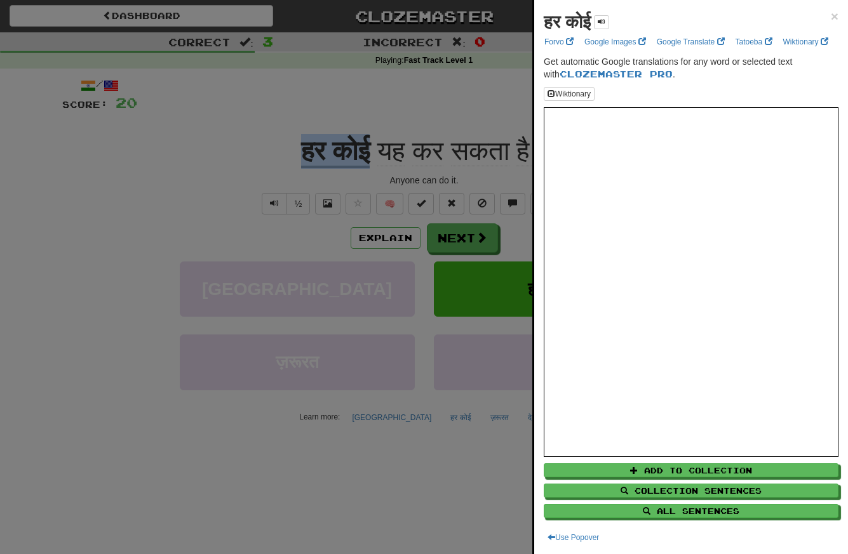
copy u "हर कोई"
click at [405, 239] on div at bounding box center [424, 277] width 848 height 554
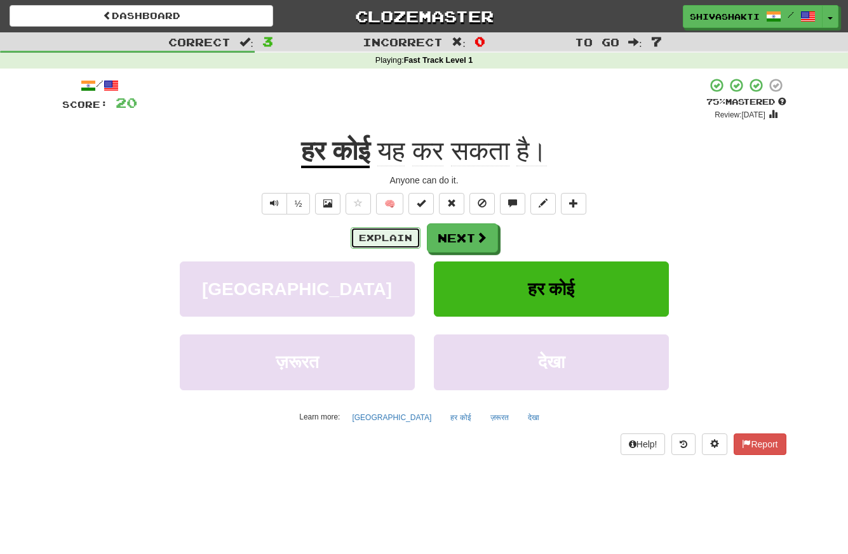
click at [391, 237] on button "Explain" at bounding box center [386, 238] width 70 height 22
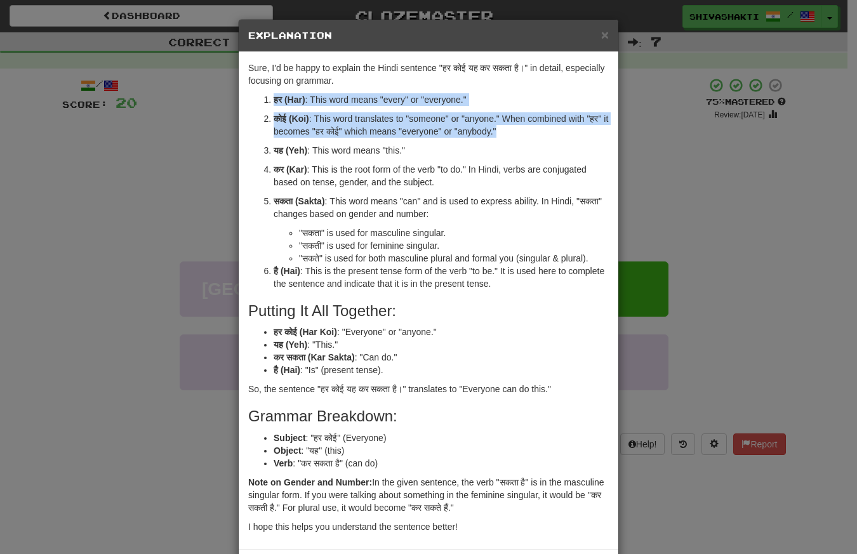
drag, startPoint x: 507, startPoint y: 133, endPoint x: 246, endPoint y: 91, distance: 264.4
click at [246, 91] on div "Sure, I'd be happy to explain the Hindi sentence "हर कोई यह कर सकता है।" in det…" at bounding box center [429, 300] width 380 height 497
copy ol "हर (Har) : This word means "every" or "everyone." कोई (Koi) : This word transla…"
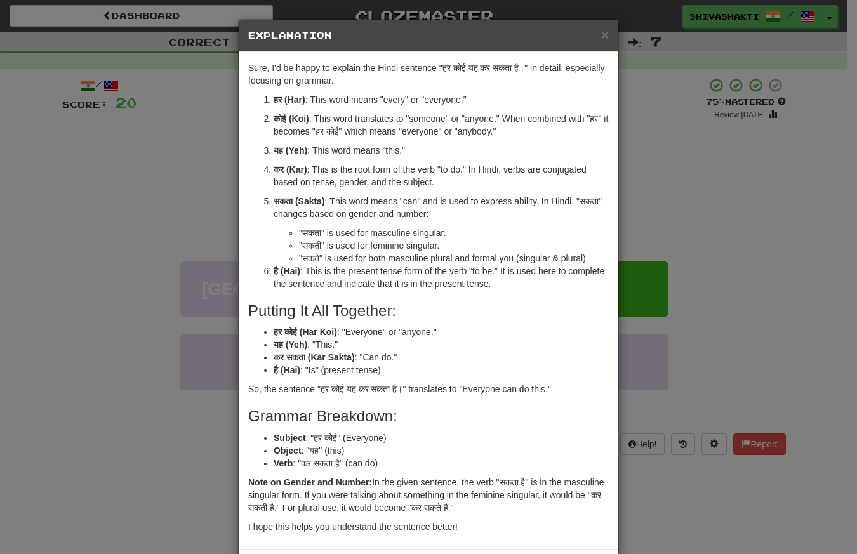
click at [408, 154] on p "यह (Yeh) : This word means "this."" at bounding box center [441, 150] width 335 height 13
drag, startPoint x: 285, startPoint y: 119, endPoint x: 268, endPoint y: 116, distance: 16.8
click at [274, 116] on li "कोई (Koi) : This word translates to "someone" or "anyone." When combined with "…" at bounding box center [441, 124] width 335 height 25
copy strong "कोई"
drag, startPoint x: 318, startPoint y: 131, endPoint x: 521, endPoint y: 128, distance: 202.6
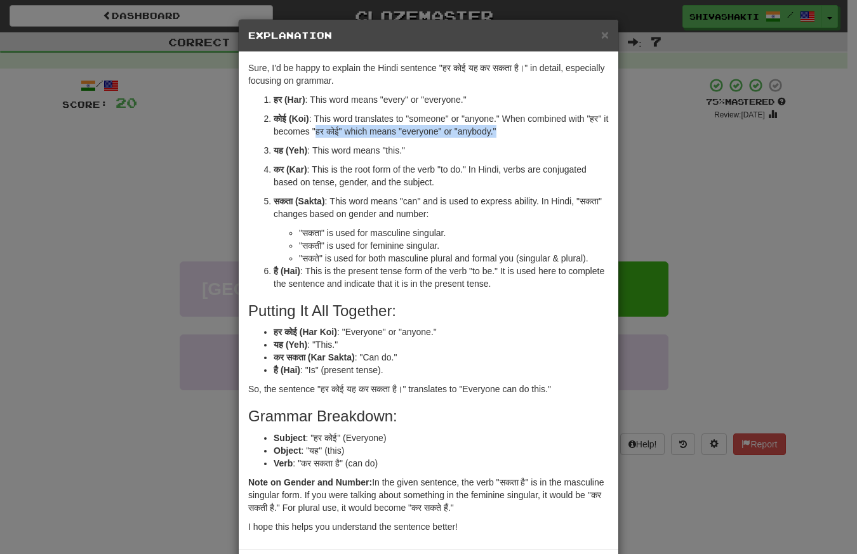
click at [521, 128] on p "कोई (Koi) : This word translates to "someone" or "anyone." When combined with "…" at bounding box center [441, 124] width 335 height 25
copy p "हर कोई" which means "everyone" or "anybody.""
click at [126, 174] on div "× Explanation Sure, I'd be happy to explain the Hindi sentence "हर कोई यह कर सक…" at bounding box center [428, 277] width 857 height 554
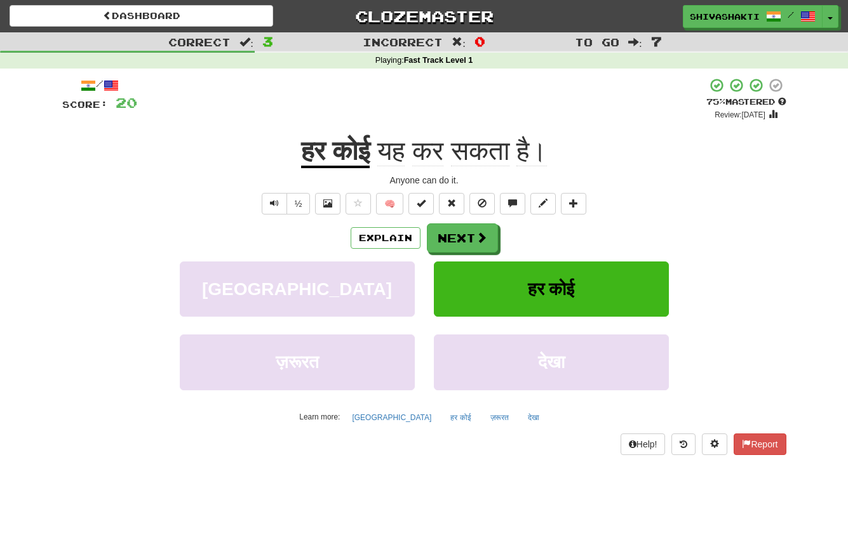
click at [252, 99] on div "+ 12" at bounding box center [421, 98] width 569 height 43
click at [267, 201] on button "Text-to-speech controls" at bounding box center [274, 204] width 25 height 22
click at [461, 236] on button "Next" at bounding box center [462, 238] width 71 height 29
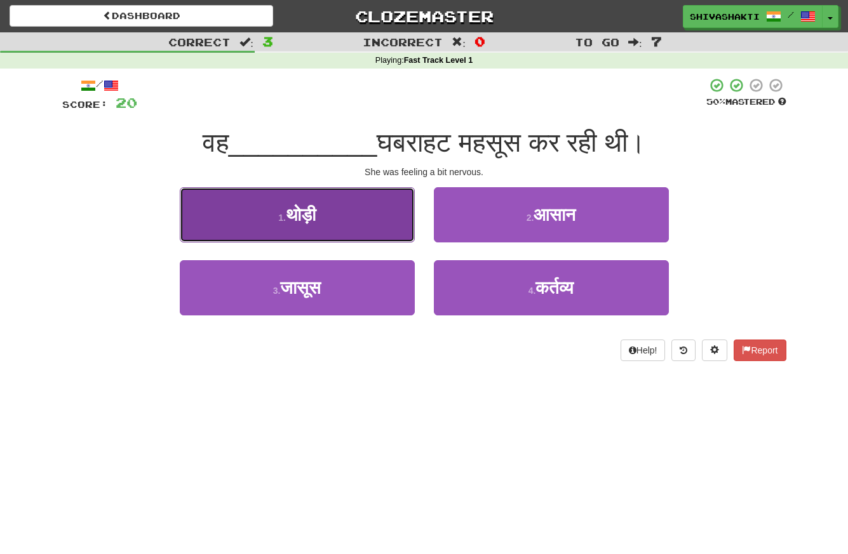
click at [337, 222] on button "1 . थोड़ी" at bounding box center [297, 214] width 235 height 55
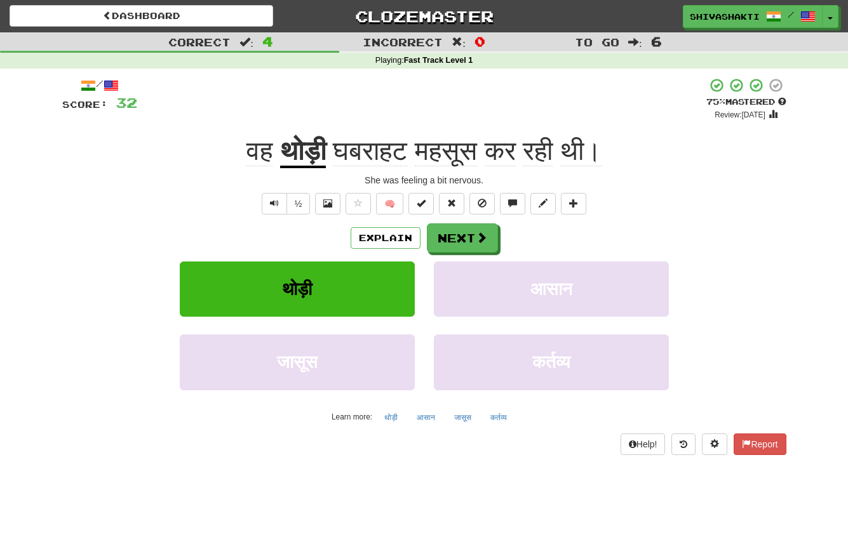
click at [261, 203] on div "½" at bounding box center [284, 204] width 51 height 22
click at [273, 203] on span "Text-to-speech controls" at bounding box center [274, 203] width 9 height 9
drag, startPoint x: 406, startPoint y: 151, endPoint x: 333, endPoint y: 150, distance: 73.0
click at [333, 150] on span "घबराहट महसूस कर रही थी।" at bounding box center [464, 151] width 276 height 30
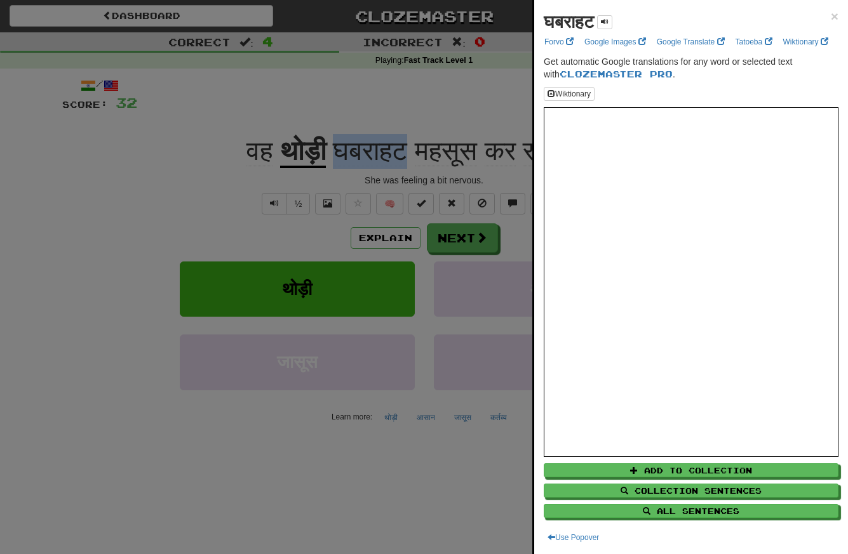
copy span "घबराहट"
click at [94, 178] on div at bounding box center [424, 277] width 848 height 554
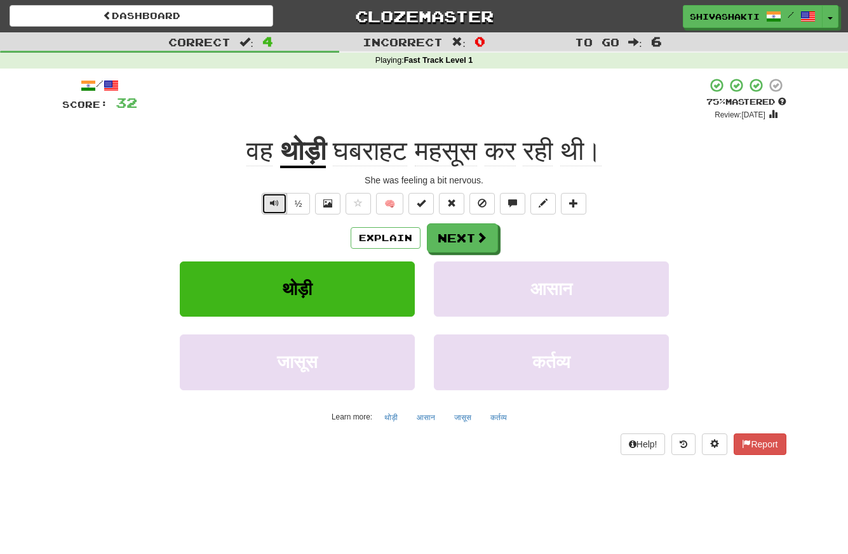
click at [271, 204] on span "Text-to-speech controls" at bounding box center [274, 203] width 9 height 9
click at [445, 239] on button "Next" at bounding box center [462, 238] width 71 height 29
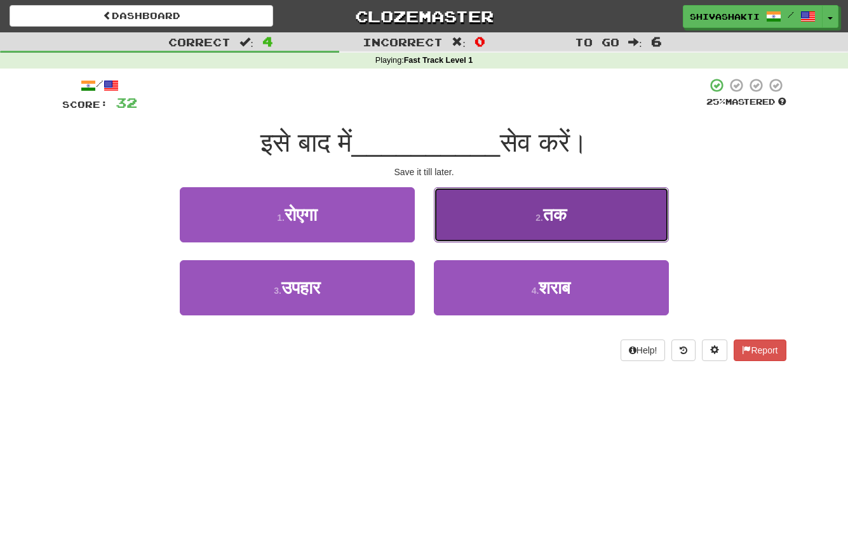
click at [523, 225] on button "2 . तक" at bounding box center [551, 214] width 235 height 55
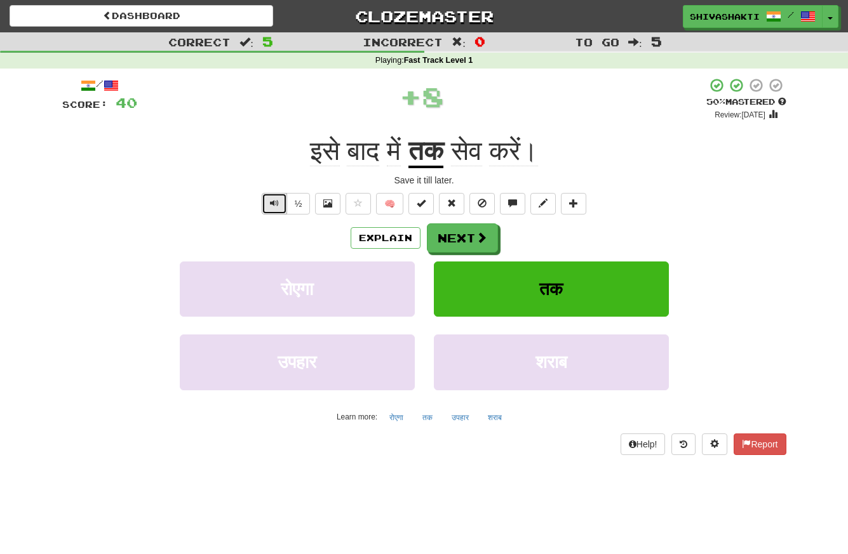
click at [267, 200] on button "Text-to-speech controls" at bounding box center [274, 204] width 25 height 22
click at [469, 241] on button "Next" at bounding box center [462, 238] width 71 height 29
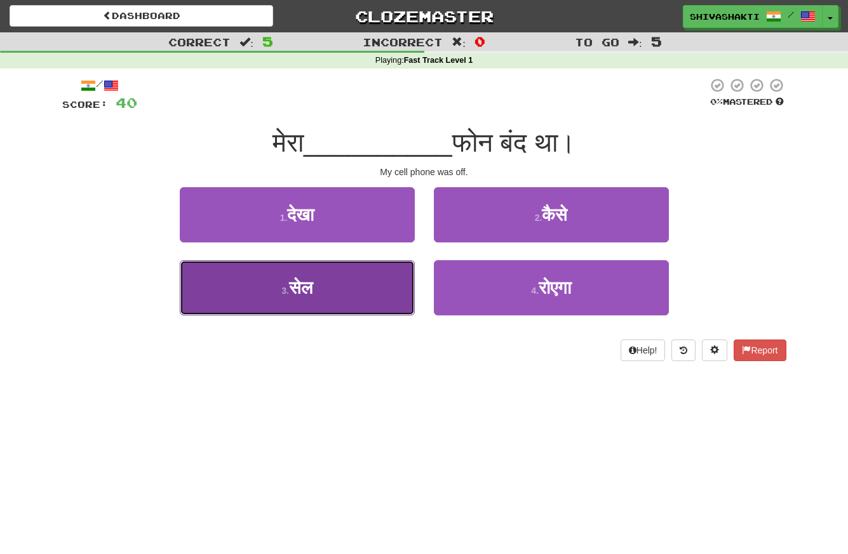
click at [358, 278] on button "3 . [GEOGRAPHIC_DATA]" at bounding box center [297, 287] width 235 height 55
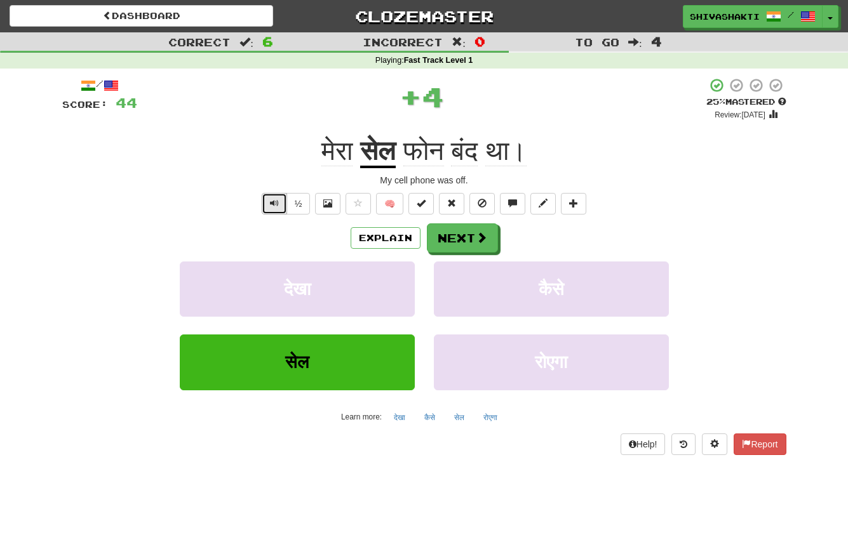
click at [272, 201] on span "Text-to-speech controls" at bounding box center [274, 203] width 9 height 9
click at [463, 239] on button "Next" at bounding box center [462, 238] width 71 height 29
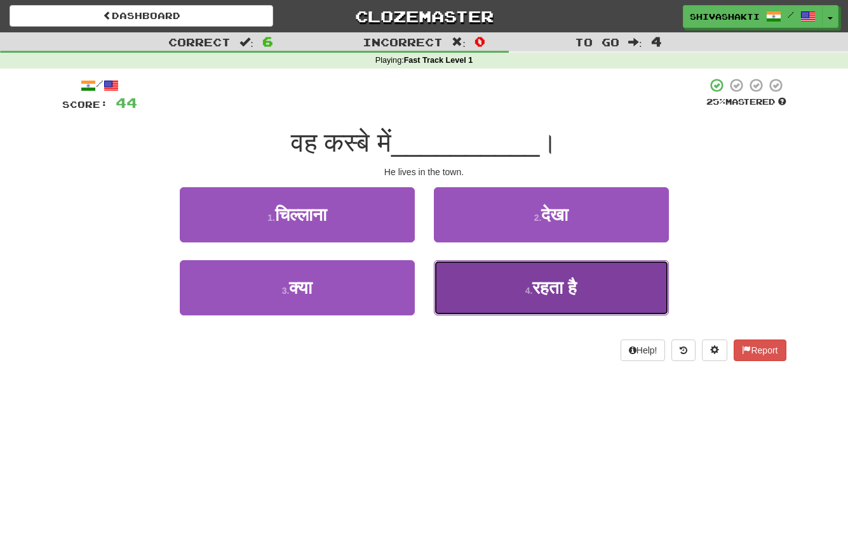
click at [567, 289] on span "रहता है" at bounding box center [554, 288] width 44 height 20
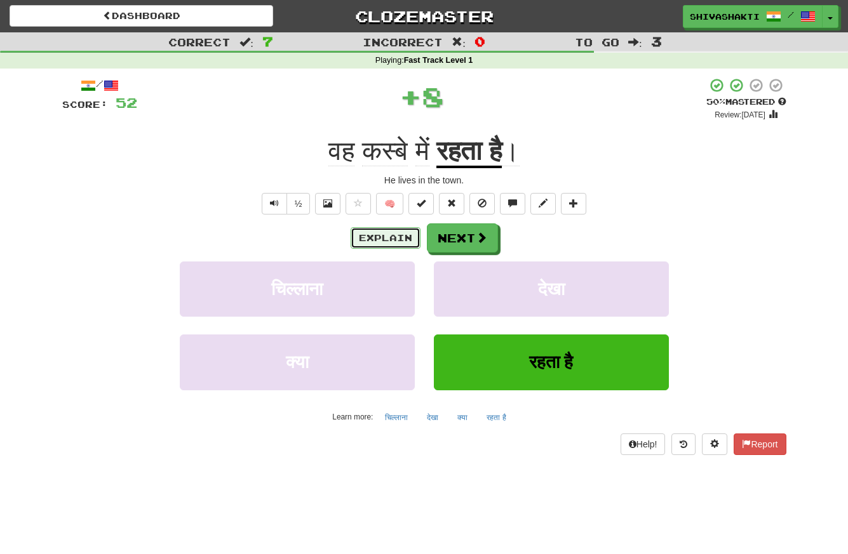
click at [380, 241] on button "Explain" at bounding box center [386, 238] width 70 height 22
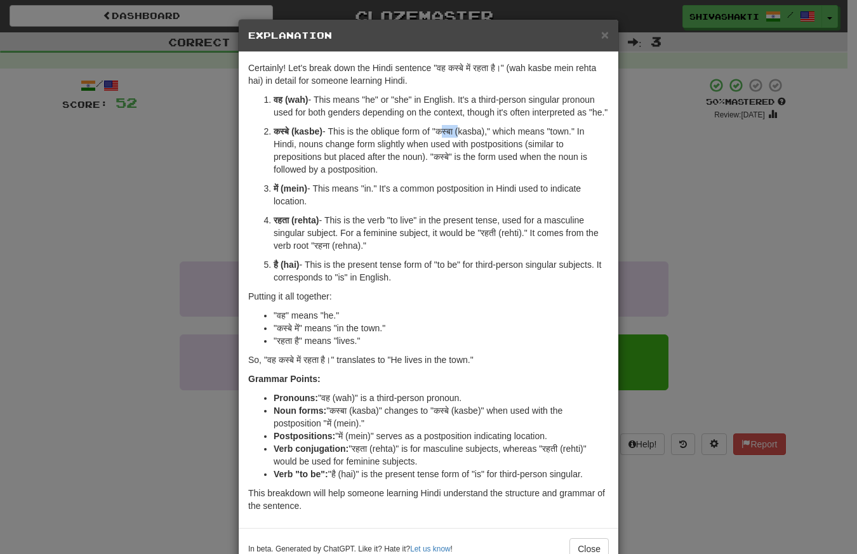
drag, startPoint x: 456, startPoint y: 145, endPoint x: 434, endPoint y: 146, distance: 21.6
click at [434, 146] on p "कस्बे (kasbe) - This is the oblique form of "कस्बा (kasba)," which means "town.…" at bounding box center [441, 150] width 335 height 51
copy p "कस्बा"
click at [93, 145] on div "× Explanation Certainly! Let's break down the Hindi sentence "वह कस्बे में रहता…" at bounding box center [428, 277] width 857 height 554
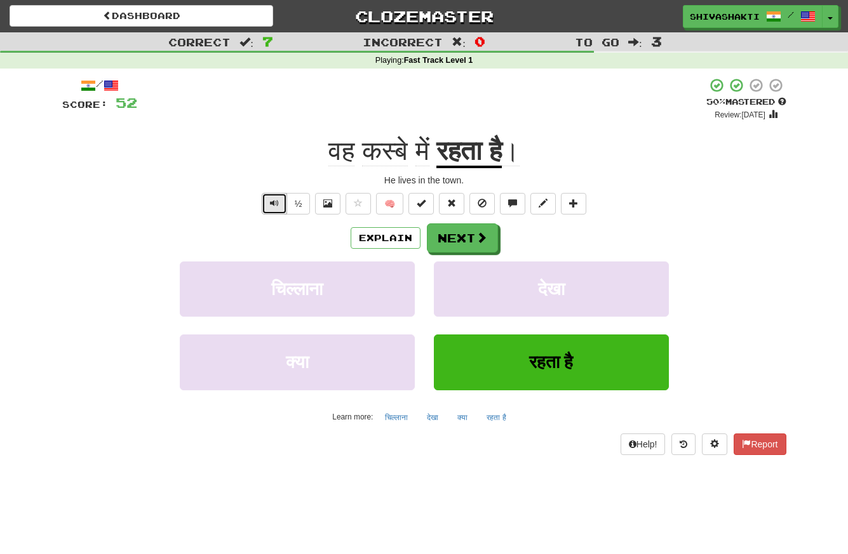
click at [266, 208] on button "Text-to-speech controls" at bounding box center [274, 204] width 25 height 22
click at [478, 242] on span at bounding box center [481, 237] width 11 height 11
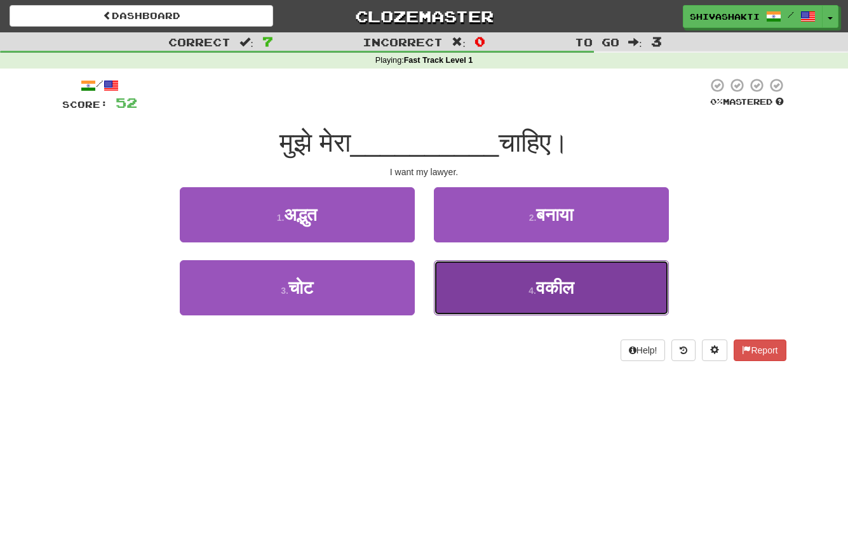
click at [552, 289] on span "वकील" at bounding box center [554, 288] width 37 height 20
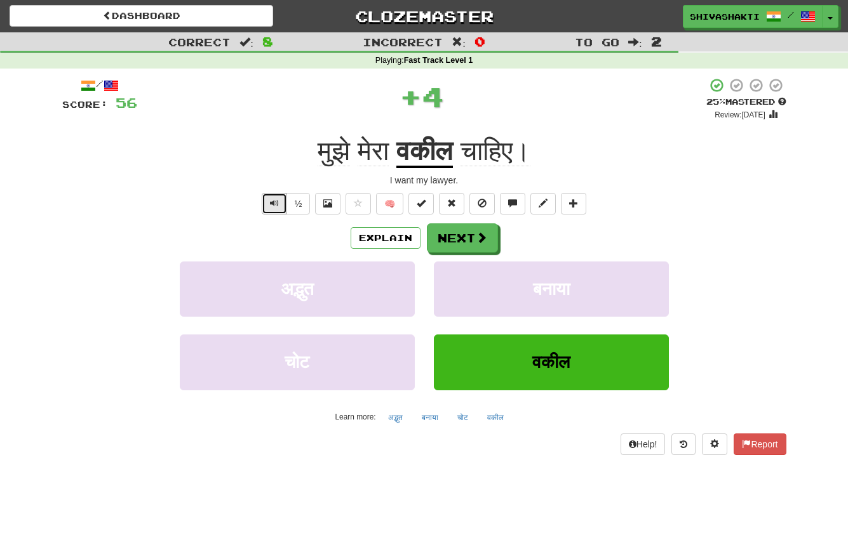
click at [267, 201] on button "Text-to-speech controls" at bounding box center [274, 204] width 25 height 22
click at [451, 243] on button "Next" at bounding box center [462, 238] width 71 height 29
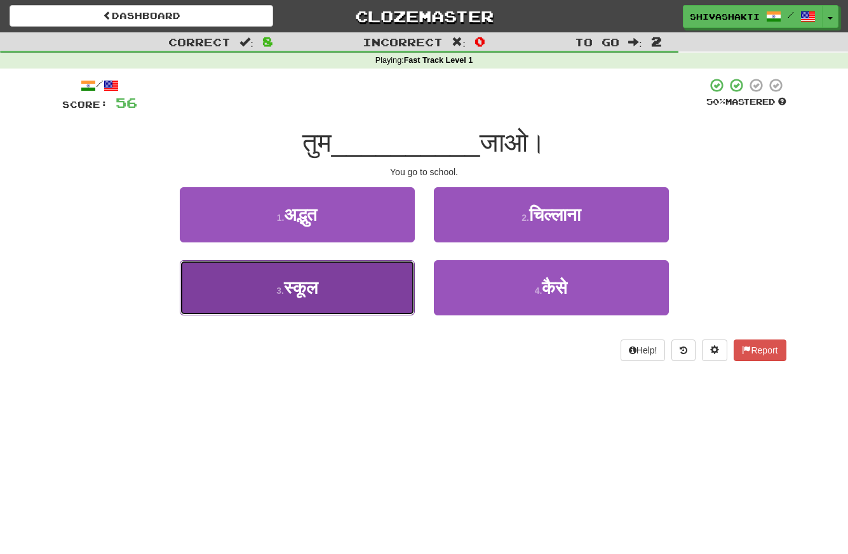
click at [292, 300] on button "3 . स्कूल" at bounding box center [297, 287] width 235 height 55
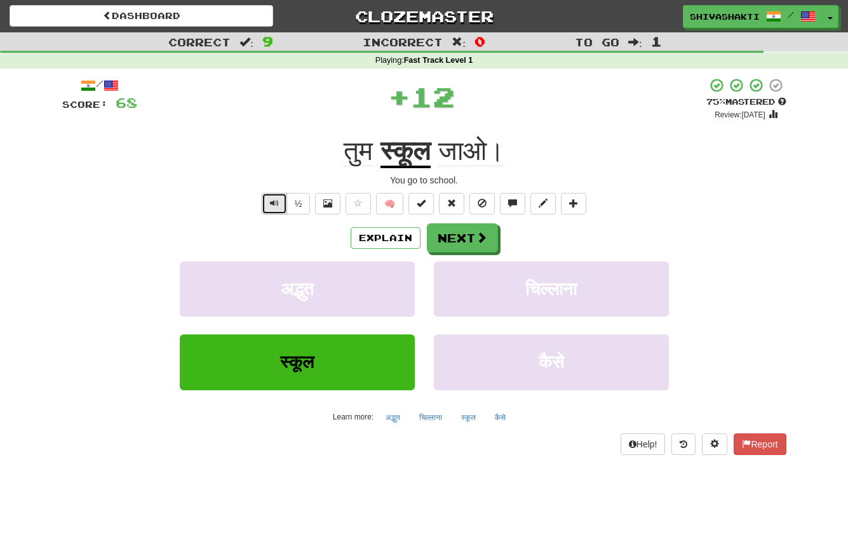
click at [274, 201] on span "Text-to-speech controls" at bounding box center [274, 203] width 9 height 9
click at [453, 242] on button "Next" at bounding box center [462, 238] width 71 height 29
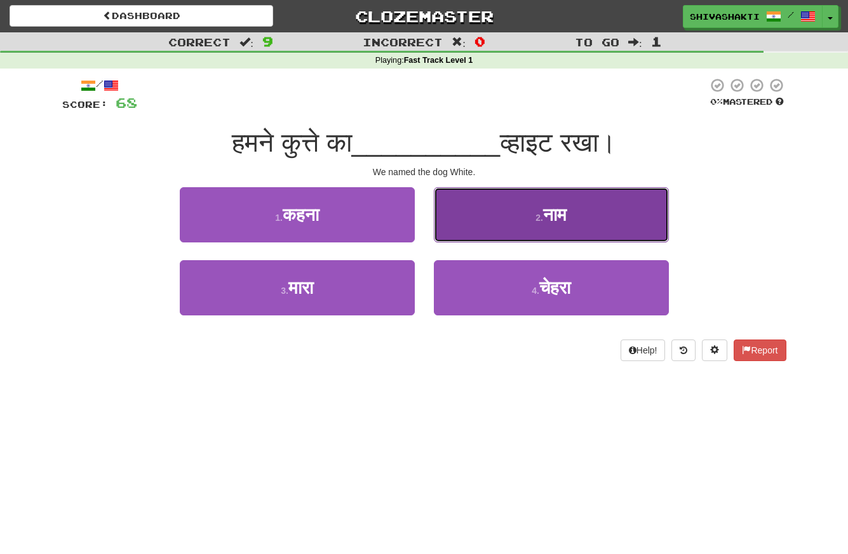
click at [575, 233] on button "2 . नाम" at bounding box center [551, 214] width 235 height 55
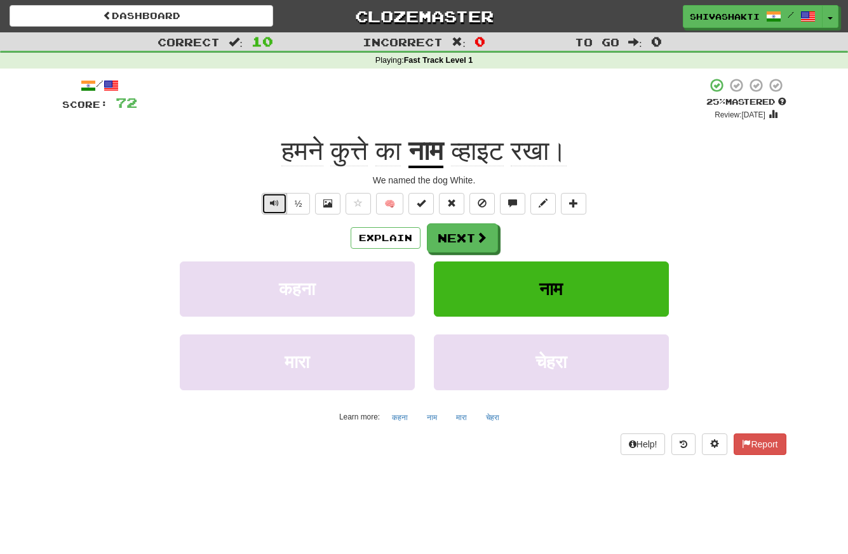
click at [272, 206] on span "Text-to-speech controls" at bounding box center [274, 203] width 9 height 9
click at [467, 234] on button "Next" at bounding box center [462, 238] width 71 height 29
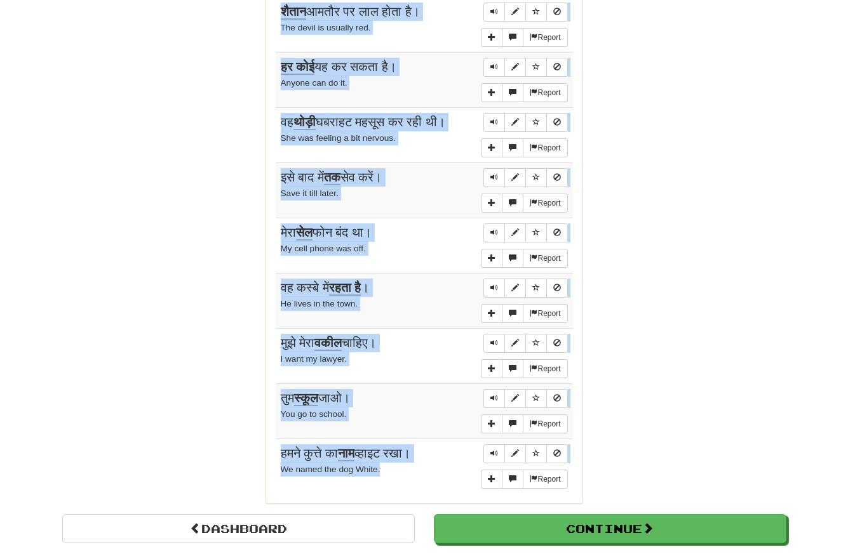
scroll to position [917, 0]
drag, startPoint x: 272, startPoint y: 328, endPoint x: 405, endPoint y: 485, distance: 205.0
copy div "Sentences: Report आप किस प्रकार की कॉफ़ी चाहते हैं? What type of coffee do you …"
click at [405, 483] on td "Report हमने कुत्ते का नाम व्हाइट रखा। We named the dog White." at bounding box center [424, 467] width 297 height 55
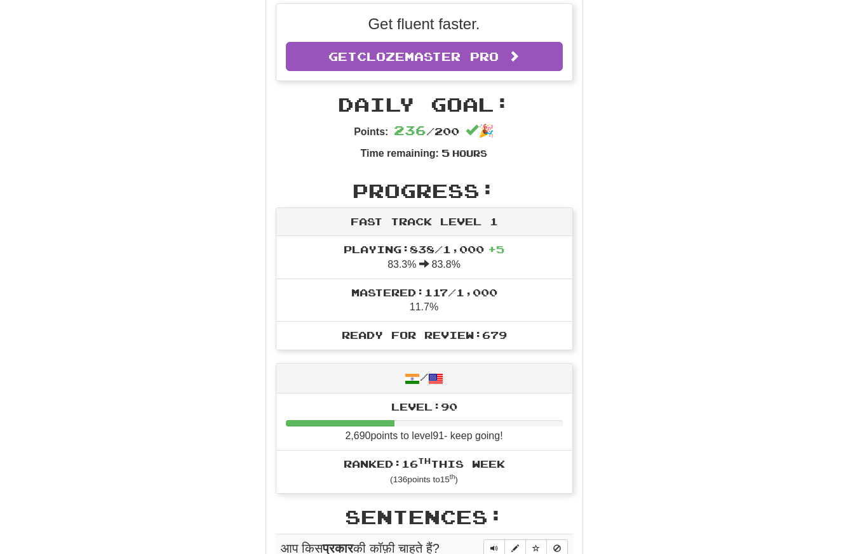
scroll to position [279, 0]
